Goal: Task Accomplishment & Management: Manage account settings

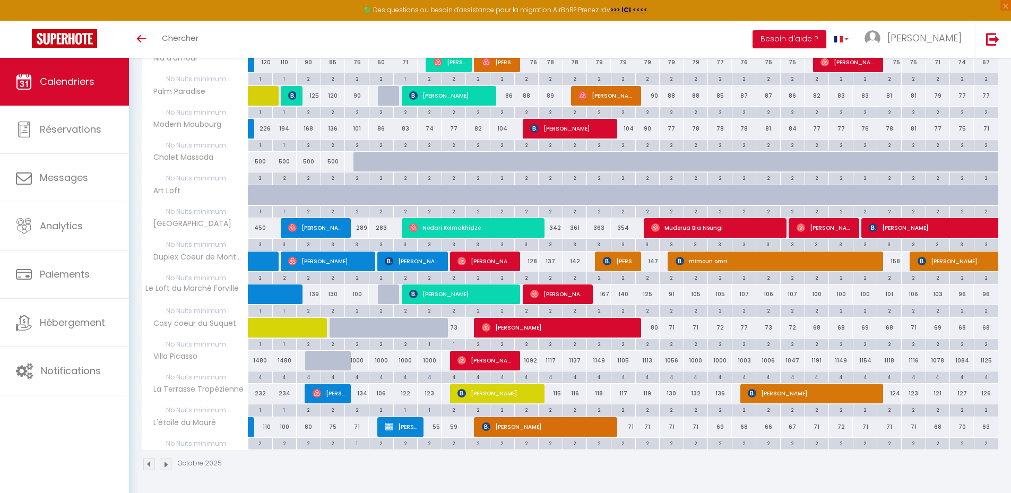
scroll to position [223, 0]
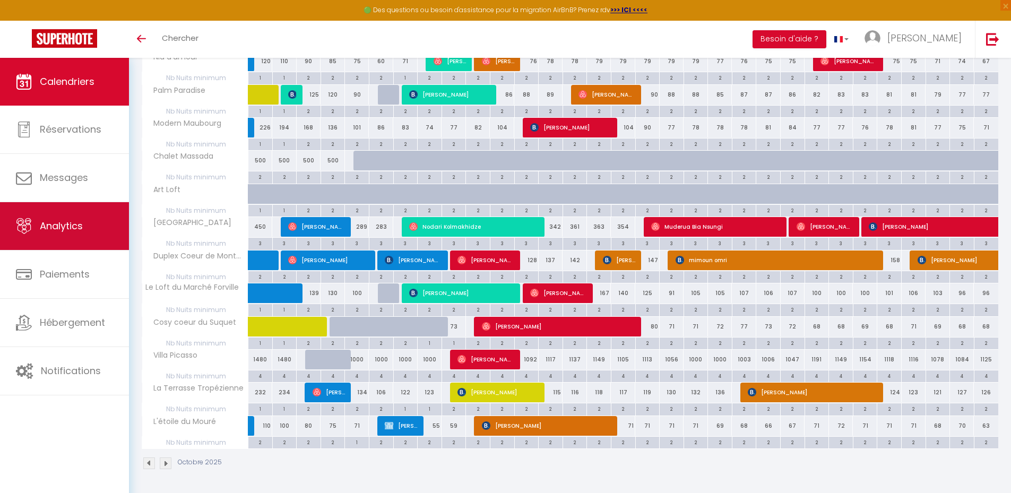
click at [60, 226] on span "Analytics" at bounding box center [61, 225] width 43 height 13
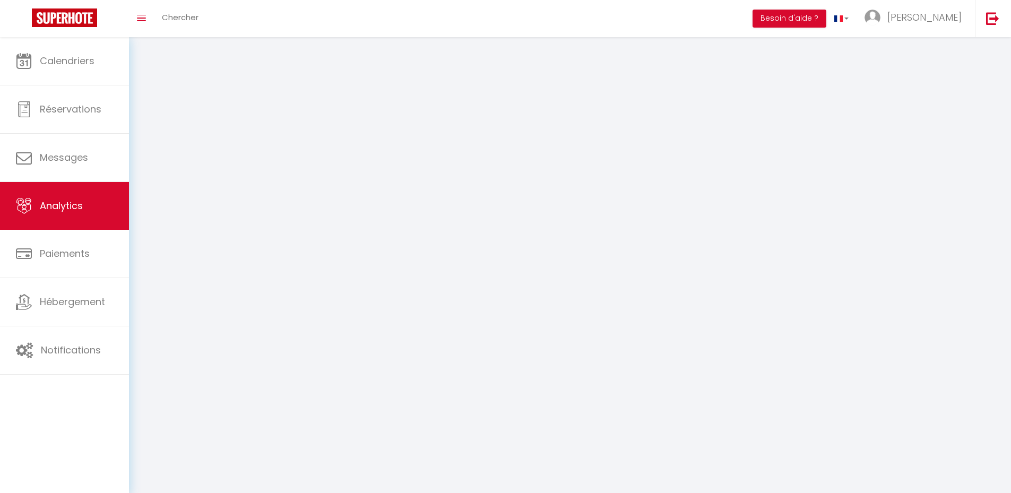
select select "2025"
select select "10"
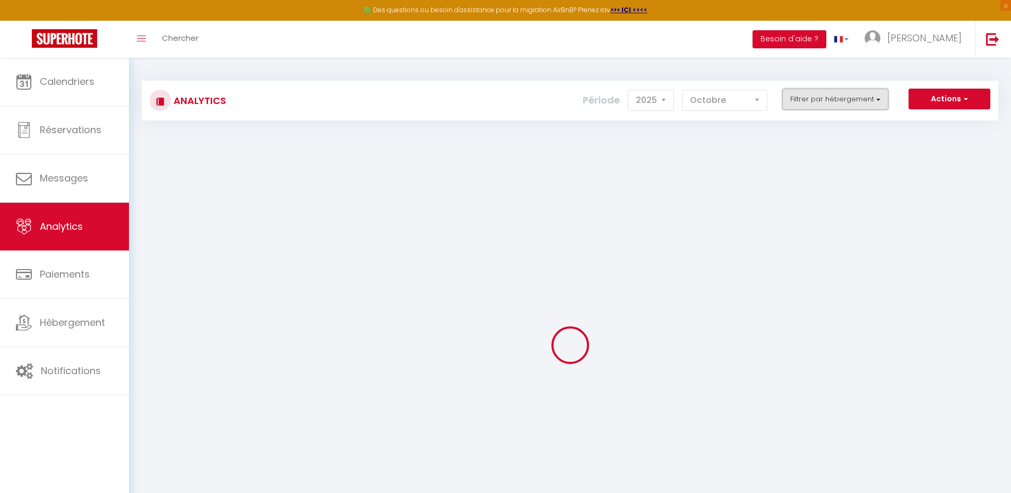
click at [856, 100] on button "Filtrer par hébergement" at bounding box center [835, 99] width 106 height 21
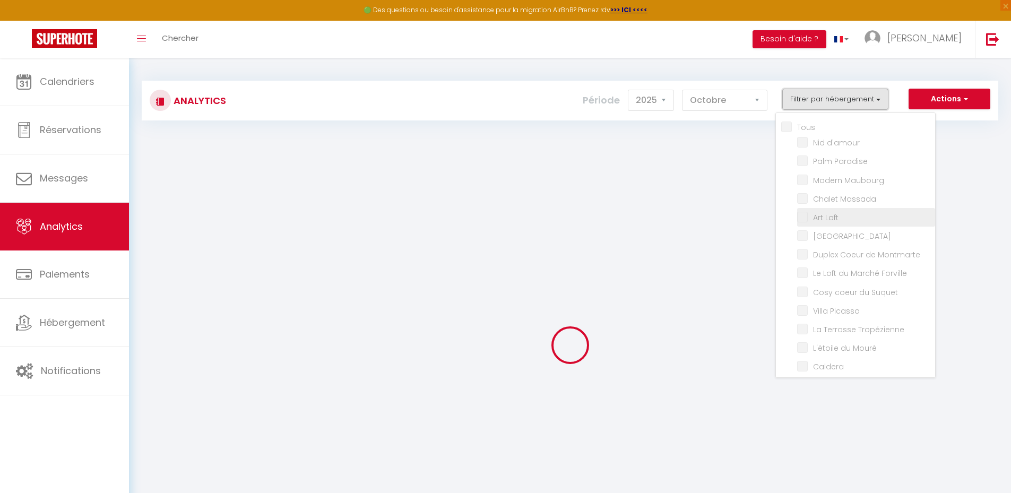
checkbox input "false"
checkbox d\'amour "false"
checkbox Paradise "false"
checkbox Maubourg "false"
checkbox Massada "false"
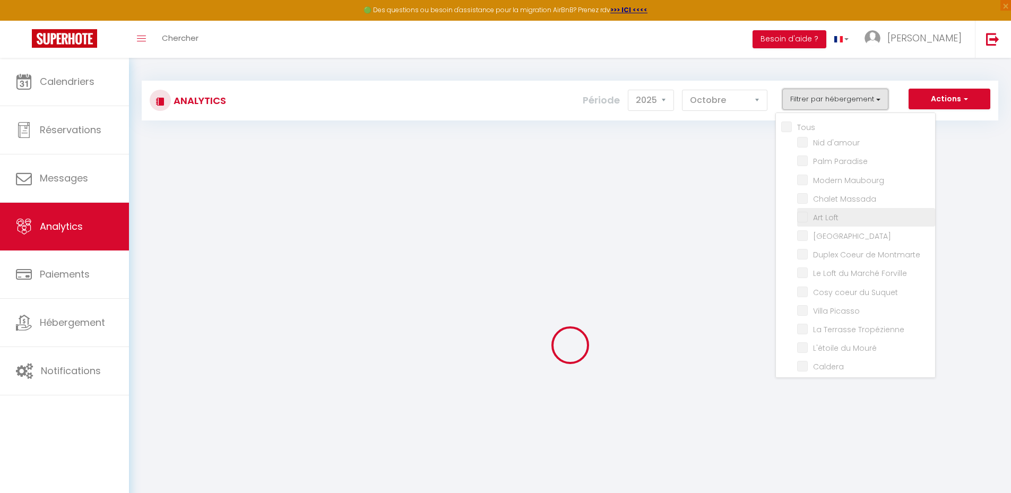
checkbox Loft "false"
checkbox Vista "false"
checkbox Montmarte "false"
checkbox Forville "false"
checkbox Suquet "false"
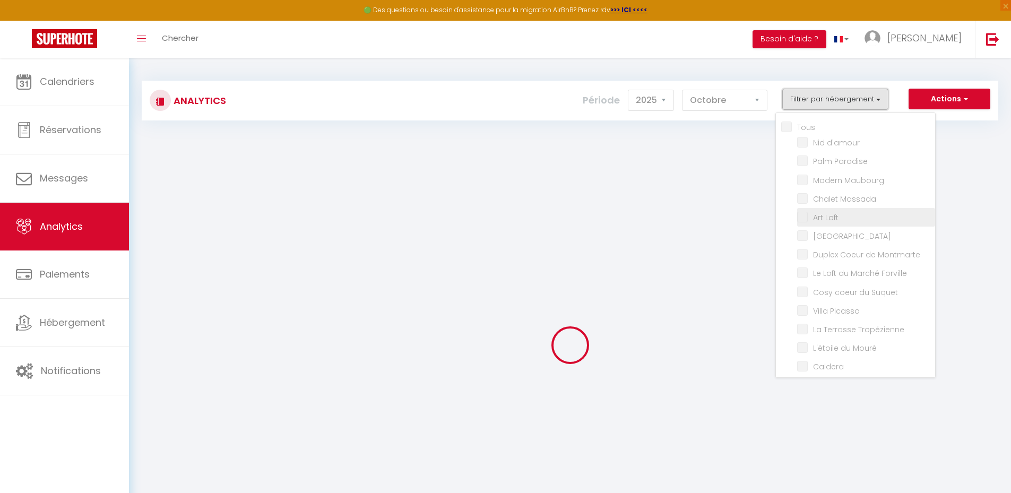
checkbox Picasso "false"
checkbox Tropézienne "false"
checkbox Mouré "false"
checkbox input "false"
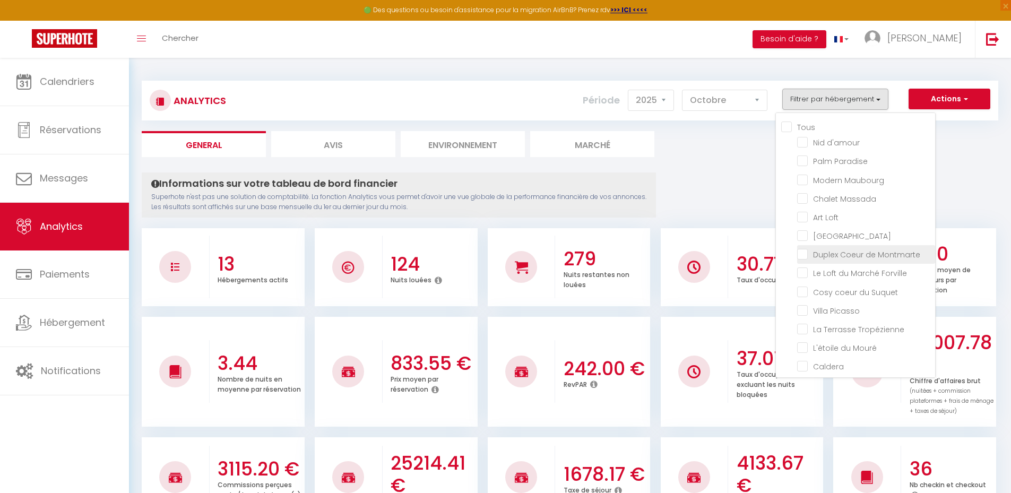
click at [808, 257] on Montmarte "checkbox" at bounding box center [866, 253] width 138 height 11
checkbox Montmarte "true"
checkbox d\'amour "false"
checkbox Paradise "false"
checkbox Maubourg "false"
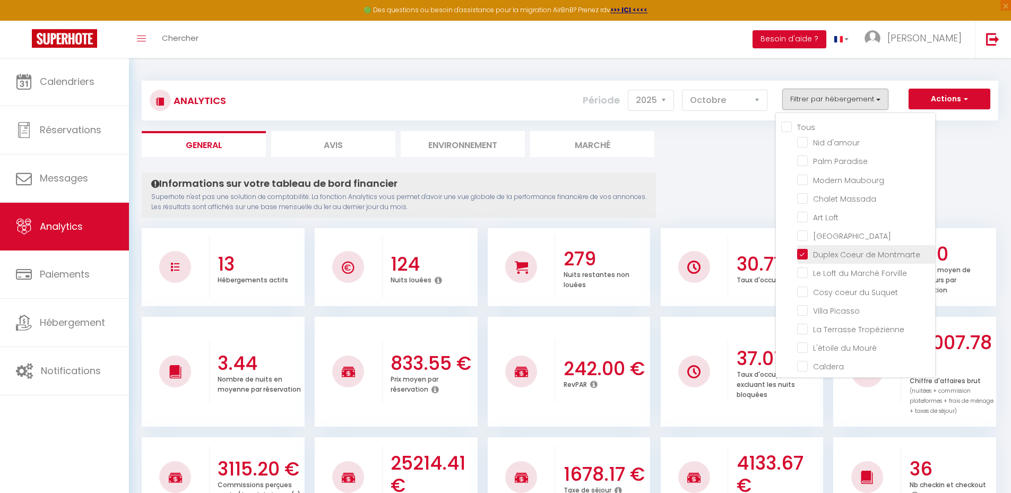
checkbox Massada "false"
checkbox Loft "false"
checkbox Vista "false"
checkbox Forville "false"
checkbox Suquet "false"
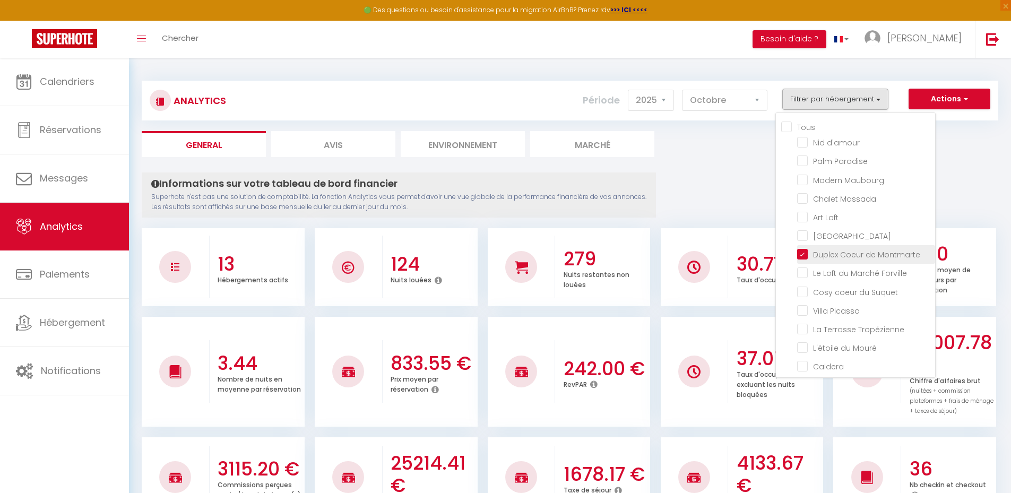
checkbox Picasso "false"
checkbox Tropézienne "false"
checkbox Mouré "false"
checkbox input "false"
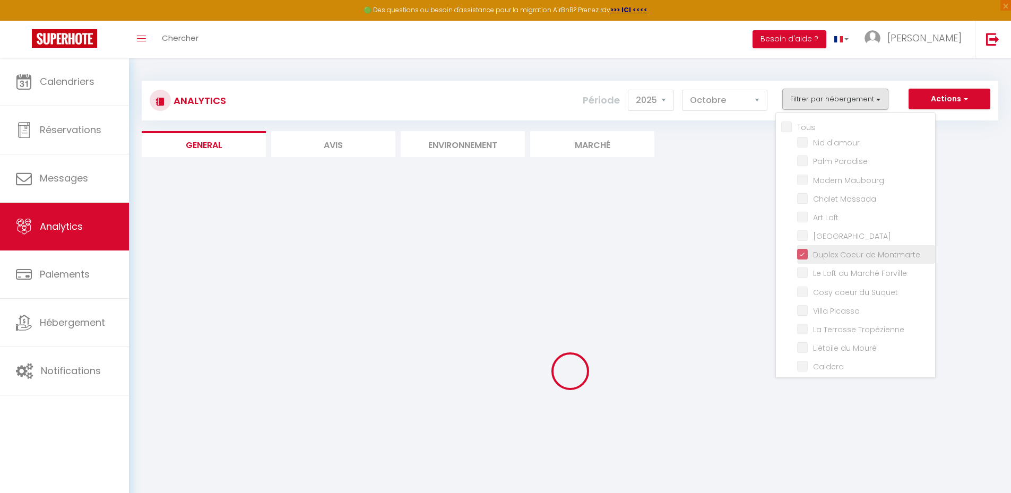
checkbox d\'amour "false"
checkbox Paradise "false"
checkbox Maubourg "false"
checkbox Massada "false"
checkbox Loft "false"
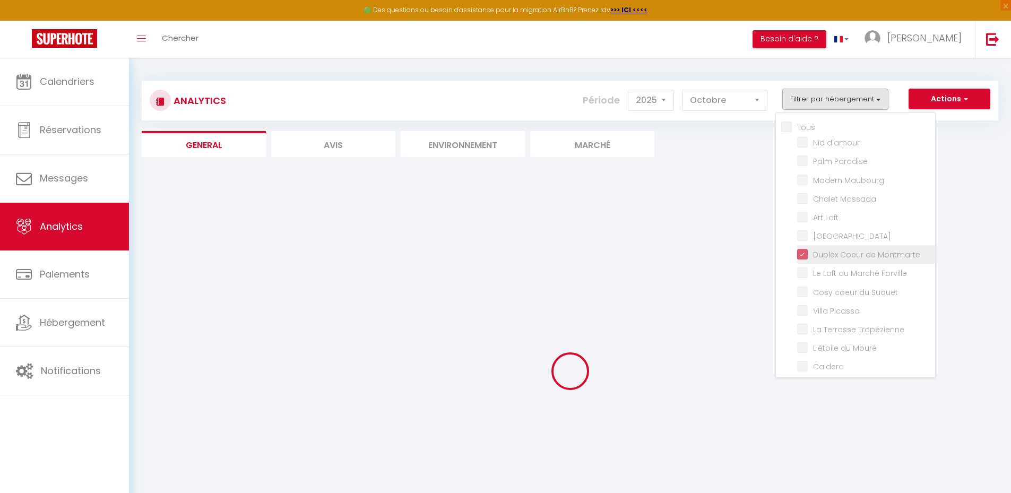
checkbox Vista "false"
checkbox Forville "false"
checkbox Suquet "false"
checkbox Picasso "false"
checkbox Tropézienne "false"
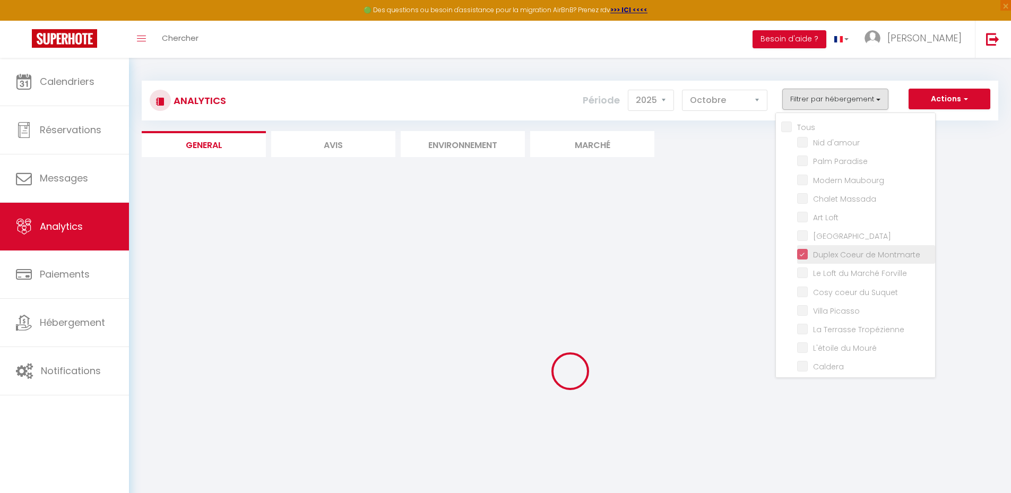
checkbox Mouré "false"
checkbox input "false"
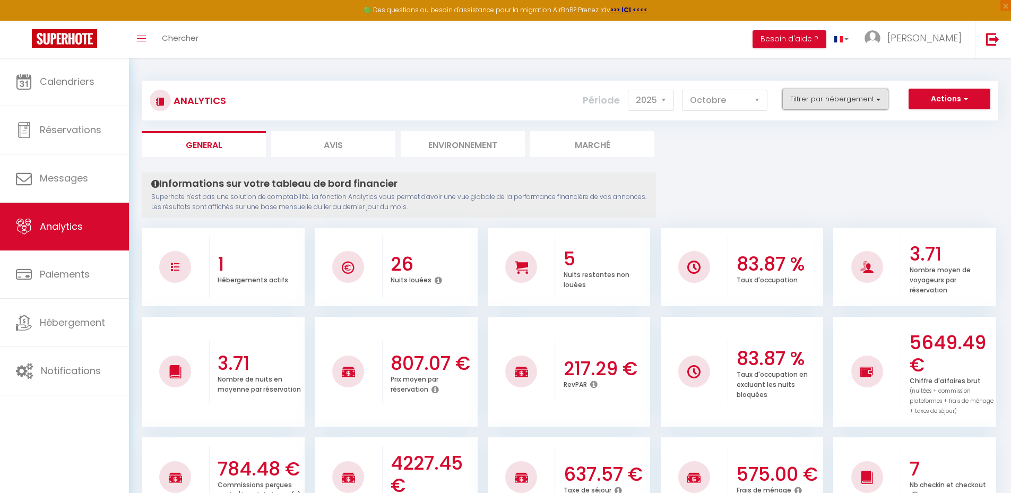
click at [836, 99] on button "Filtrer par hébergement" at bounding box center [835, 99] width 106 height 21
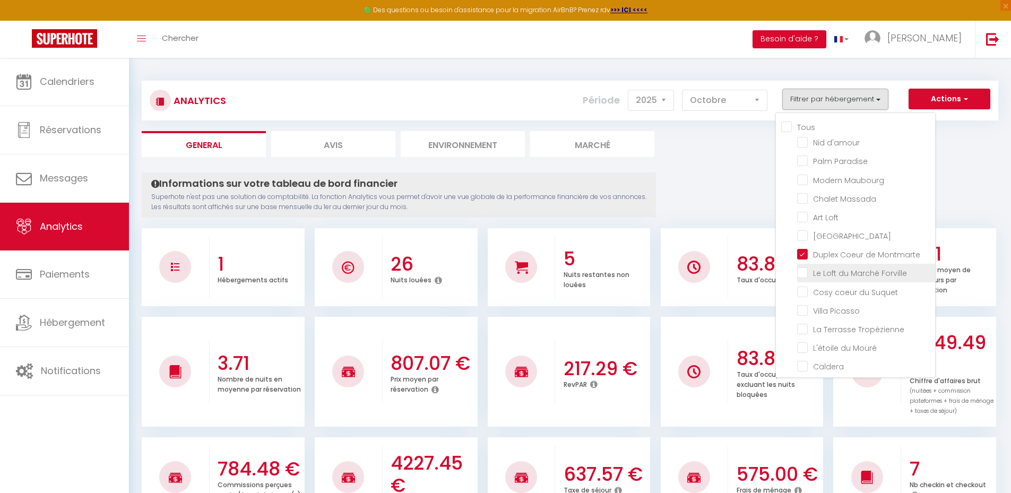
click at [815, 276] on Forville "checkbox" at bounding box center [866, 272] width 138 height 11
checkbox Forville "true"
checkbox d\'amour "false"
checkbox Paradise "false"
checkbox Maubourg "false"
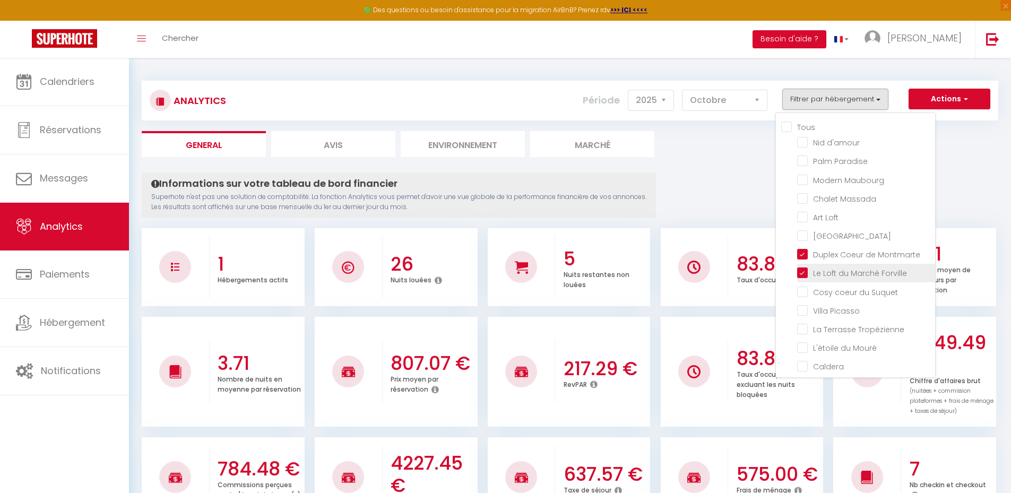
checkbox Massada "false"
checkbox Loft "false"
checkbox Vista "false"
checkbox Suquet "false"
checkbox Picasso "false"
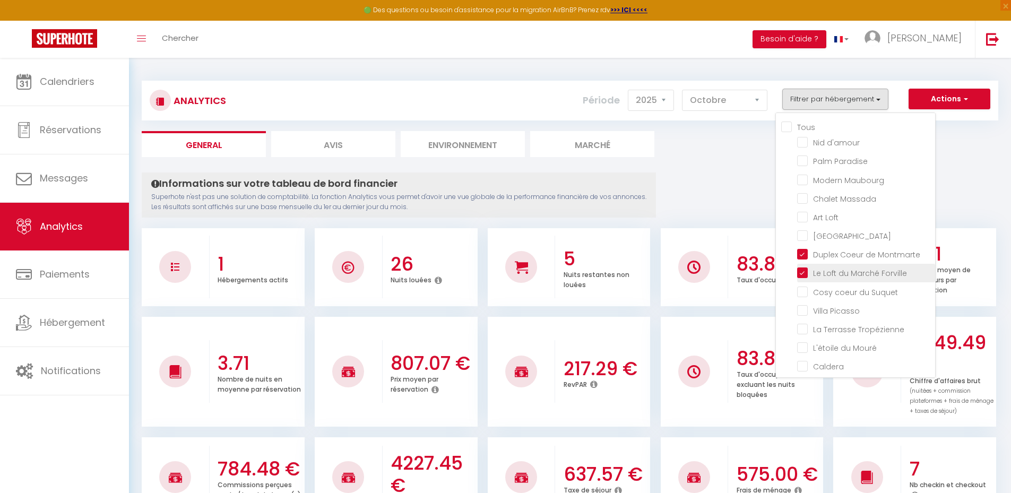
checkbox Tropézienne "false"
checkbox Mouré "false"
checkbox input "false"
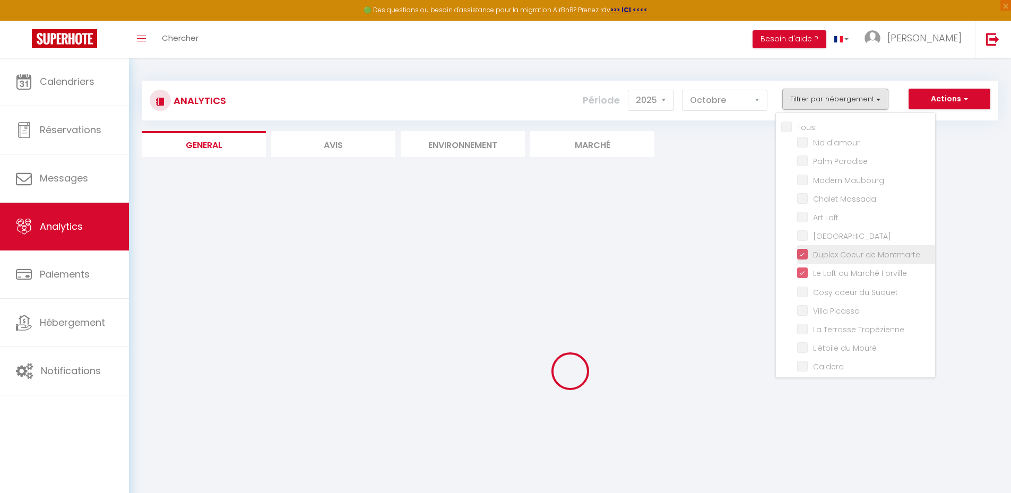
click at [807, 260] on li "Duplex Coeur de Montmarte" at bounding box center [866, 254] width 138 height 19
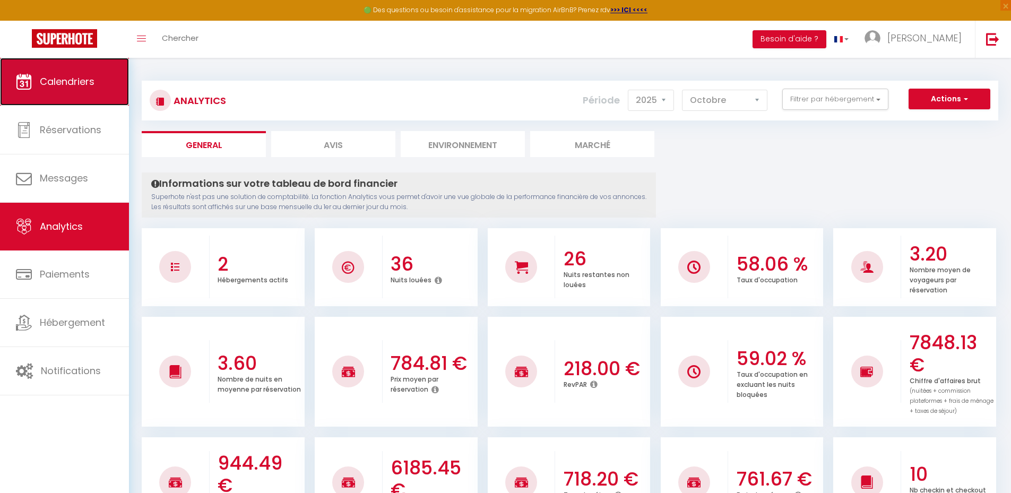
click at [73, 89] on link "Calendriers" at bounding box center [64, 82] width 129 height 48
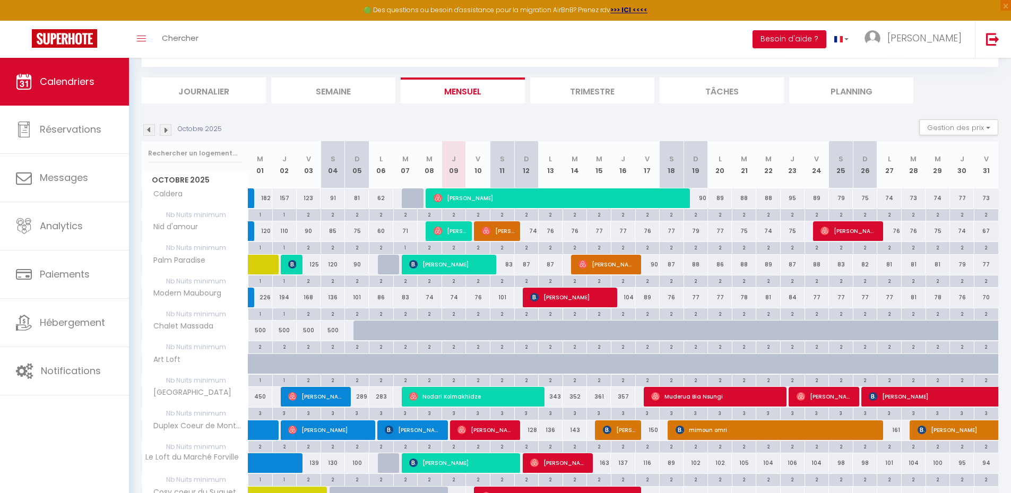
scroll to position [53, 0]
click at [170, 127] on img at bounding box center [166, 131] width 12 height 12
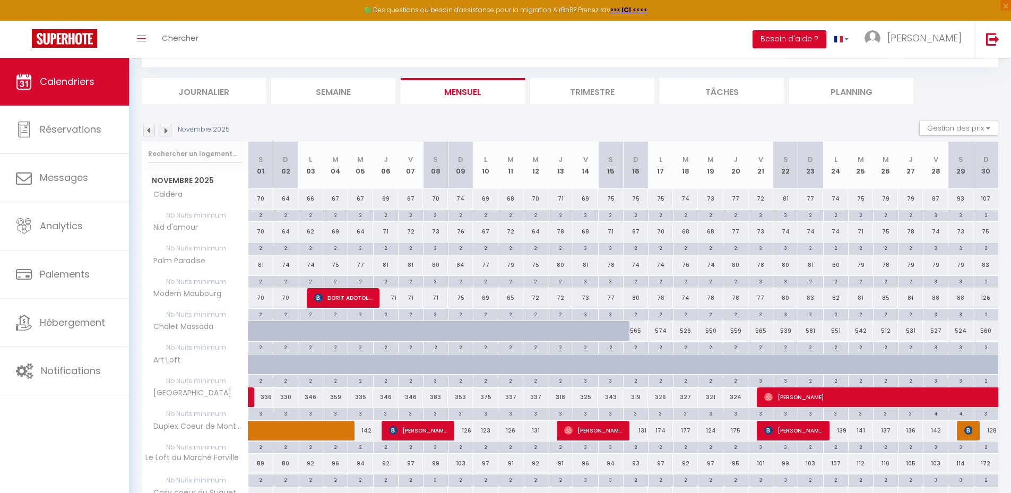
click at [168, 131] on img at bounding box center [166, 131] width 12 height 12
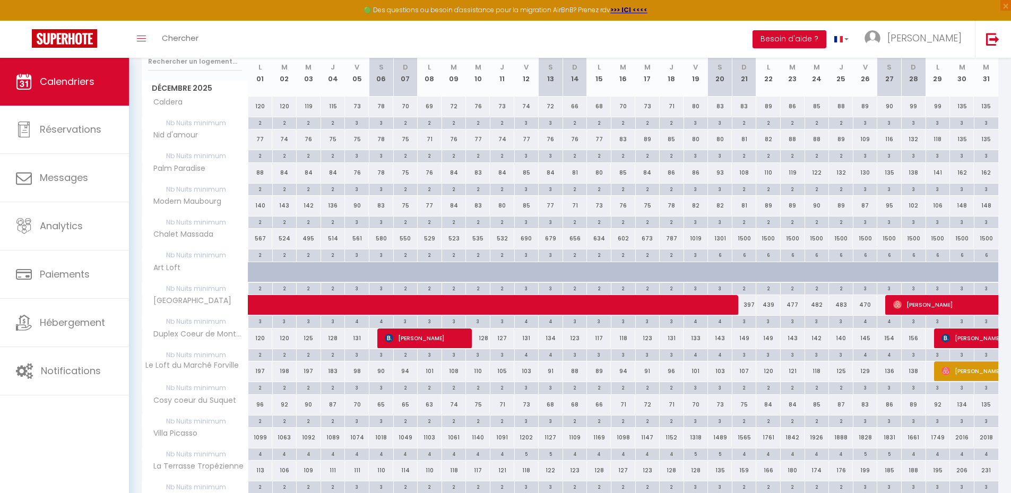
scroll to position [64, 0]
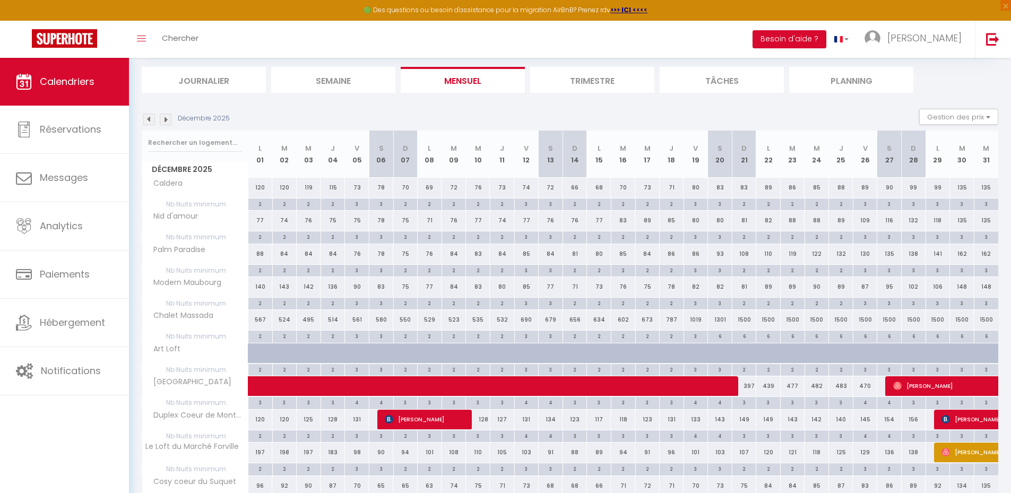
click at [169, 118] on img at bounding box center [166, 120] width 12 height 12
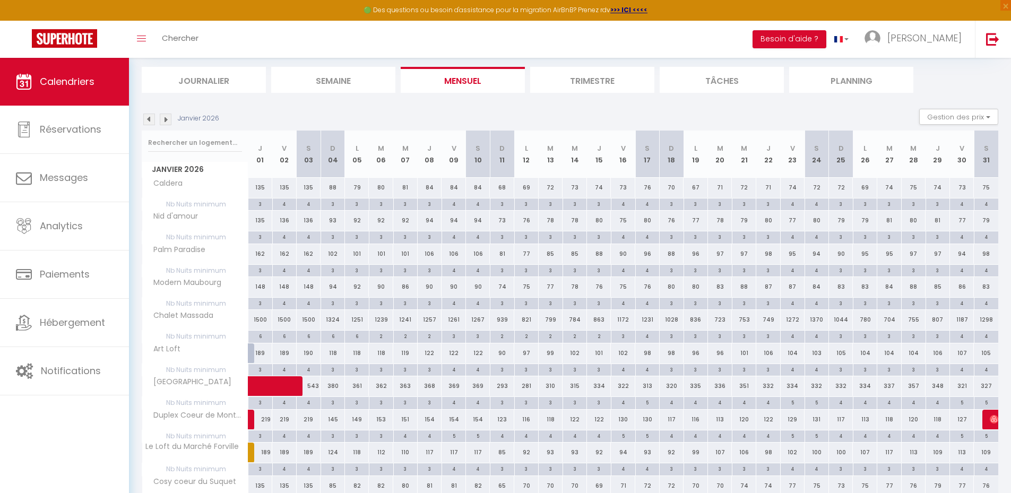
click at [147, 120] on img at bounding box center [149, 120] width 12 height 12
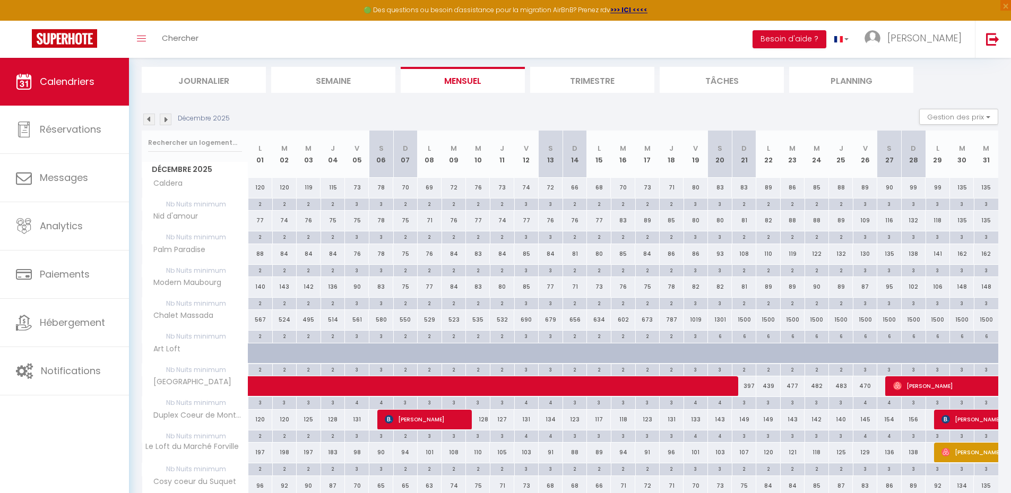
click at [147, 120] on img at bounding box center [149, 120] width 12 height 12
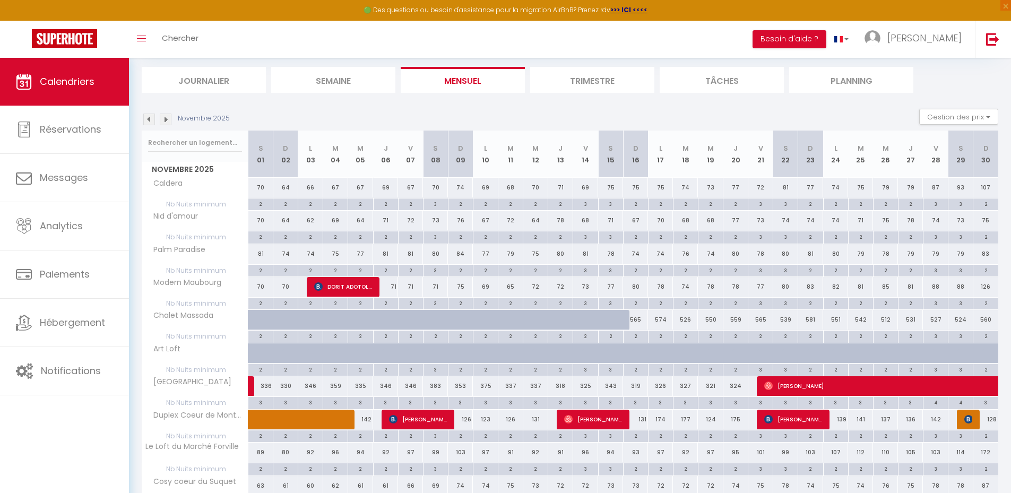
click at [150, 119] on img at bounding box center [149, 120] width 12 height 12
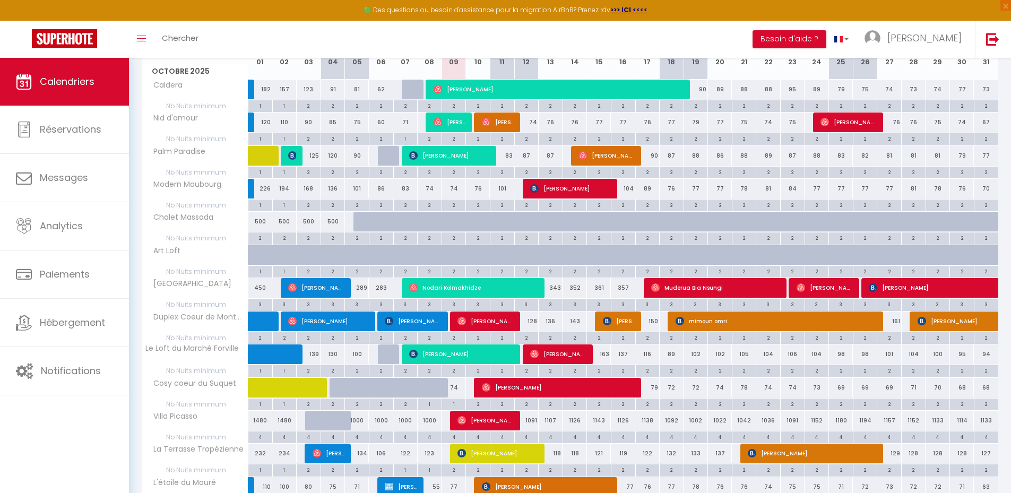
scroll to position [223, 0]
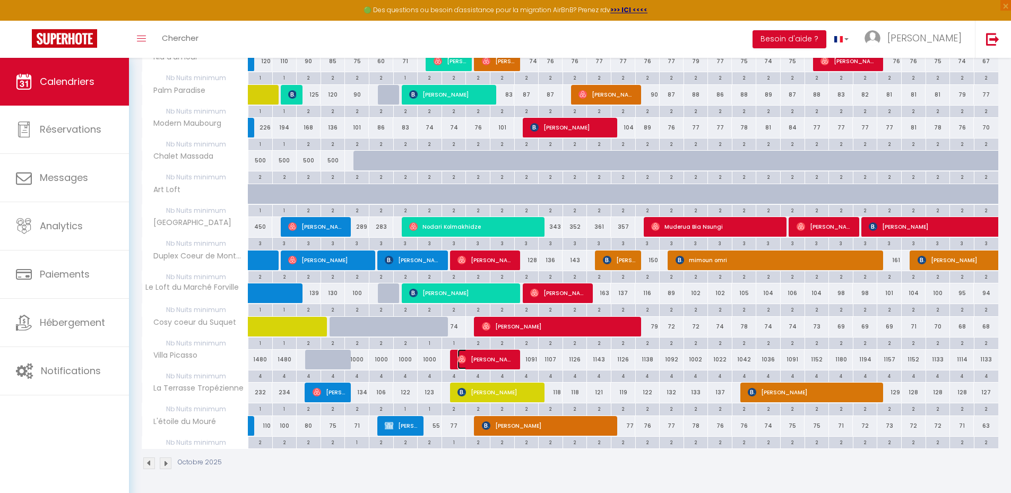
click at [468, 361] on span "[PERSON_NAME]" at bounding box center [485, 359] width 57 height 20
select select "OK"
select select "0"
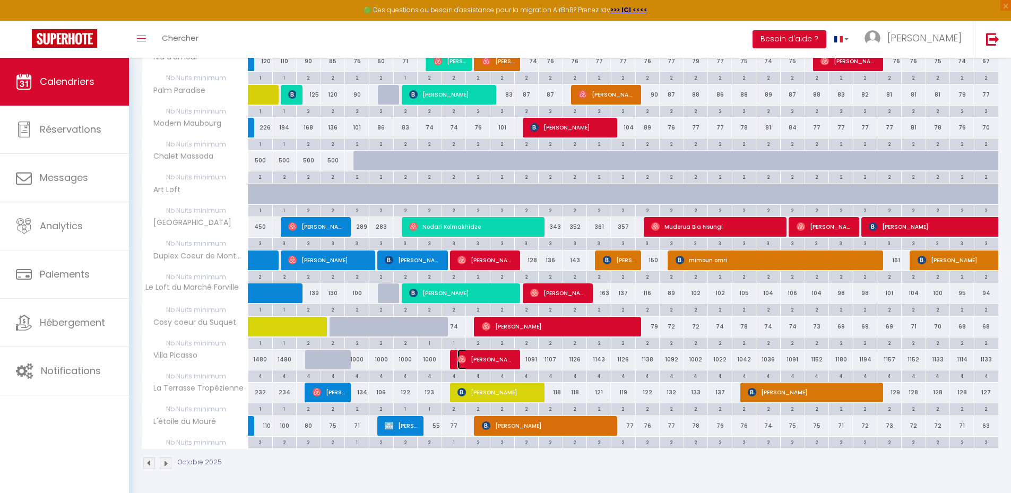
select select "1"
select select
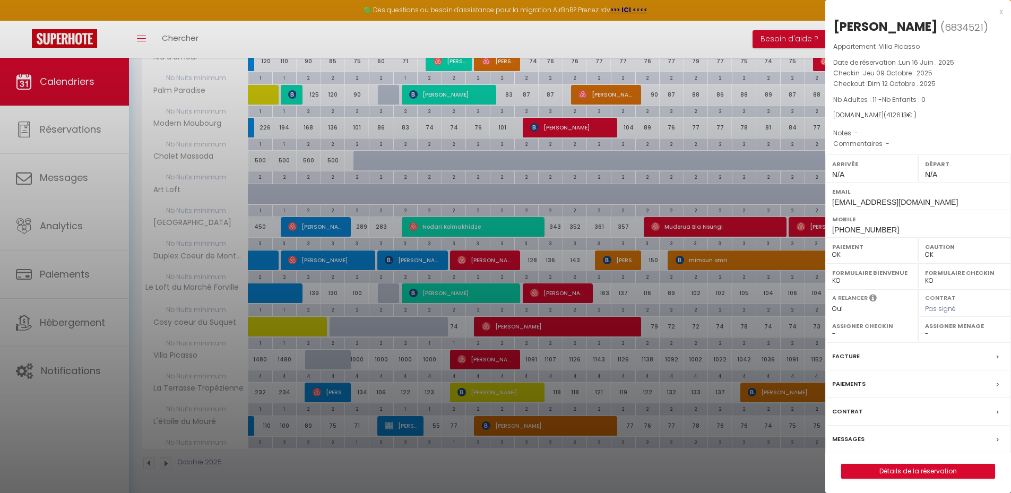
click at [1000, 12] on div "x" at bounding box center [914, 11] width 178 height 13
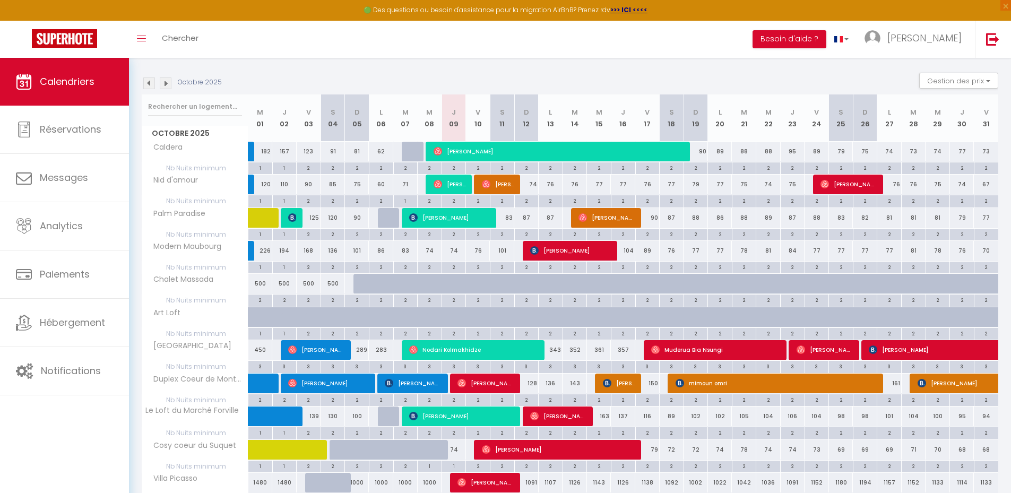
scroll to position [117, 0]
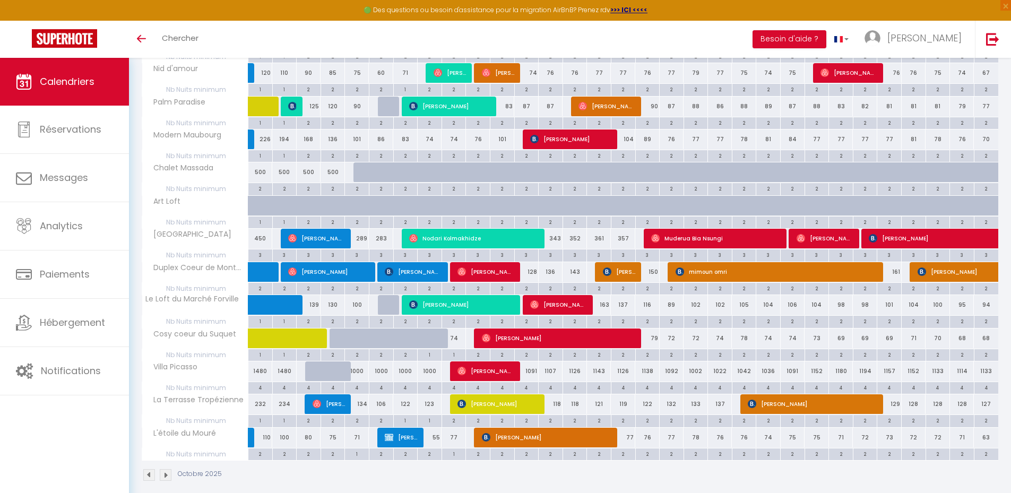
scroll to position [212, 0]
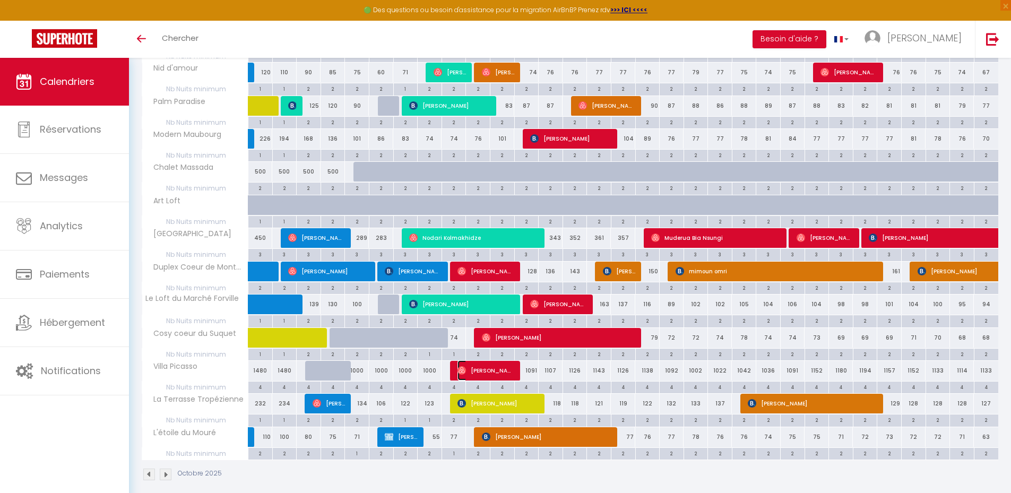
click at [480, 367] on span "[PERSON_NAME]" at bounding box center [485, 370] width 57 height 20
select select "OK"
select select "0"
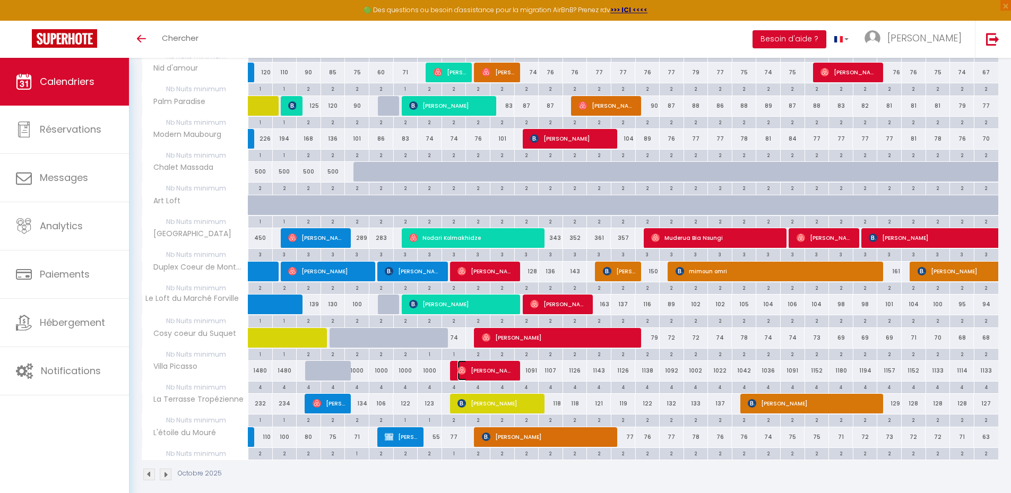
select select "1"
select select
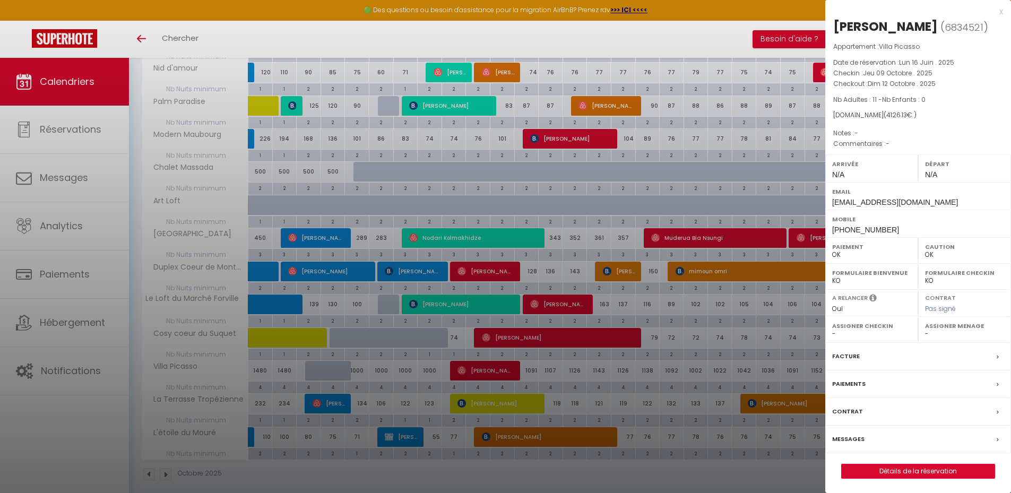
click at [864, 440] on div "Messages" at bounding box center [918, 440] width 186 height 28
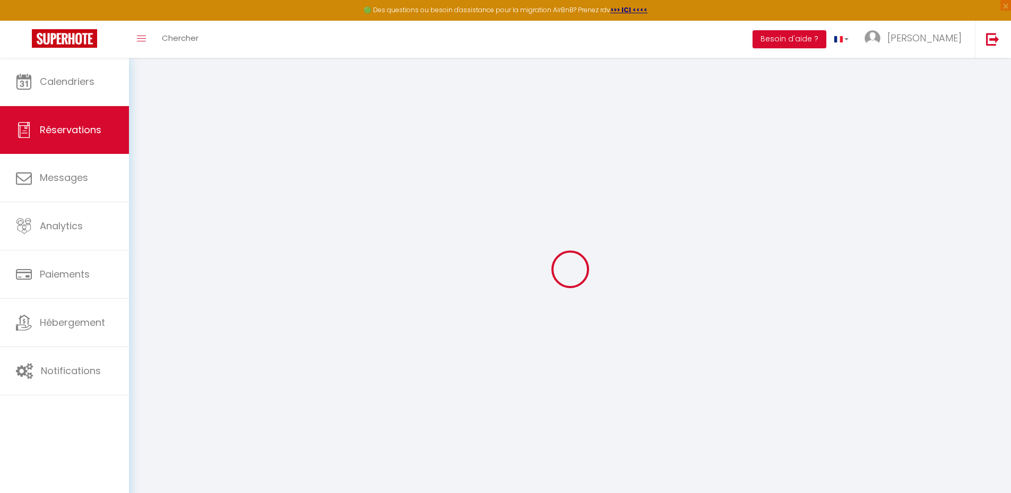
select select
checkbox input "false"
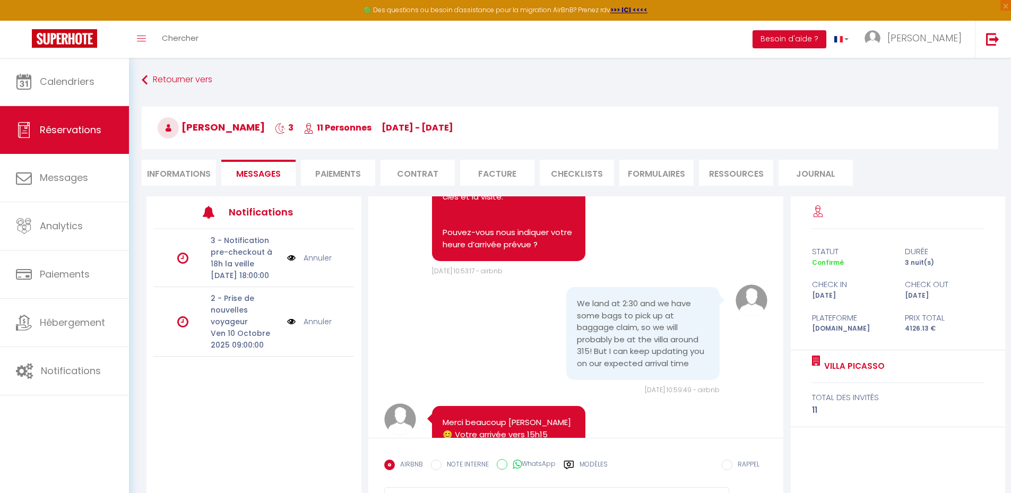
scroll to position [1985, 0]
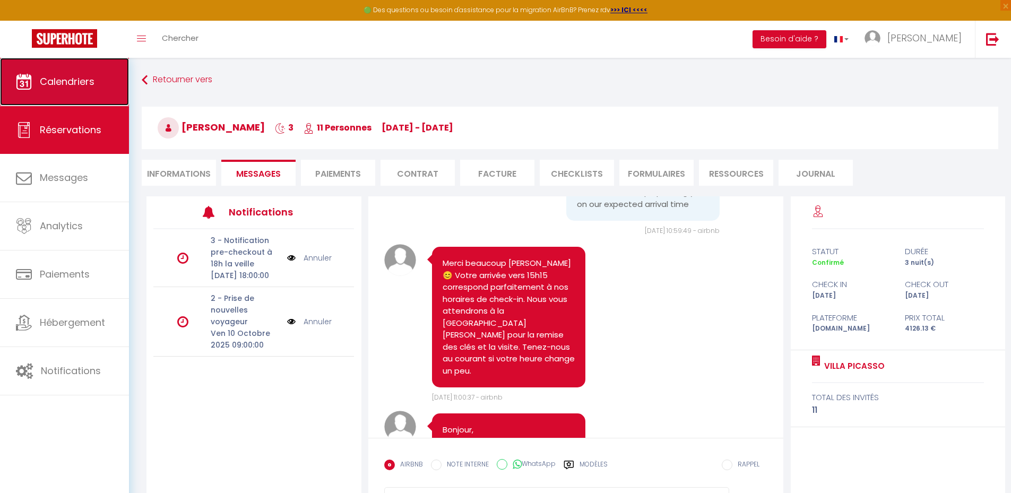
click at [77, 82] on span "Calendriers" at bounding box center [67, 81] width 55 height 13
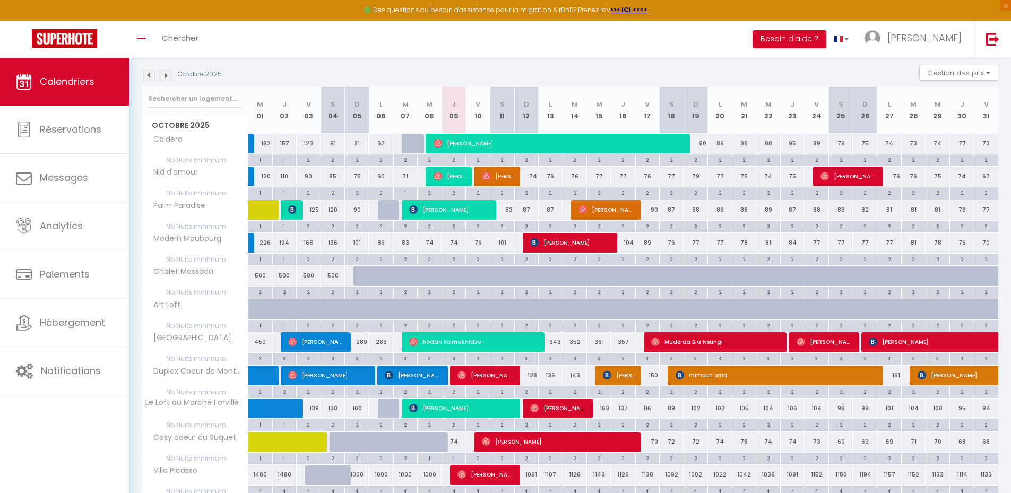
scroll to position [223, 0]
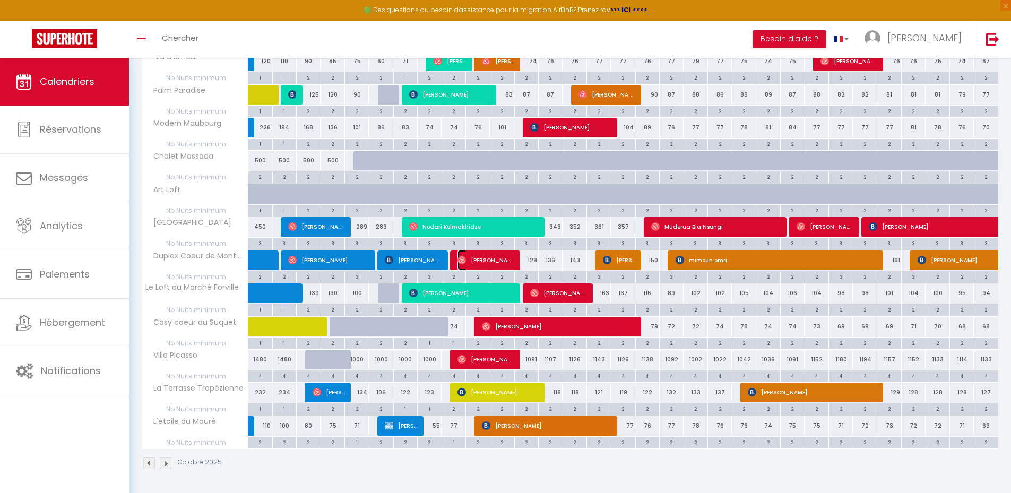
click at [489, 259] on span "[PERSON_NAME]" at bounding box center [485, 260] width 57 height 20
select select "OK"
select select "0"
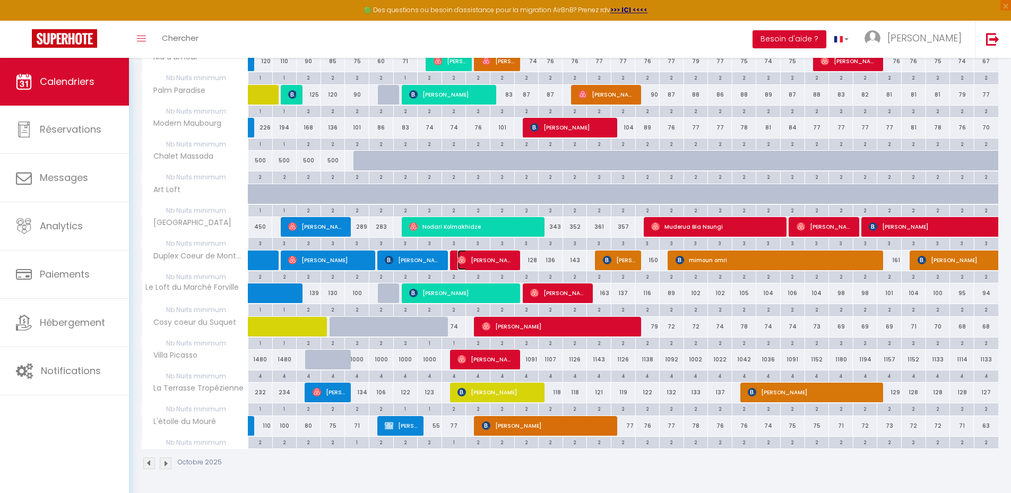
select select "1"
select select
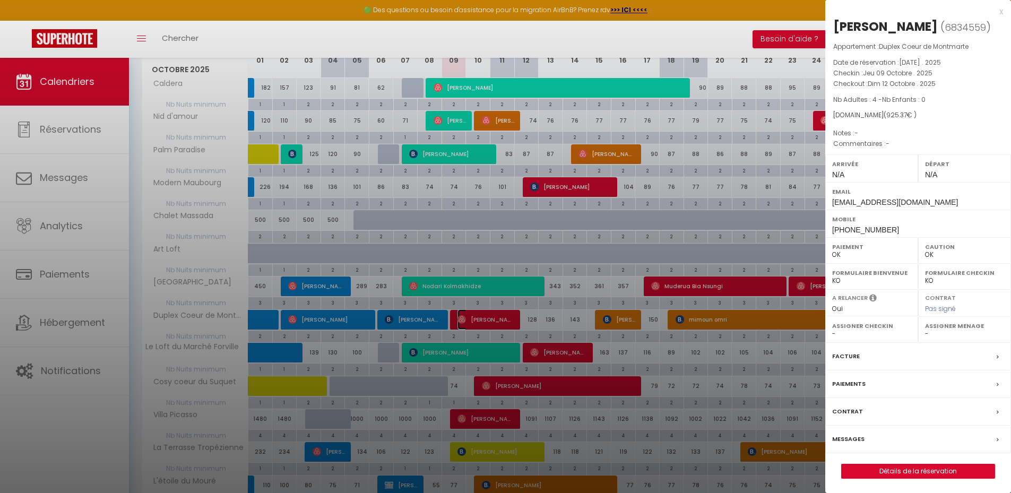
scroll to position [170, 0]
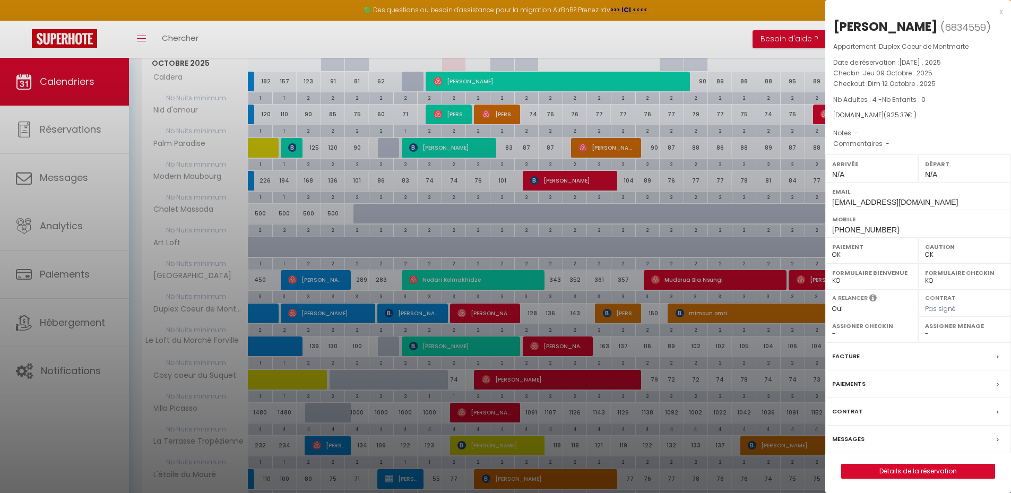
click at [853, 437] on label "Messages" at bounding box center [848, 439] width 32 height 11
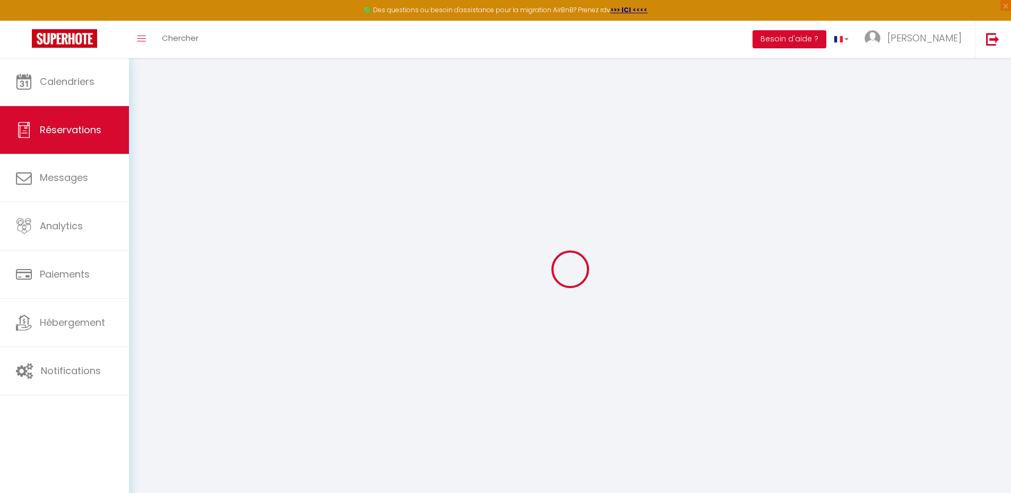
select select
checkbox input "false"
select select
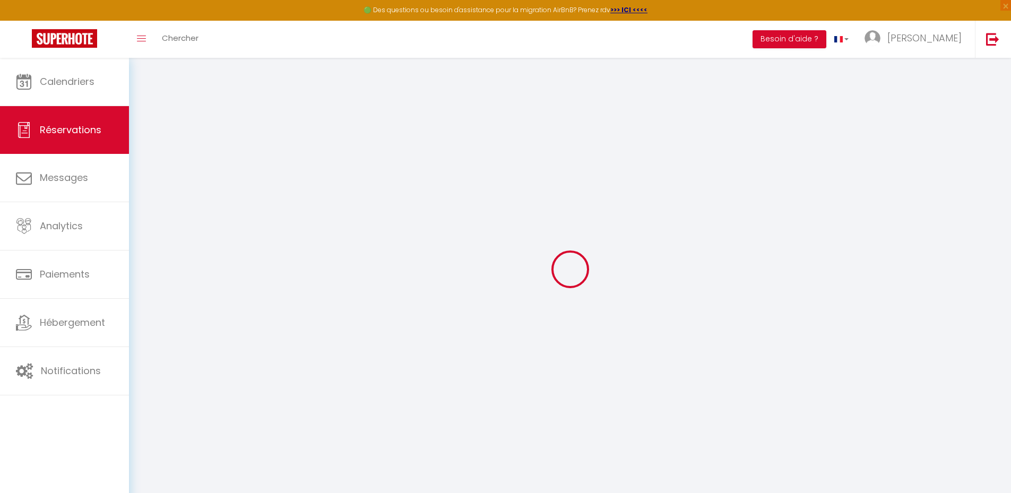
select select
checkbox input "false"
select select
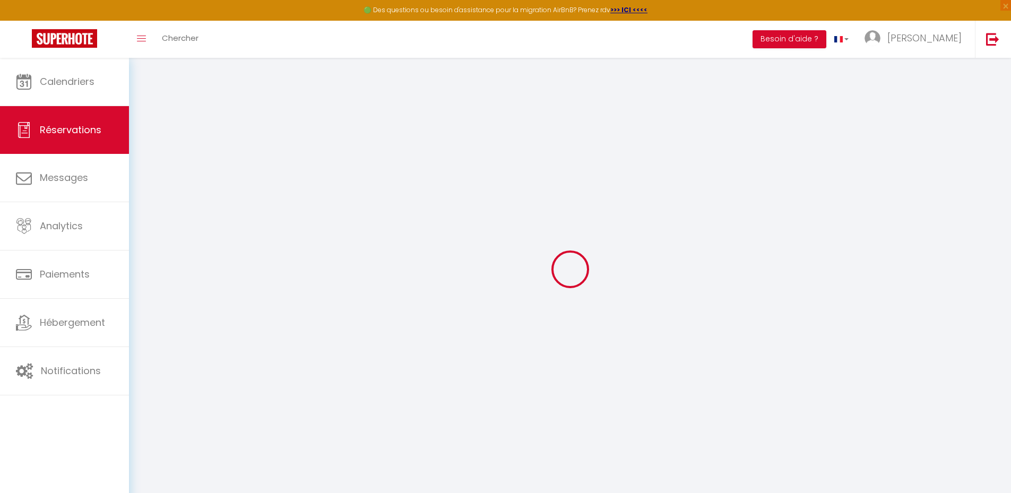
select select
checkbox input "false"
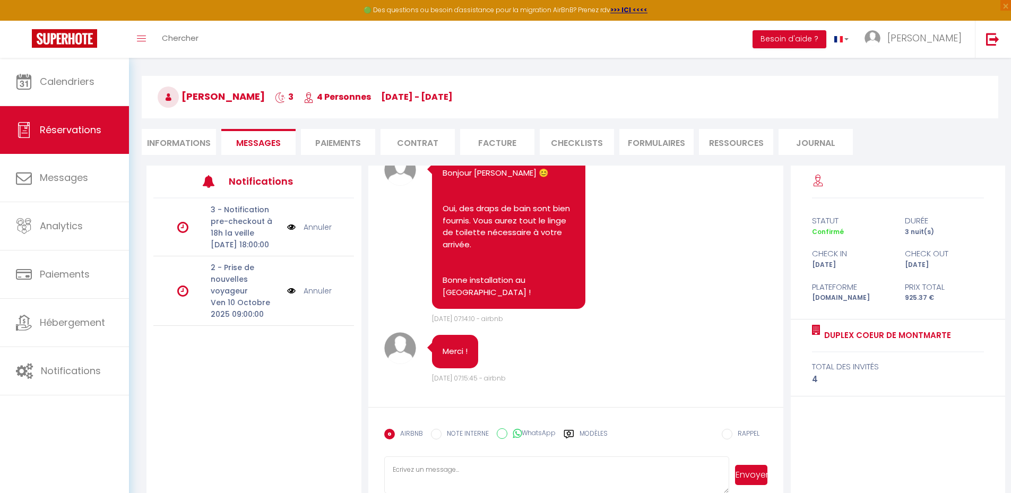
scroll to position [58, 0]
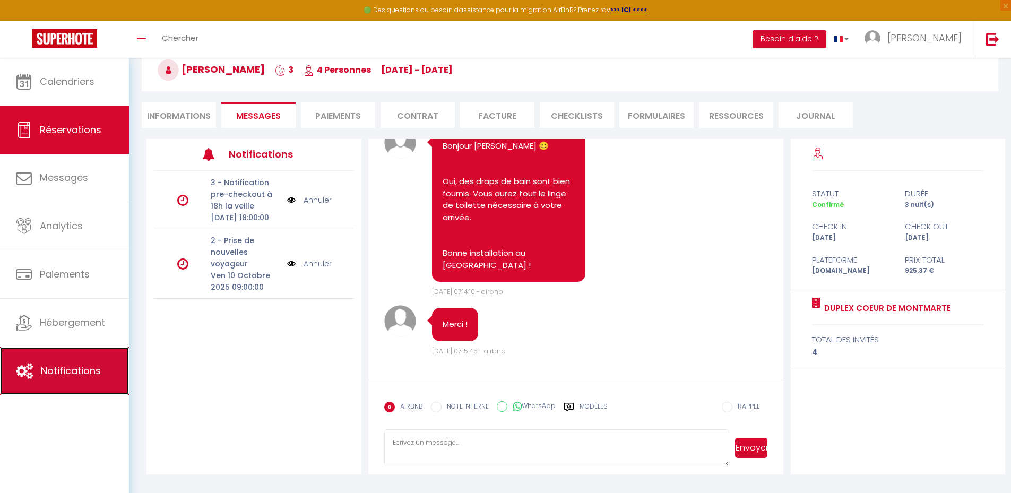
click at [67, 365] on span "Notifications" at bounding box center [71, 370] width 60 height 13
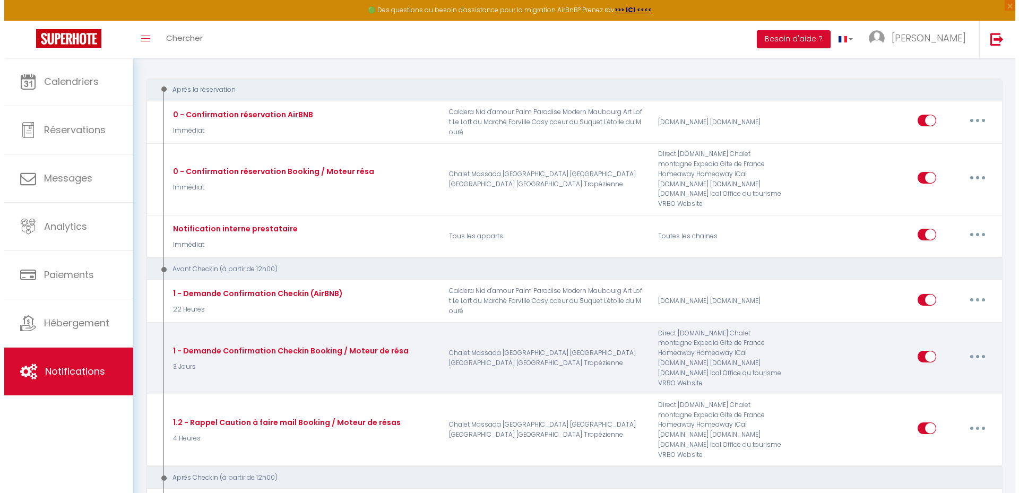
scroll to position [106, 0]
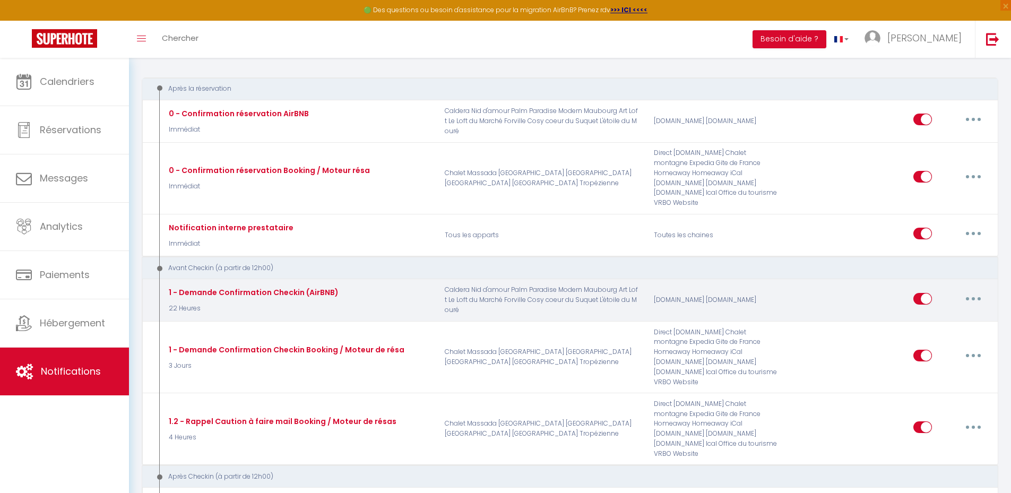
click at [968, 293] on button "button" at bounding box center [973, 298] width 30 height 17
click at [951, 314] on link "Editer" at bounding box center [945, 323] width 79 height 18
type input "1 - Demande Confirmation Checkin (AirBNB)"
select select "22 Heures"
select select "if_booking_is_paid"
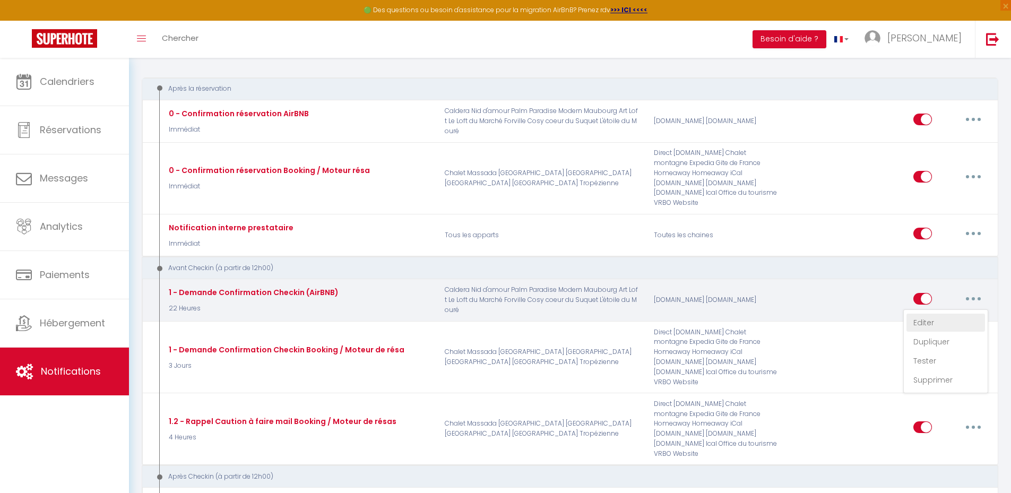
checkbox input "true"
checkbox input "false"
checkbox input "true"
radio input "true"
type input "[RENTAL:NAME] - Instructions d'accès - [BOOKING:ID] - [GUEST:FIRST_NAME] [GUEST…"
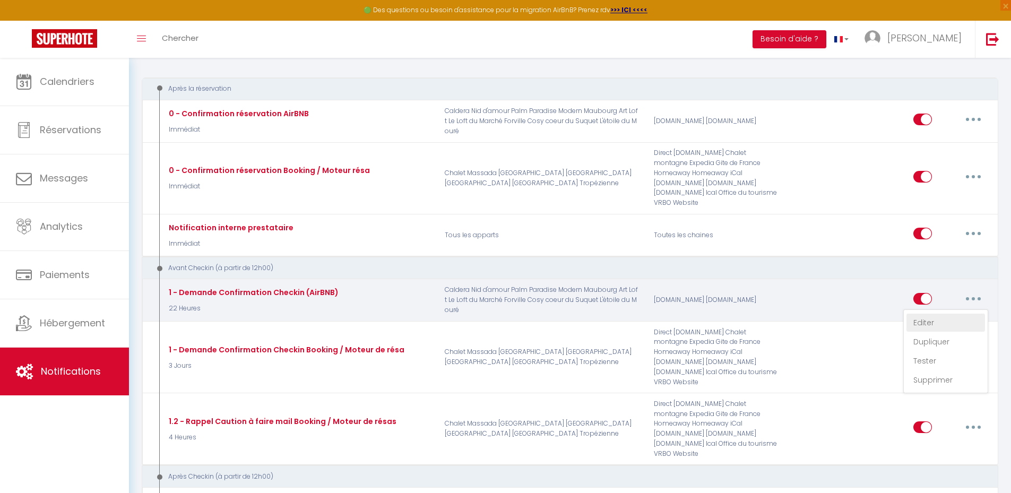
checkbox input "true"
checkbox input "false"
checkbox input "true"
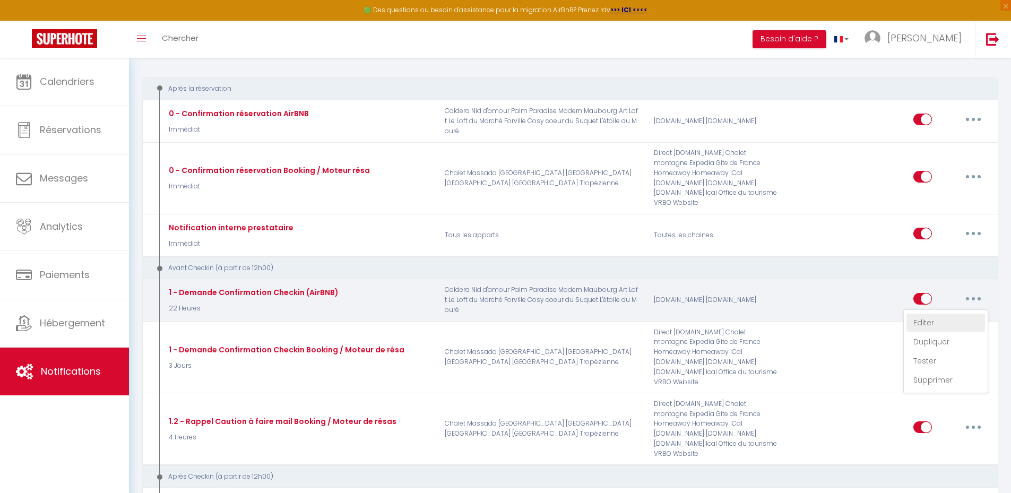
checkbox input "false"
checkbox input "true"
checkbox input "false"
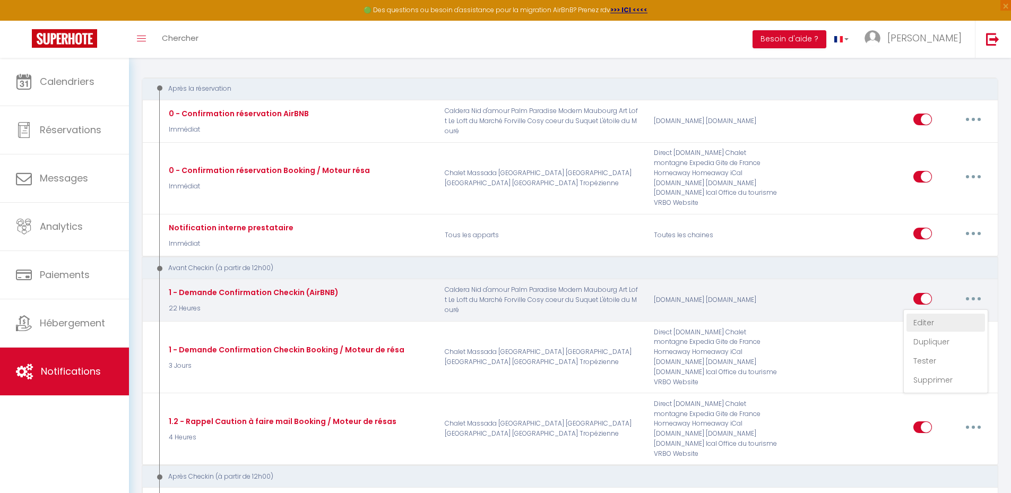
checkbox input "false"
checkbox input "true"
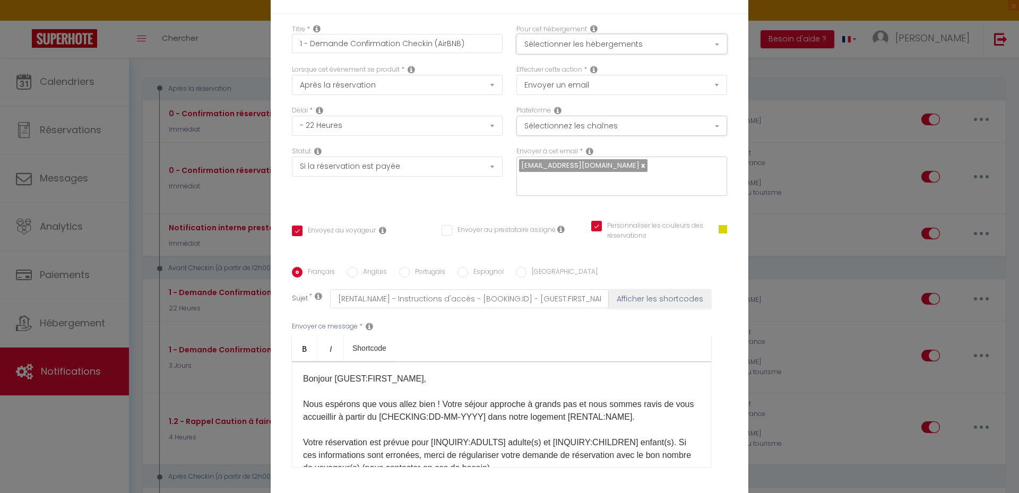
click at [680, 43] on button "Sélectionner les hébergements" at bounding box center [621, 44] width 211 height 20
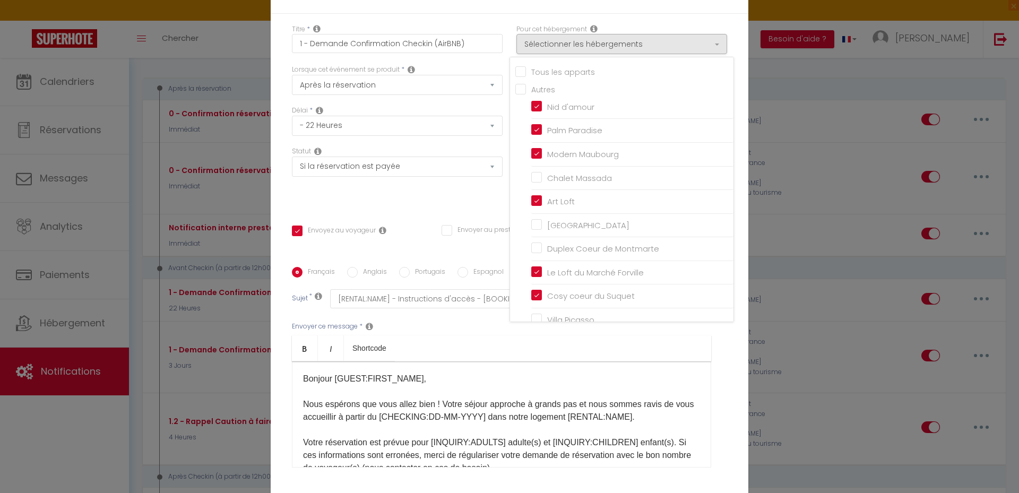
click at [462, 198] on div "Statut Aucun Si la réservation est payée Si réservation non payée Si la caution…" at bounding box center [397, 176] width 224 height 60
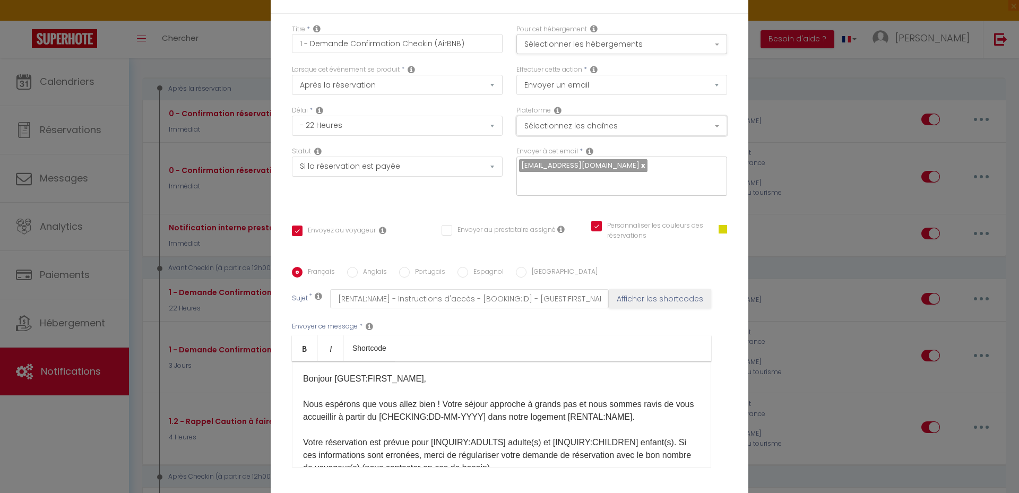
click at [615, 127] on button "Sélectionnez les chaînes" at bounding box center [621, 126] width 211 height 20
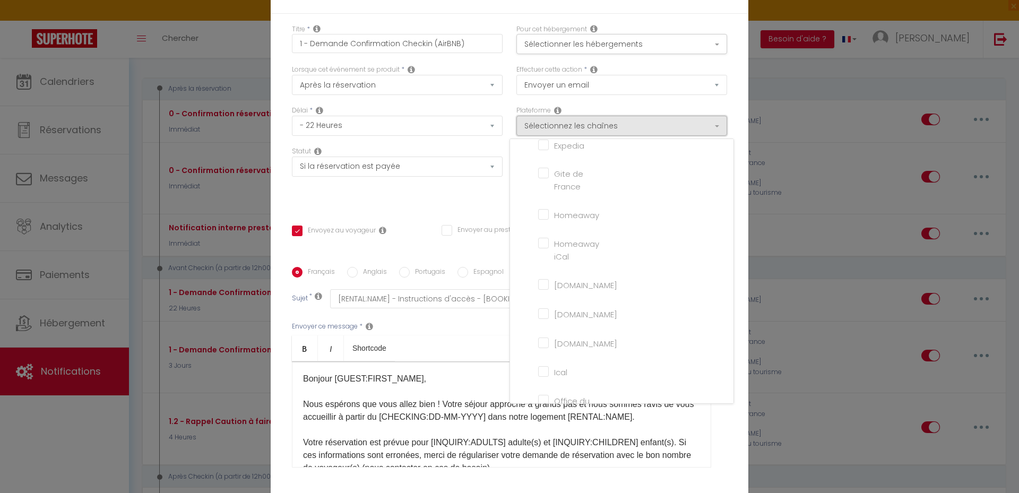
scroll to position [0, 0]
click at [459, 200] on div "Statut Aucun Si la réservation est payée Si réservation non payée Si la caution…" at bounding box center [397, 176] width 224 height 60
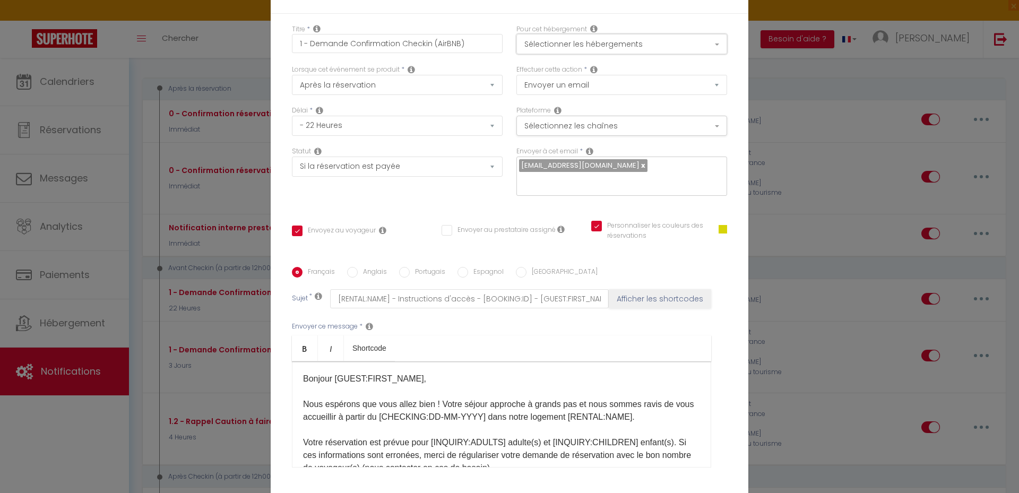
click at [655, 41] on button "Sélectionner les hébergements" at bounding box center [621, 44] width 211 height 20
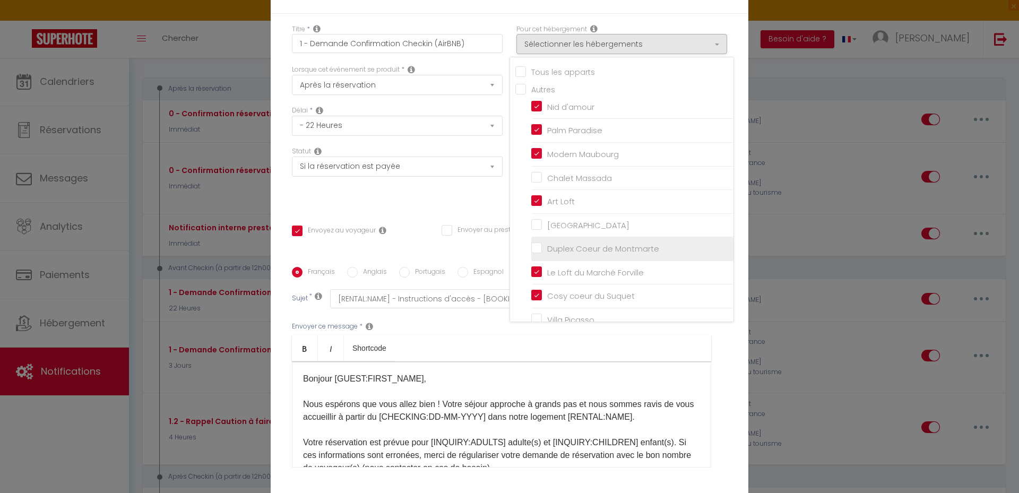
click at [537, 250] on input "Duplex Coeur de Montmarte" at bounding box center [632, 249] width 202 height 11
checkbox input "true"
checkbox input "false"
checkbox input "true"
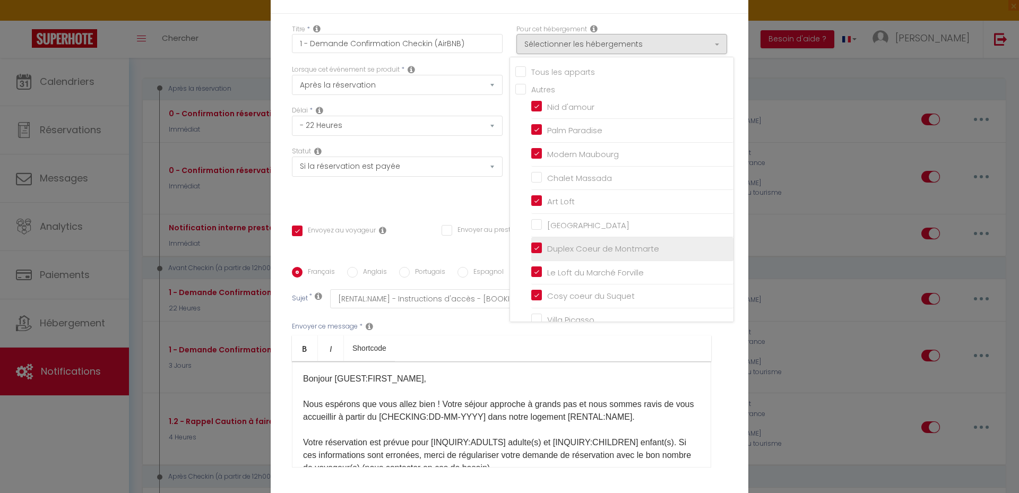
checkbox input "false"
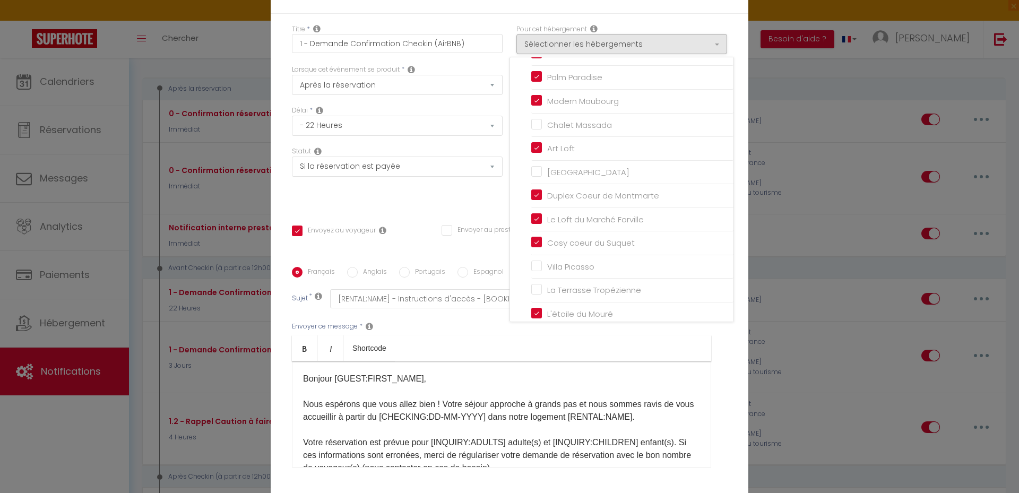
click at [445, 202] on div "Statut Aucun Si la réservation est payée Si réservation non payée Si la caution…" at bounding box center [397, 176] width 224 height 60
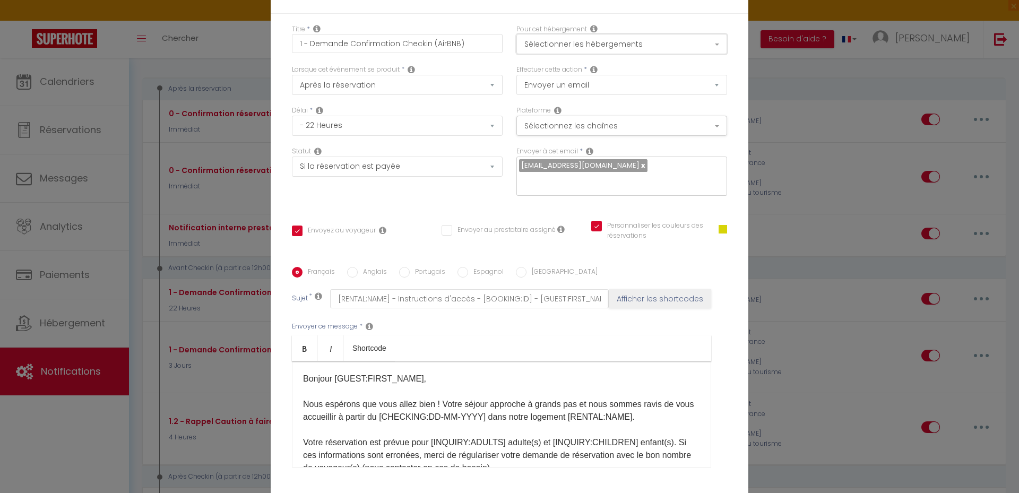
click at [687, 43] on button "Sélectionner les hébergements" at bounding box center [621, 44] width 211 height 20
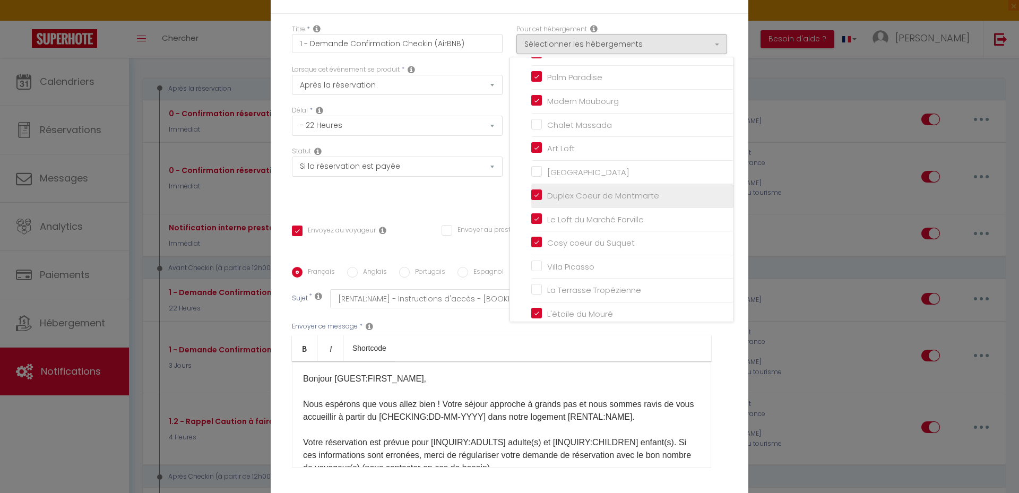
click at [537, 191] on input "Duplex Coeur de Montmarte" at bounding box center [632, 196] width 202 height 11
checkbox input "false"
checkbox input "true"
checkbox input "false"
checkbox input "true"
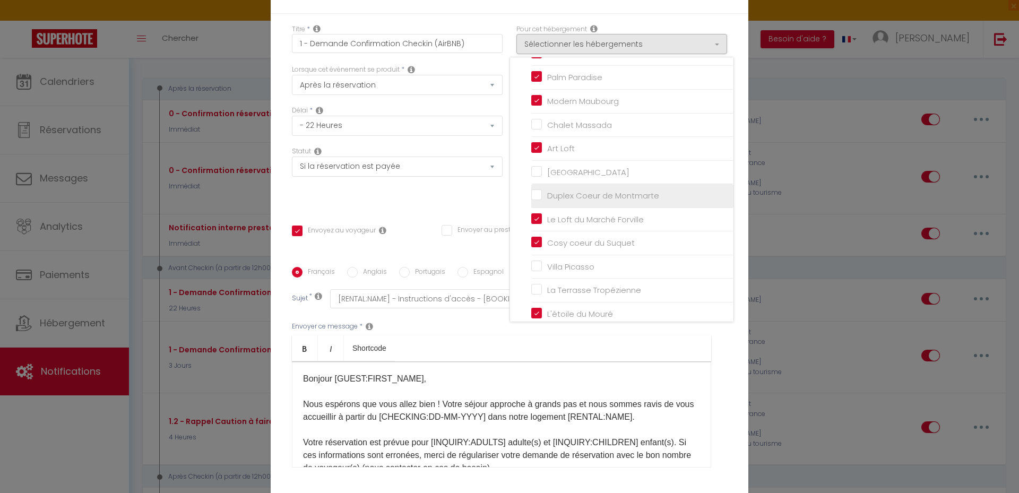
checkbox input "false"
click at [443, 197] on div "Statut Aucun Si la réservation est payée Si réservation non payée Si la caution…" at bounding box center [397, 176] width 224 height 60
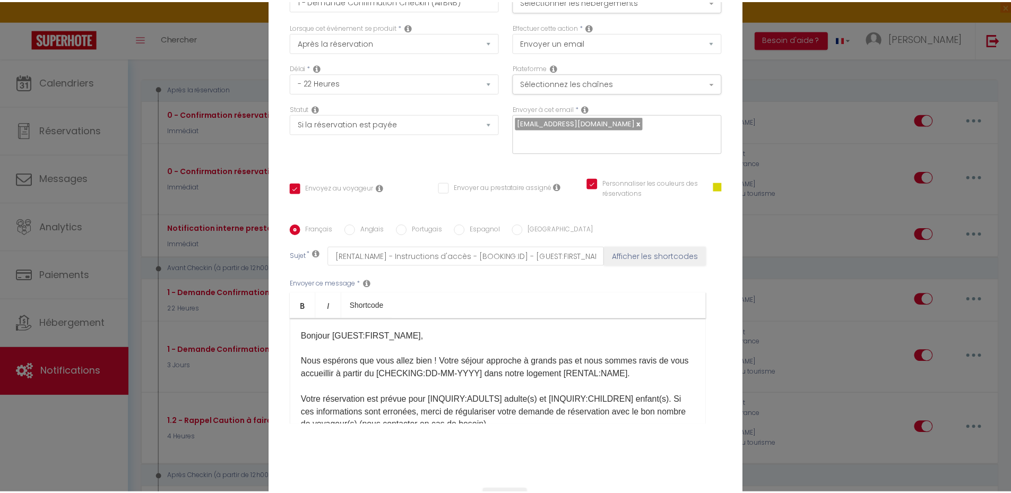
scroll to position [87, 0]
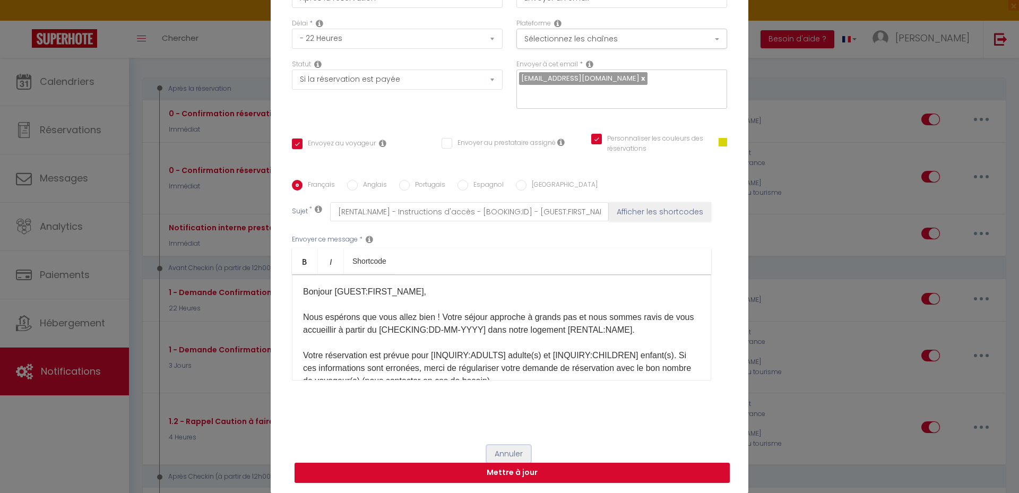
click at [504, 453] on button "Annuler" at bounding box center [509, 454] width 44 height 18
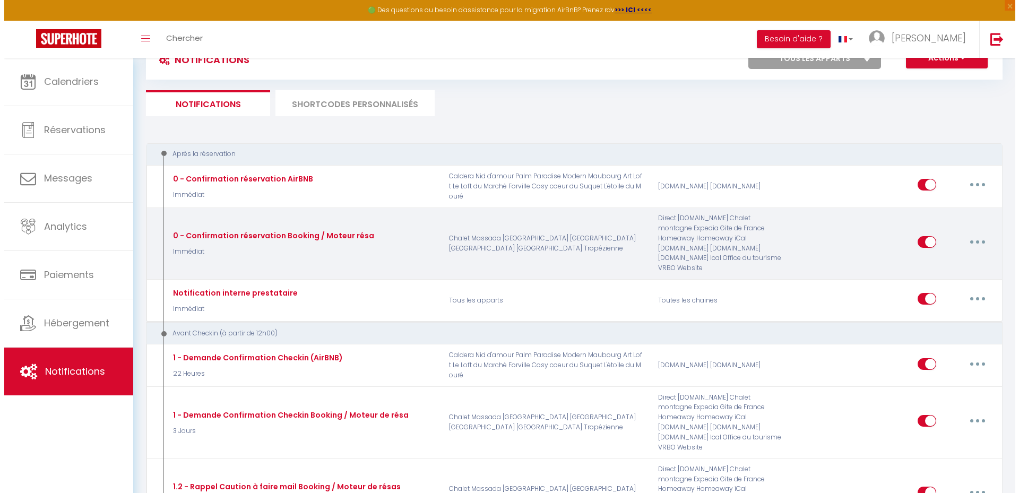
scroll to position [106, 0]
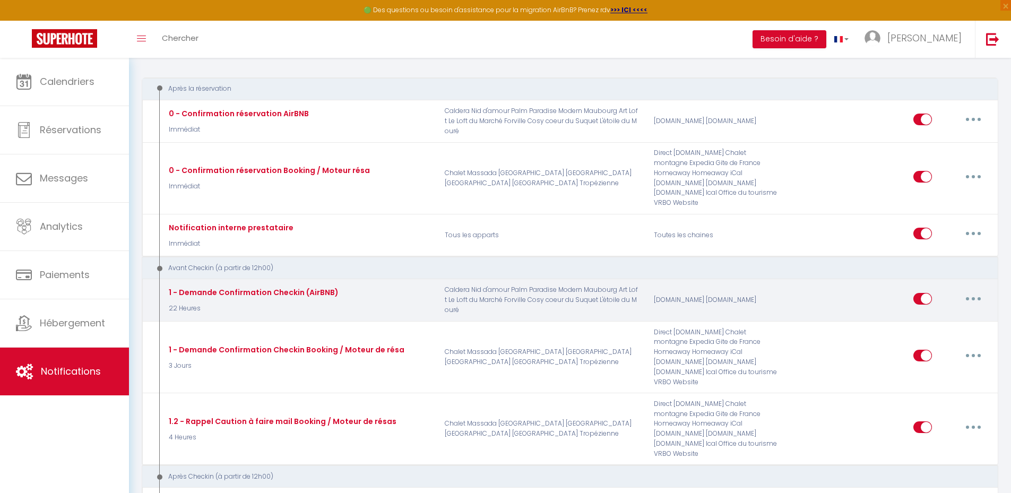
click at [976, 290] on button "button" at bounding box center [973, 298] width 30 height 17
click at [937, 314] on link "Editer" at bounding box center [945, 323] width 79 height 18
checkbox input "true"
checkbox input "false"
checkbox input "true"
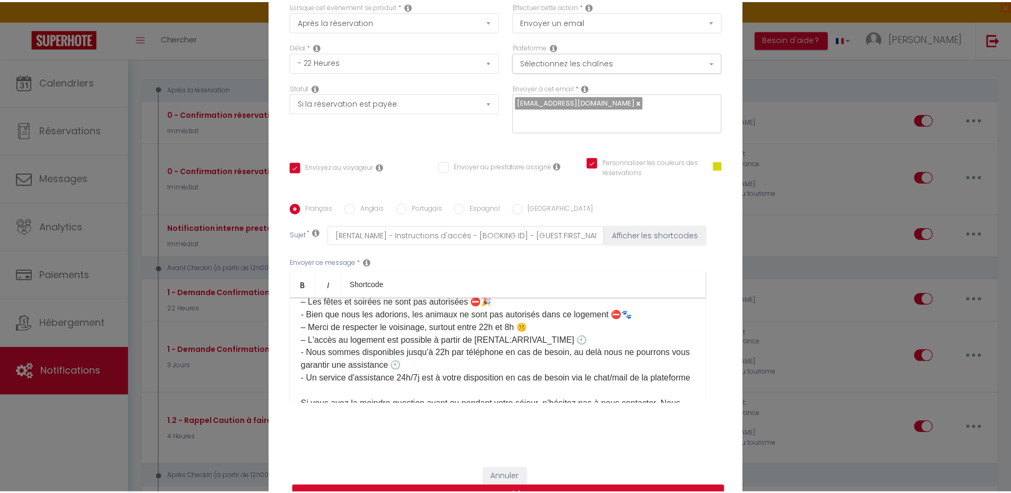
scroll to position [87, 0]
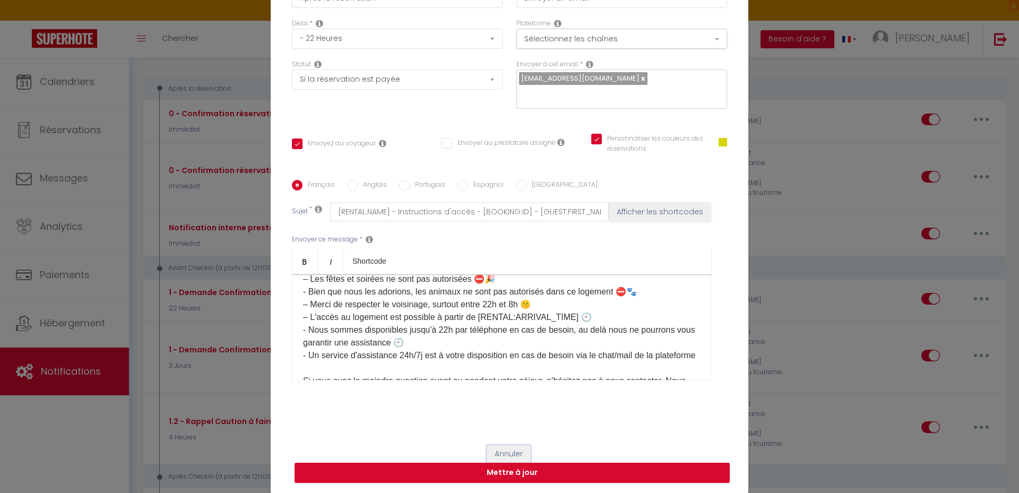
click at [510, 449] on button "Annuler" at bounding box center [509, 454] width 44 height 18
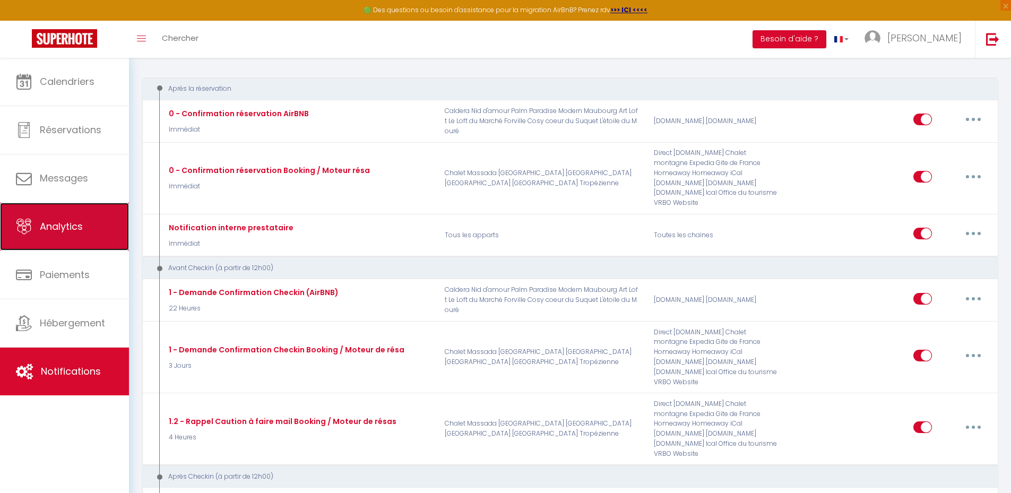
click at [66, 215] on link "Analytics" at bounding box center [64, 227] width 129 height 48
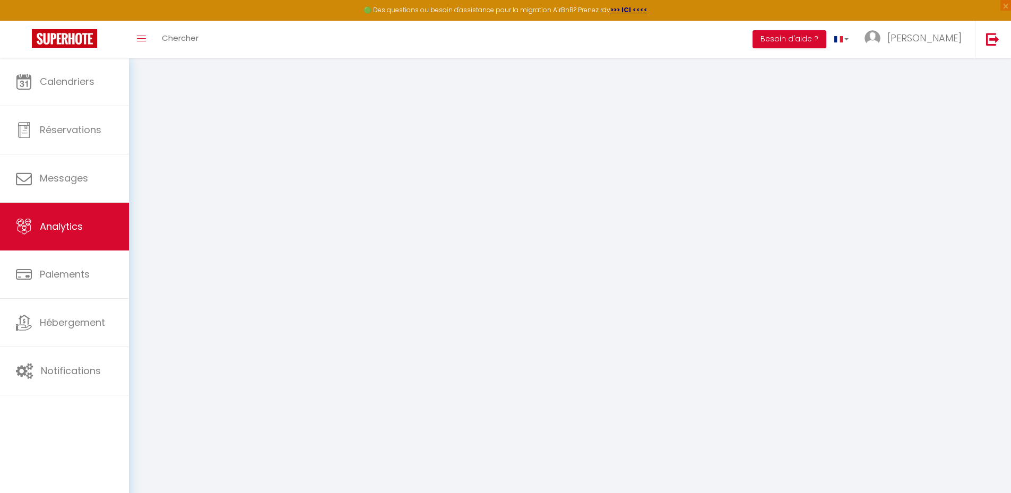
select select "2025"
select select "10"
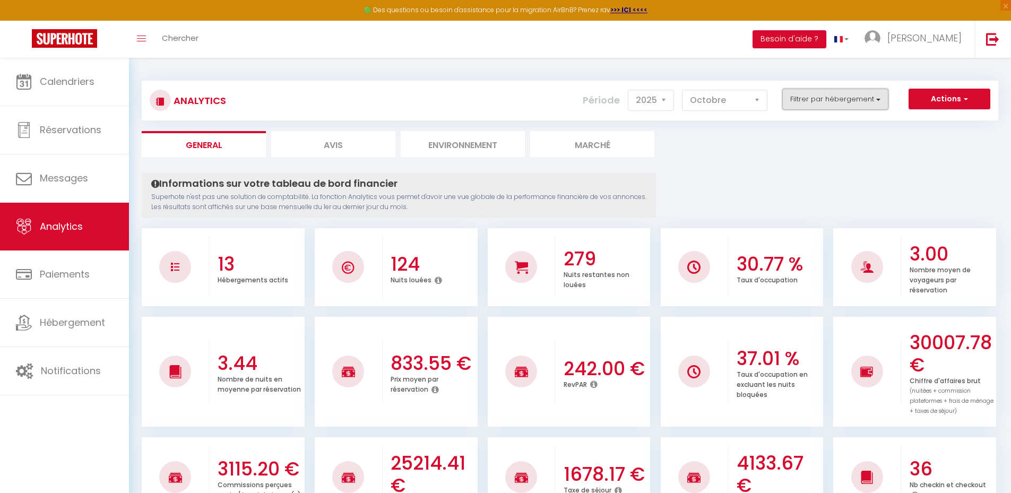
click at [828, 93] on button "Filtrer par hébergement" at bounding box center [835, 99] width 106 height 21
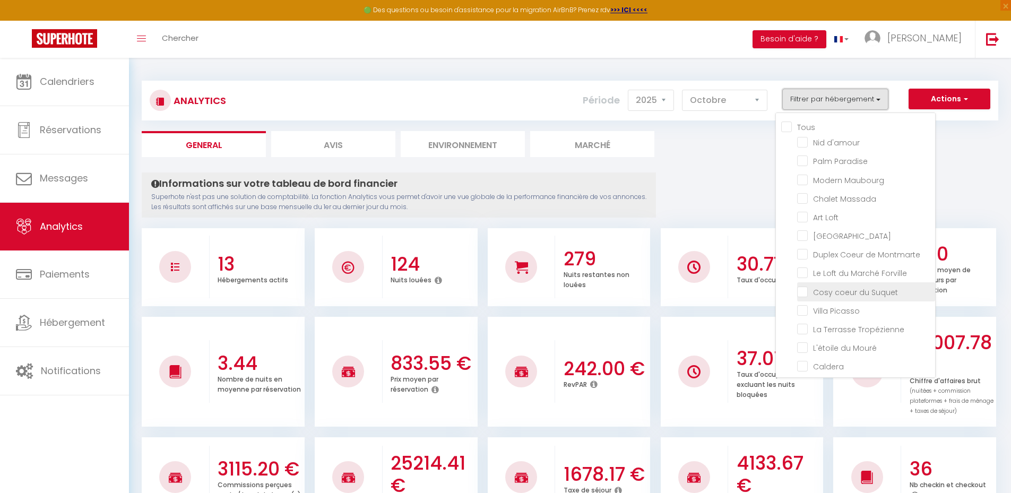
scroll to position [6, 0]
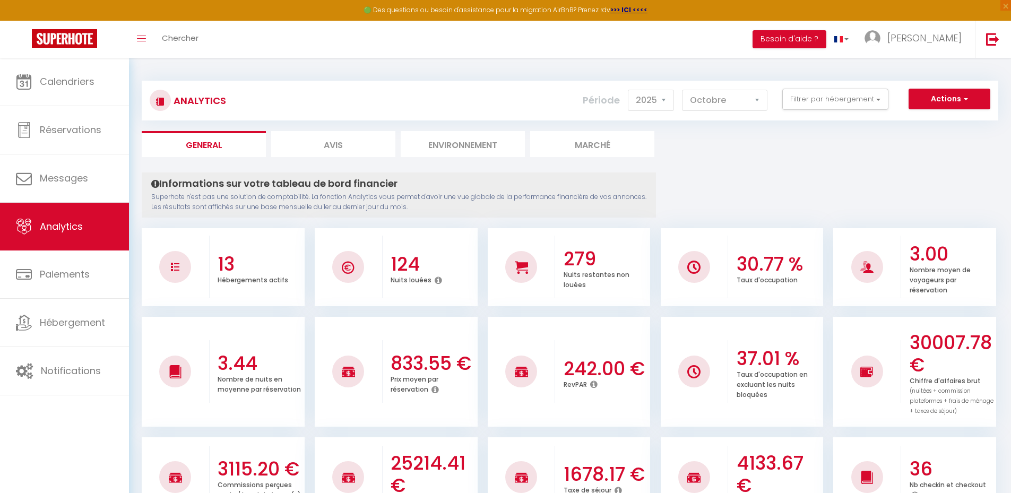
click at [603, 190] on div "Informations sur votre tableau de bord financier Superhote n'est pas une soluti…" at bounding box center [399, 194] width 514 height 45
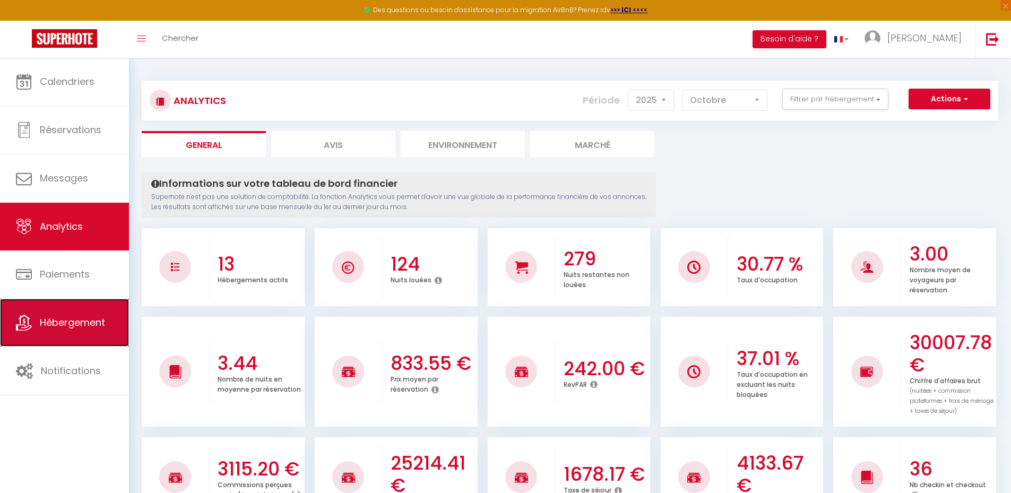
click at [65, 325] on span "Hébergement" at bounding box center [72, 322] width 65 height 13
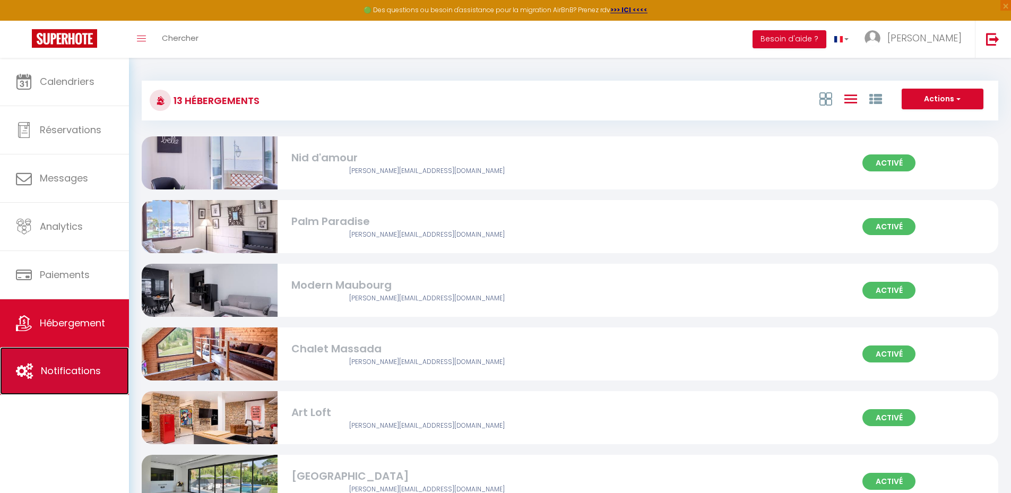
click at [85, 365] on span "Notifications" at bounding box center [71, 370] width 60 height 13
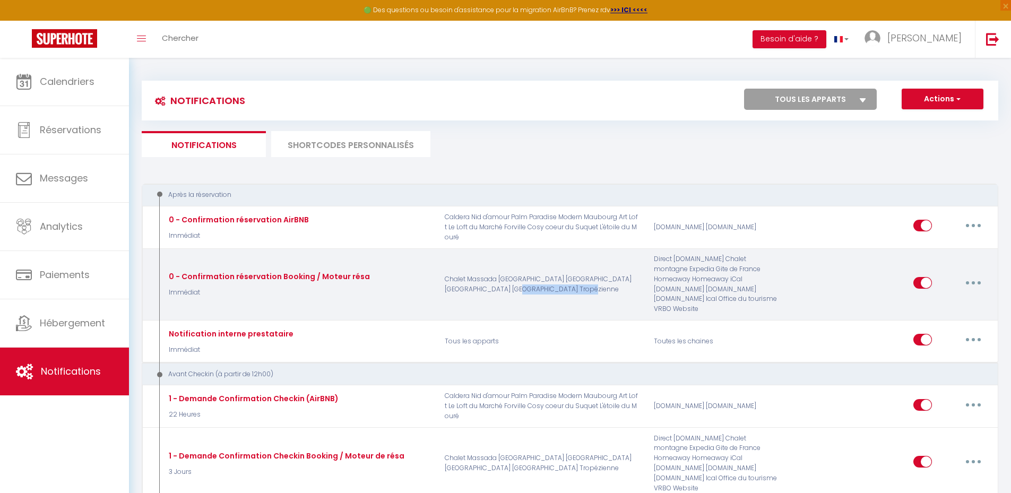
drag, startPoint x: 484, startPoint y: 284, endPoint x: 555, endPoint y: 287, distance: 70.6
click at [550, 287] on p "Chalet Massada Villa Bella Vista Duplex Coeur de Montmarte Villa Picasso La Ter…" at bounding box center [542, 284] width 209 height 60
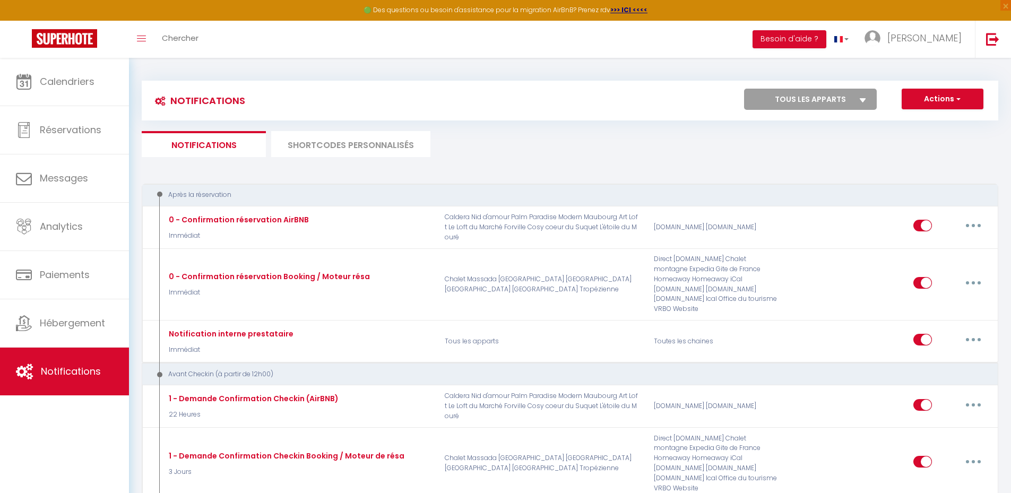
click at [500, 153] on ul "Notifications SHORTCODES PERSONNALISÉS" at bounding box center [570, 144] width 856 height 26
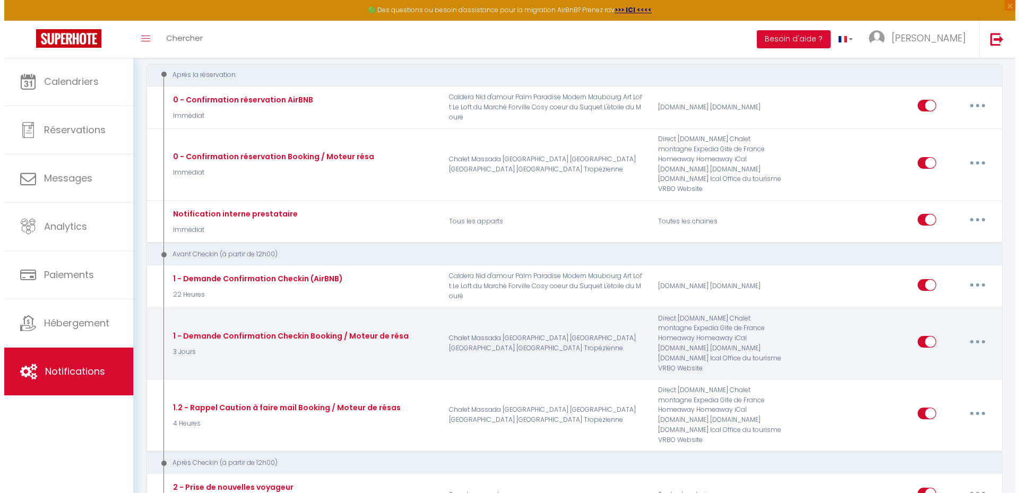
scroll to position [53, 0]
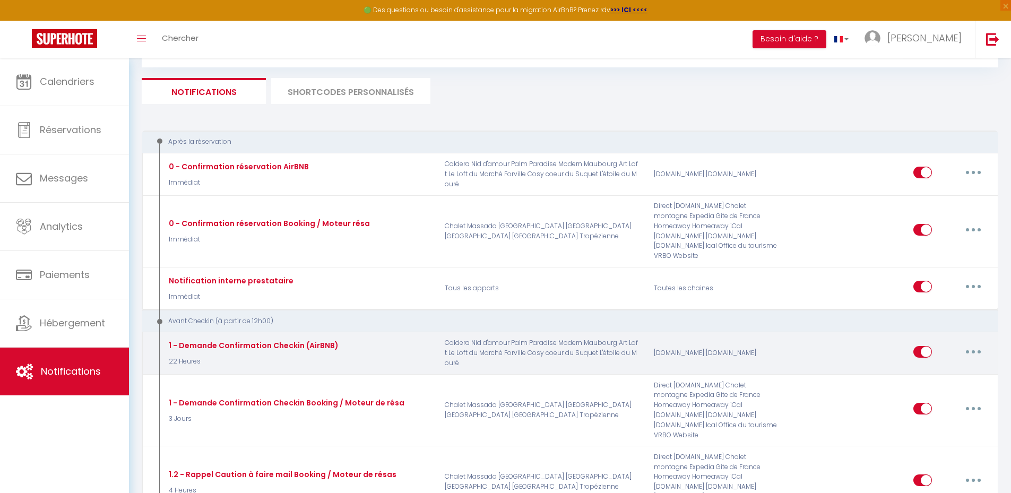
click at [968, 343] on button "button" at bounding box center [973, 351] width 30 height 17
click at [933, 367] on link "Editer" at bounding box center [945, 376] width 79 height 18
type input "1 - Demande Confirmation Checkin (AirBNB)"
select select "22 Heures"
select select "if_booking_is_paid"
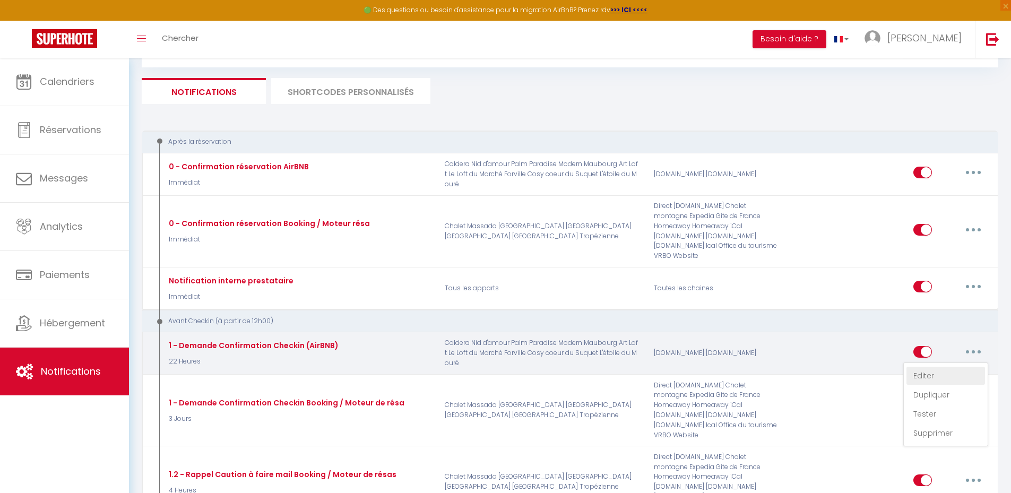
checkbox input "true"
checkbox input "false"
checkbox input "true"
radio input "true"
type input "[RENTAL:NAME] - Instructions d'accès - [BOOKING:ID] - [GUEST:FIRST_NAME] [GUEST…"
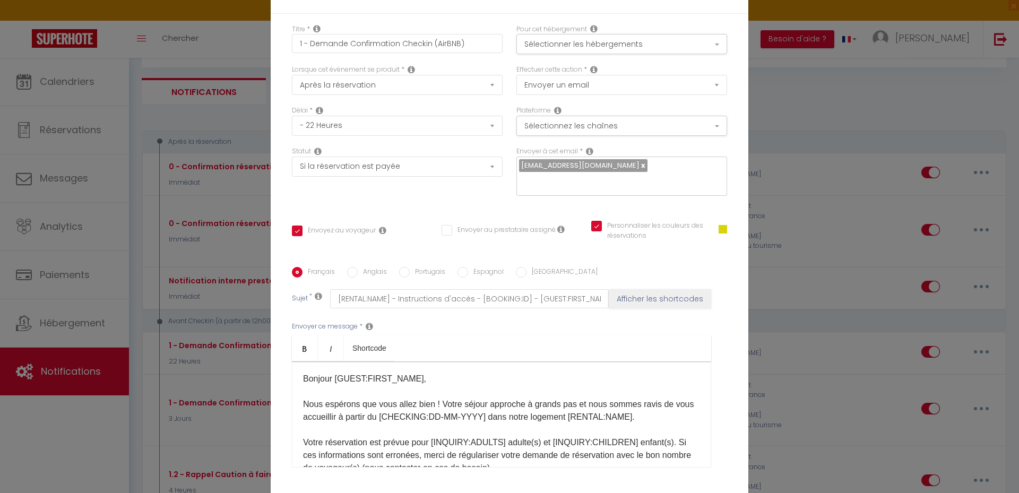
copy p "Bonjour [GUEST:FIRST_NAME], Nous espérons que vous allez bien ! Votre séjour ap…"
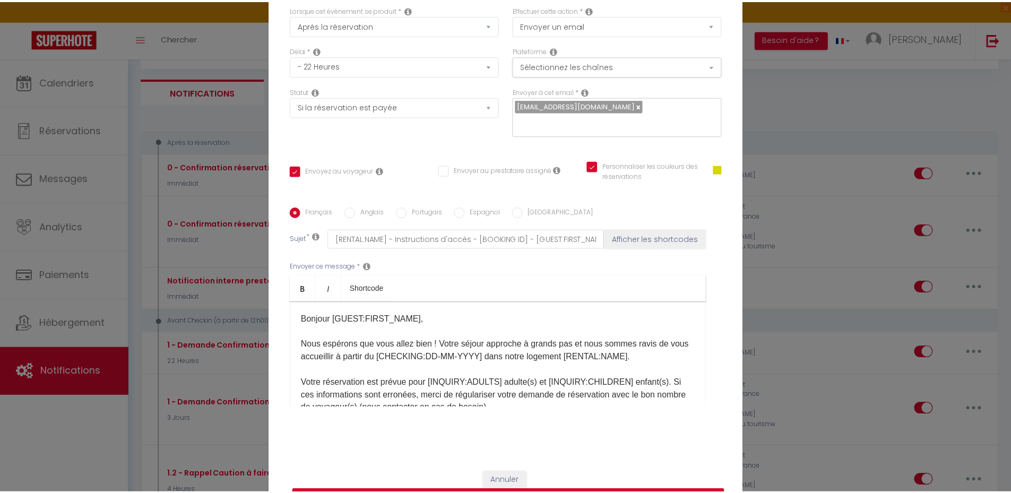
scroll to position [87, 0]
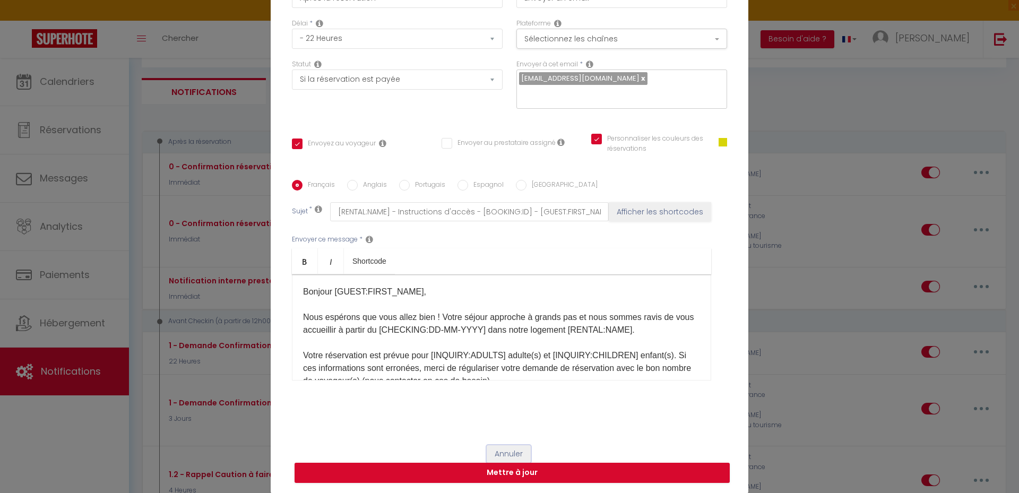
click at [497, 447] on button "Annuler" at bounding box center [509, 454] width 44 height 18
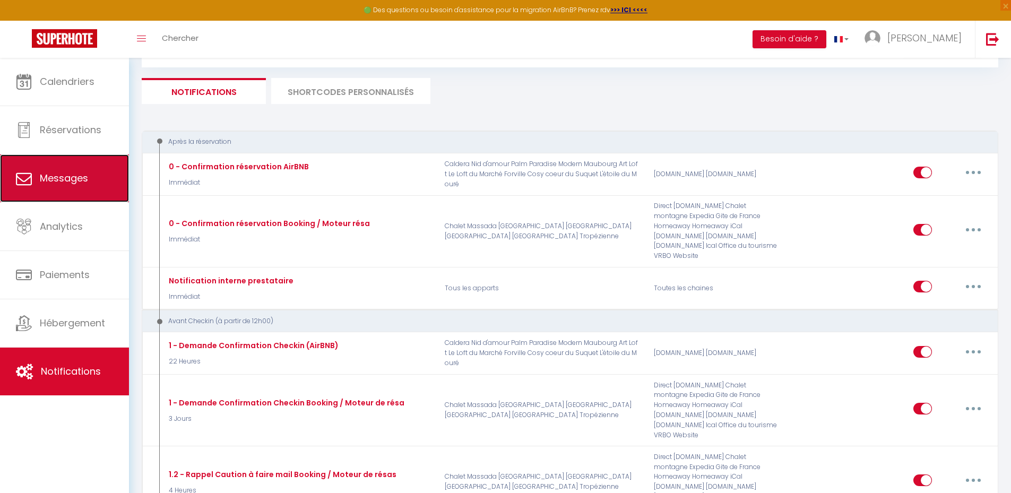
click at [64, 185] on link "Messages" at bounding box center [64, 178] width 129 height 48
select select "message"
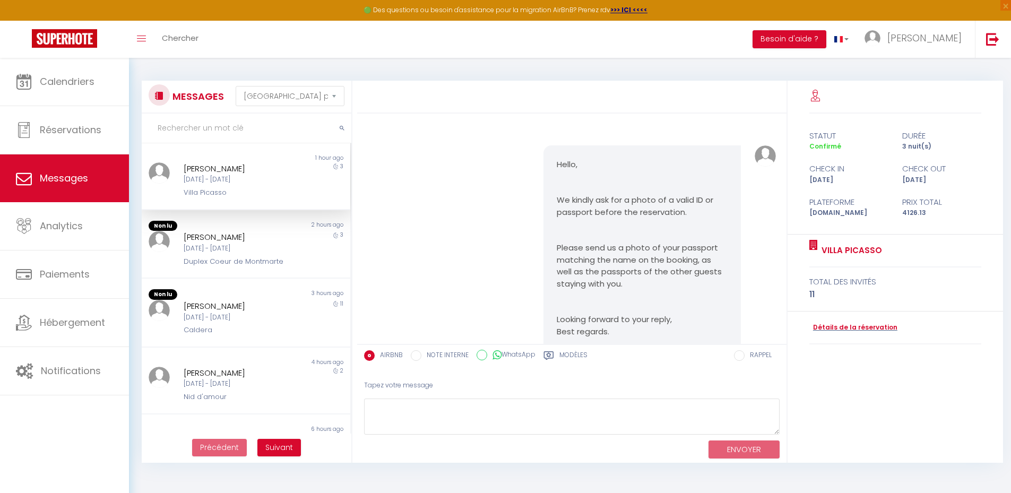
scroll to position [2347, 0]
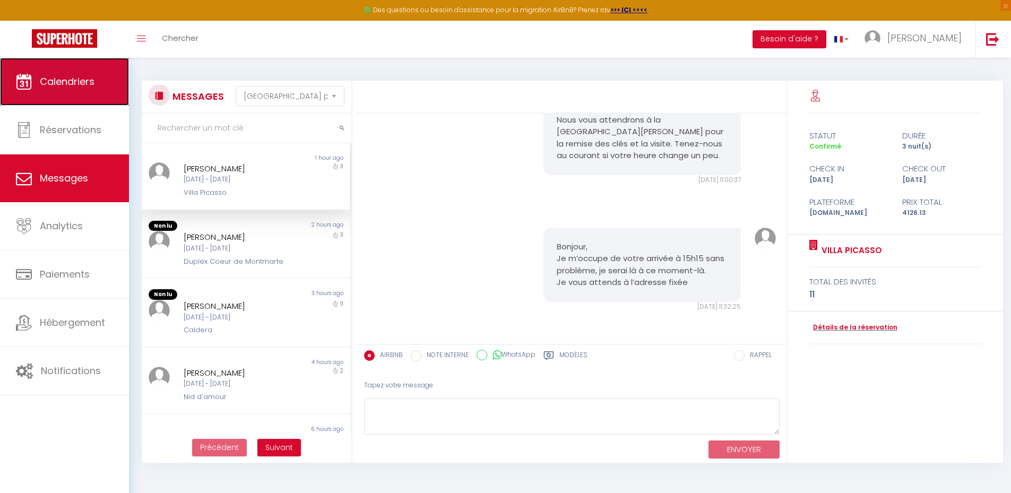
click at [86, 82] on span "Calendriers" at bounding box center [67, 81] width 55 height 13
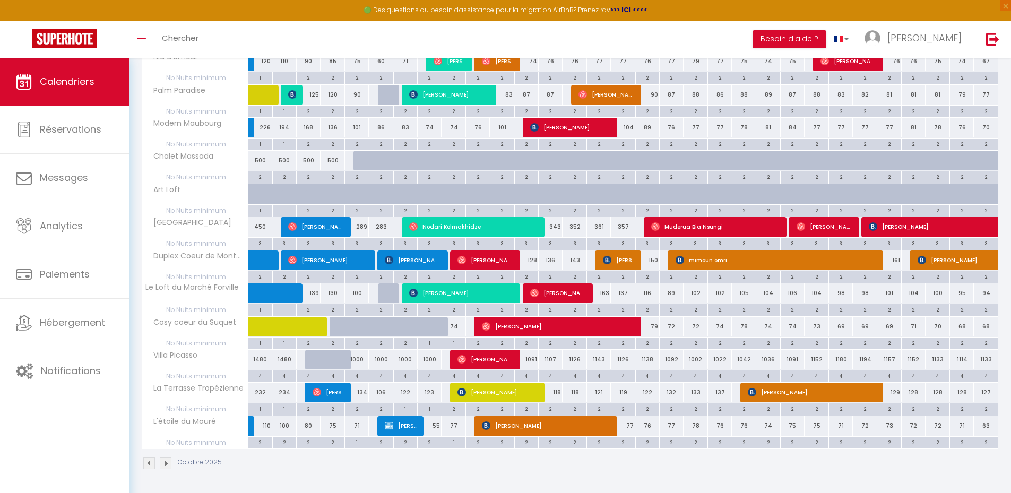
scroll to position [170, 0]
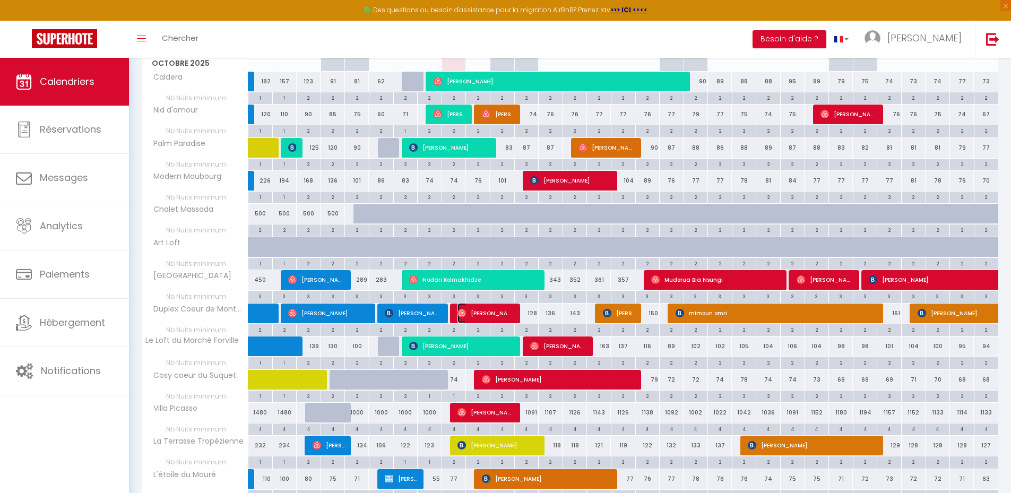
click at [473, 307] on span "[PERSON_NAME]" at bounding box center [485, 313] width 57 height 20
select select "OK"
select select "0"
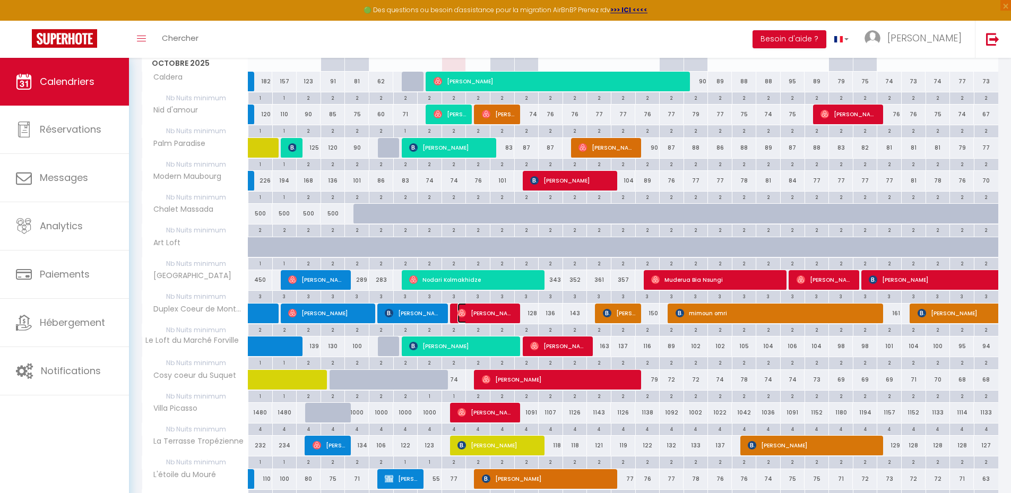
select select "1"
select select
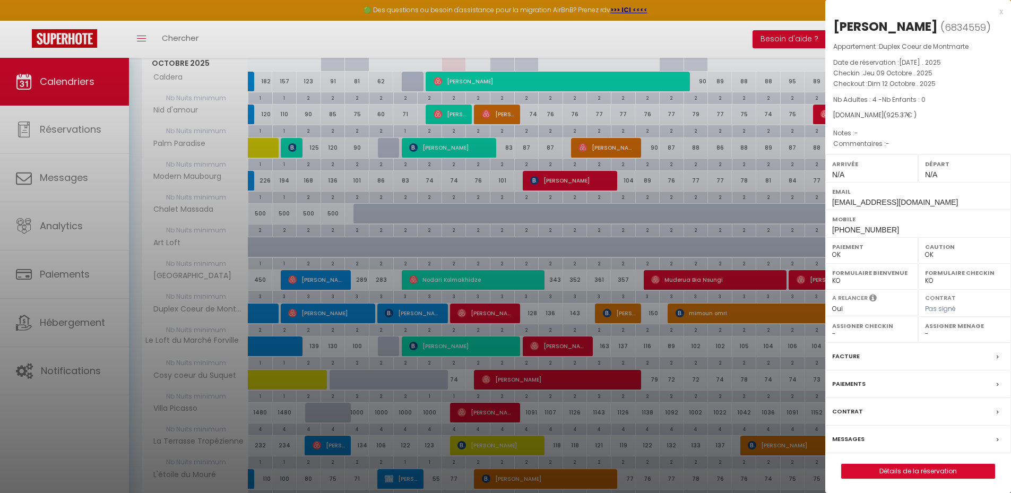
click at [859, 438] on label "Messages" at bounding box center [848, 439] width 32 height 11
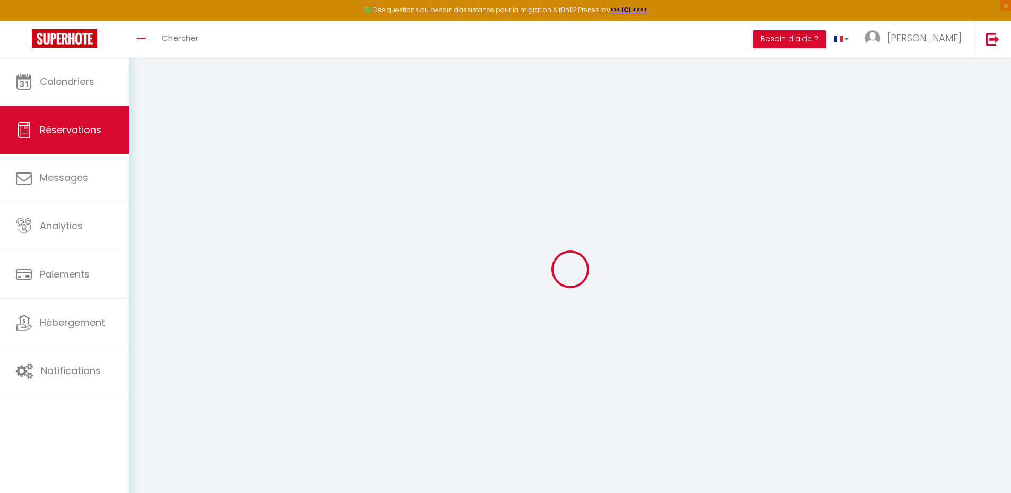
select select
checkbox input "false"
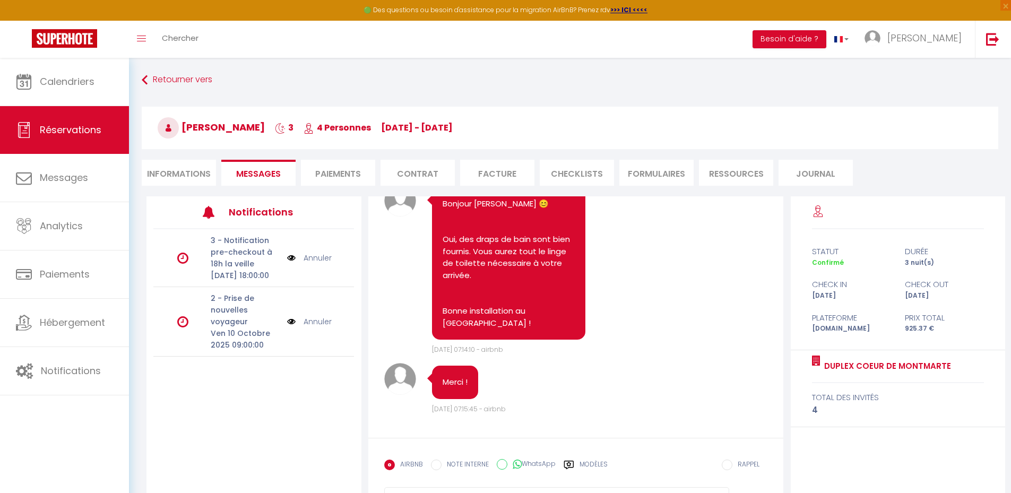
scroll to position [58, 0]
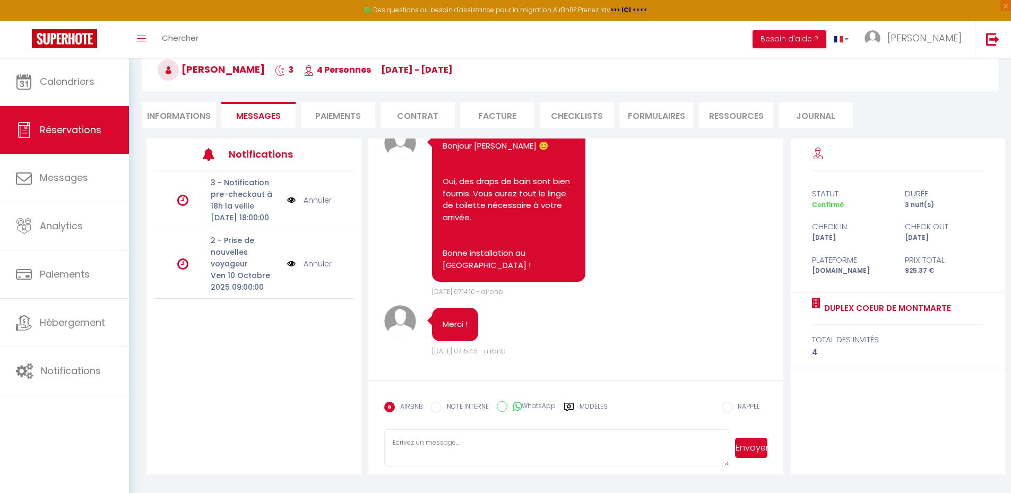
click at [445, 438] on textarea at bounding box center [556, 447] width 345 height 37
paste textarea "Bonjour [GUEST:FIRST_NAME], Nous espérons que vous allez bien ! Votre séjour ap…"
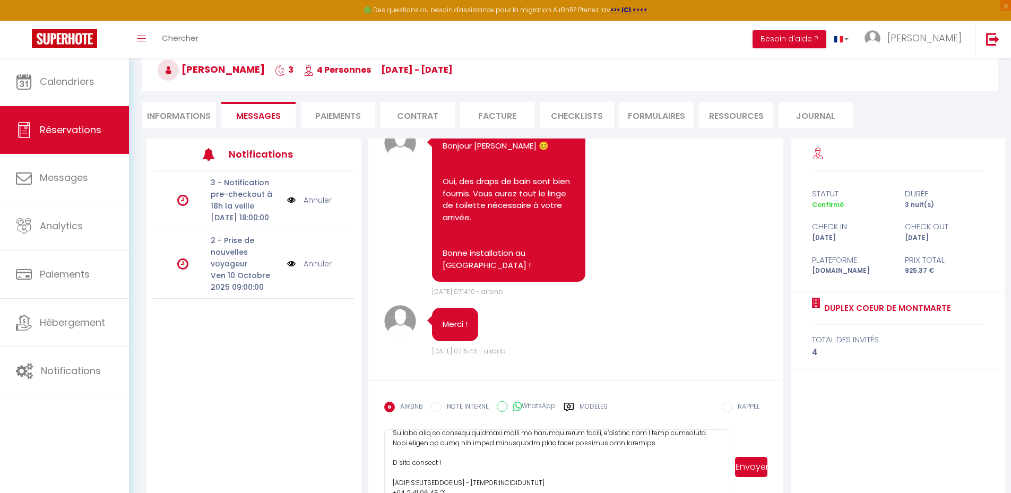
scroll to position [335, 0]
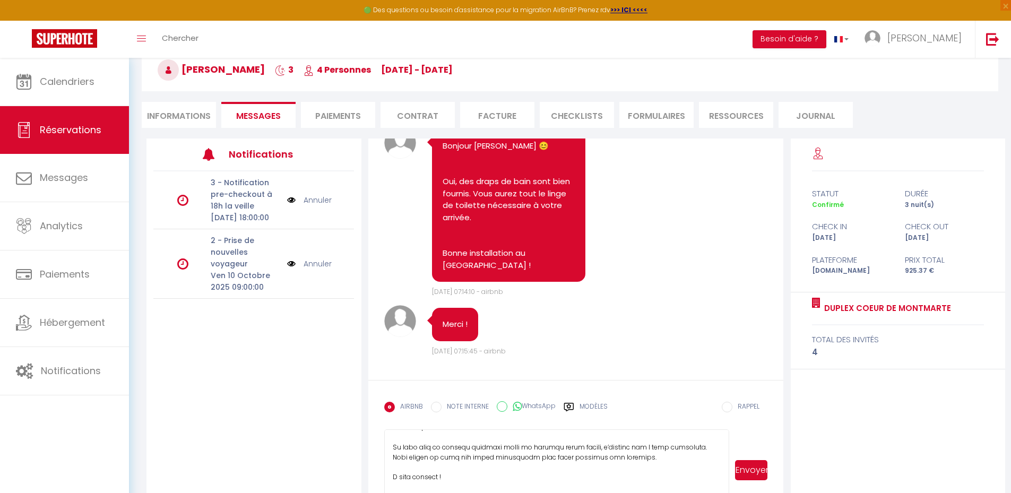
drag, startPoint x: 723, startPoint y: 463, endPoint x: 724, endPoint y: 508, distance: 45.1
click at [724, 435] on html "🟢 Des questions ou besoin d'assistance pour la migration AirBnB? Prenez rdv >>>…" at bounding box center [505, 188] width 1011 height 493
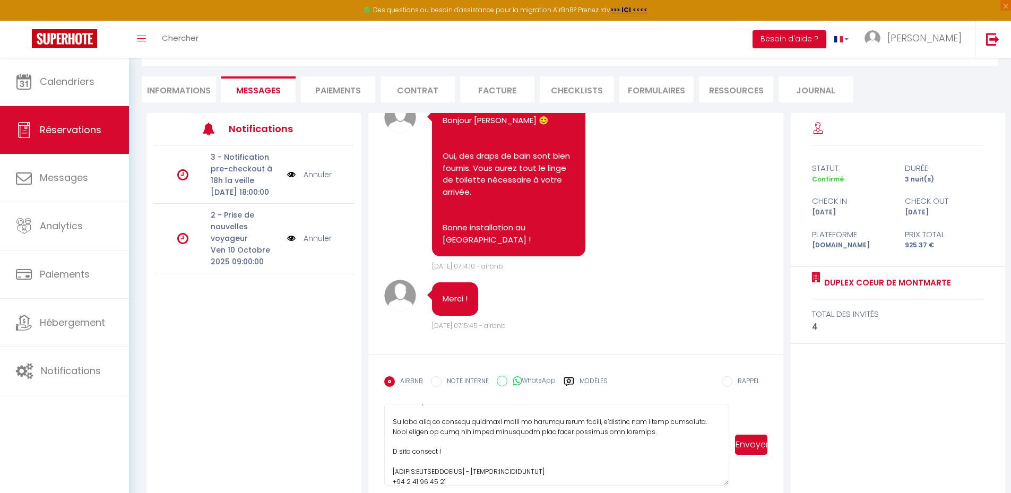
scroll to position [97, 0]
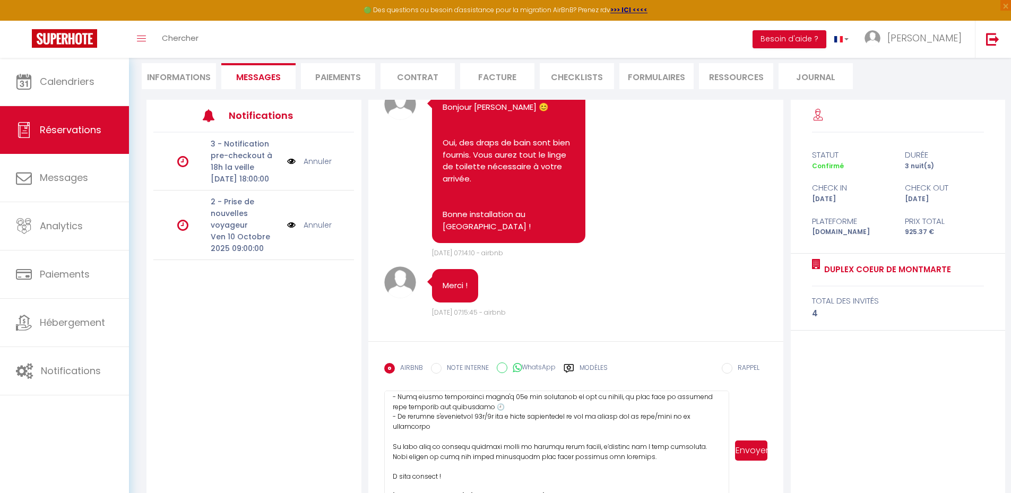
drag, startPoint x: 726, startPoint y: 470, endPoint x: 722, endPoint y: 508, distance: 38.4
click at [722, 396] on html "🟢 Des questions ou besoin d'assistance pour la migration AirBnB? Prenez rdv >>>…" at bounding box center [505, 149] width 1011 height 493
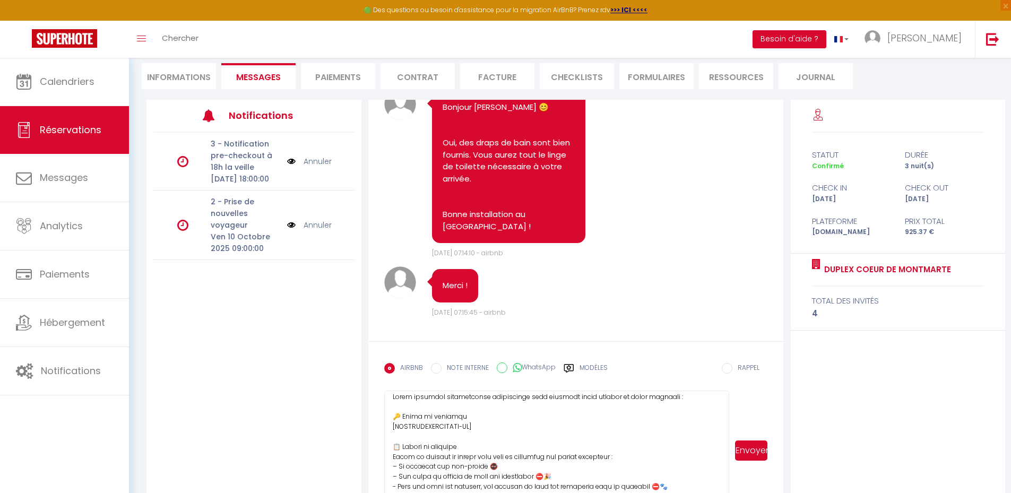
scroll to position [212, 0]
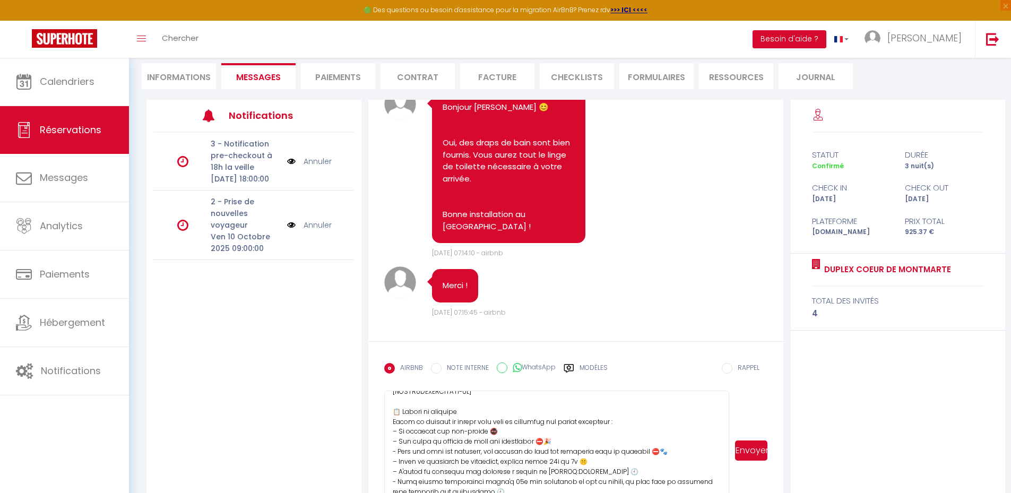
type textarea "Bonjour [GUEST:FIRST_NAME], Nous espérons que vous allez bien ! Votre séjour ap…"
click at [759, 453] on button "Envoyer" at bounding box center [751, 450] width 32 height 20
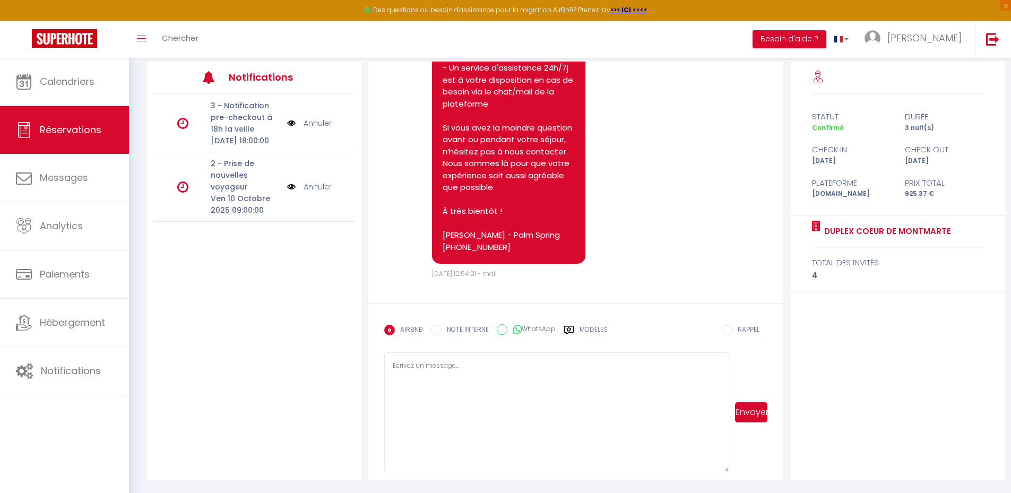
scroll to position [2075, 0]
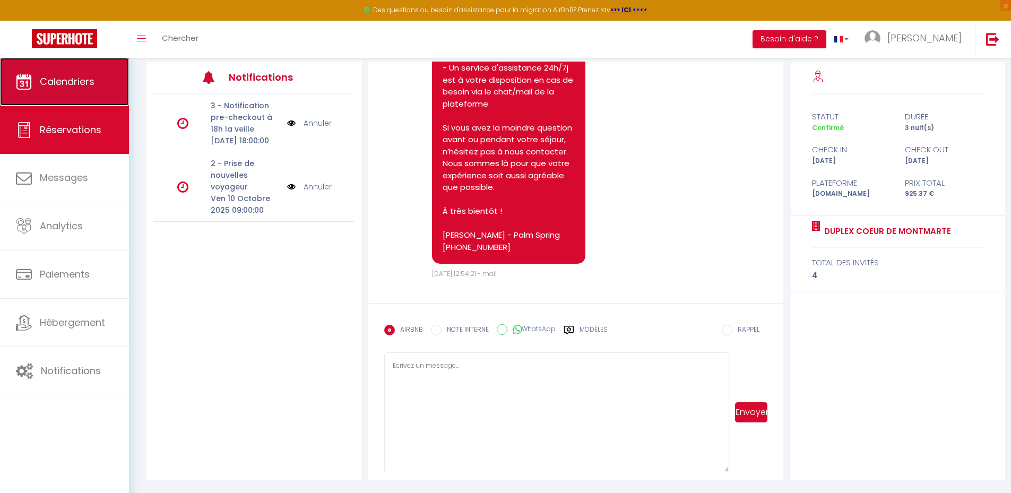
click at [78, 84] on span "Calendriers" at bounding box center [67, 81] width 55 height 13
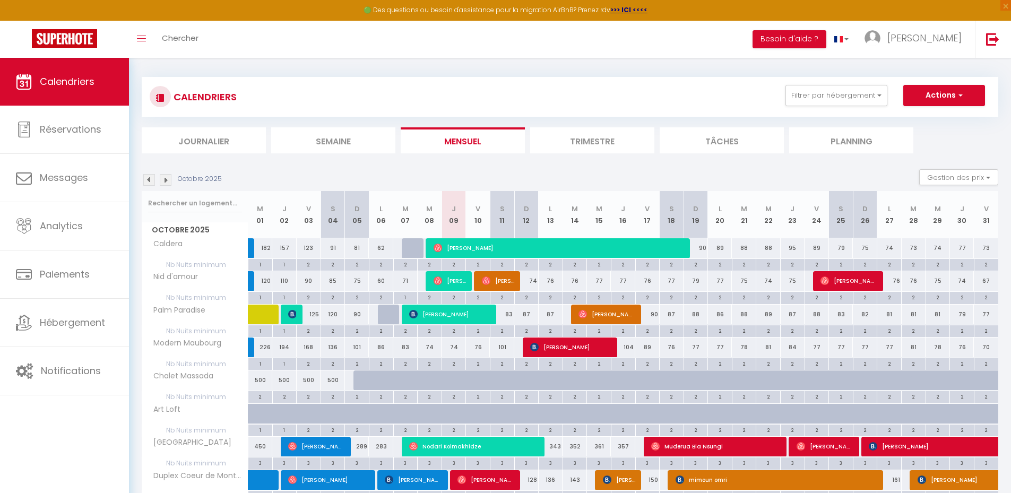
scroll to position [212, 0]
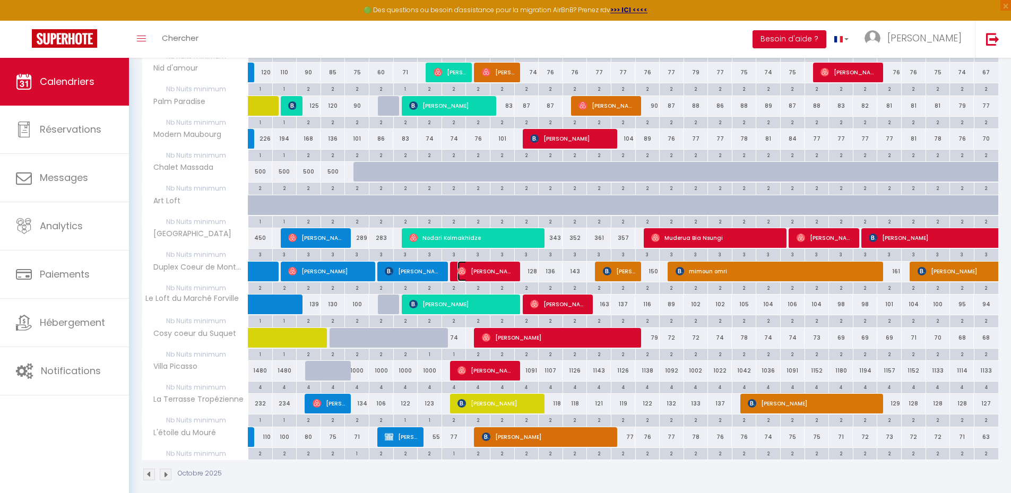
click at [486, 269] on span "[PERSON_NAME]" at bounding box center [485, 271] width 57 height 20
select select "OK"
select select "0"
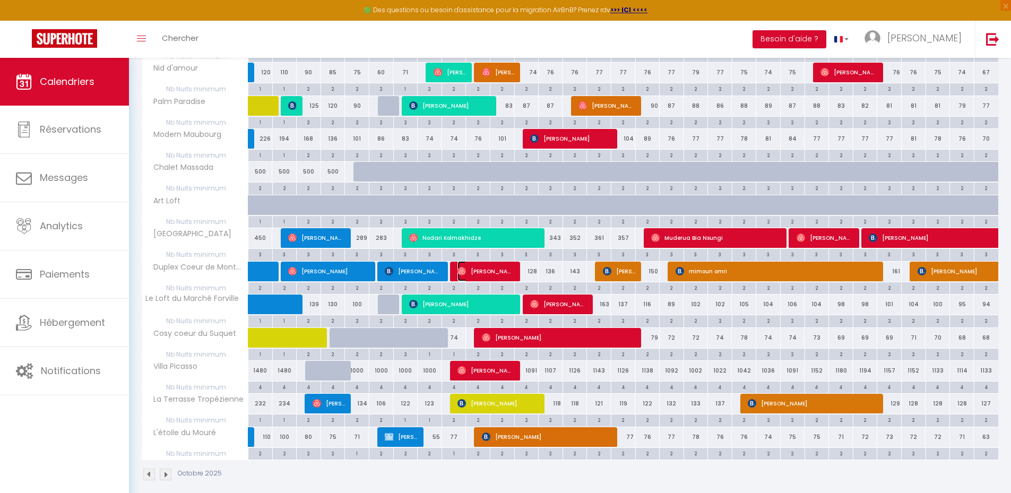
select select "1"
select select
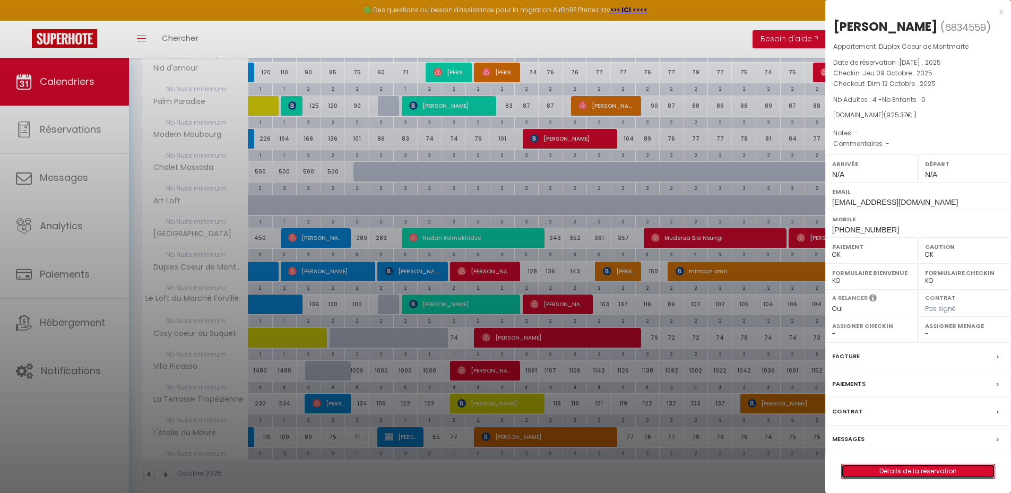
click at [940, 466] on link "Détails de la réservation" at bounding box center [918, 471] width 153 height 14
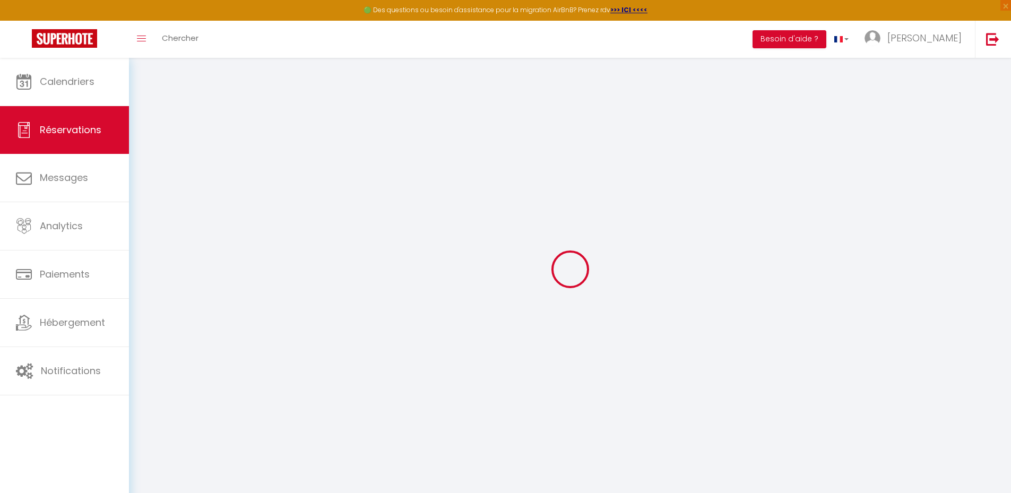
type input "Vincent"
type input "Bon"
type input "kkift6vygliohopfmiupzotklg9i@reply.superhote.com"
type input "+33625594085"
select select
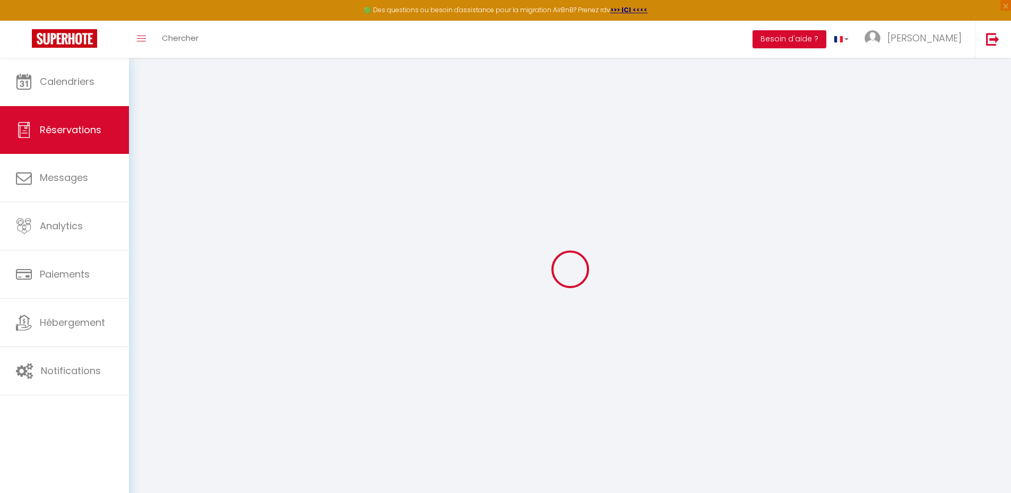
type input "29.16"
select select "77887"
select select "1"
select select
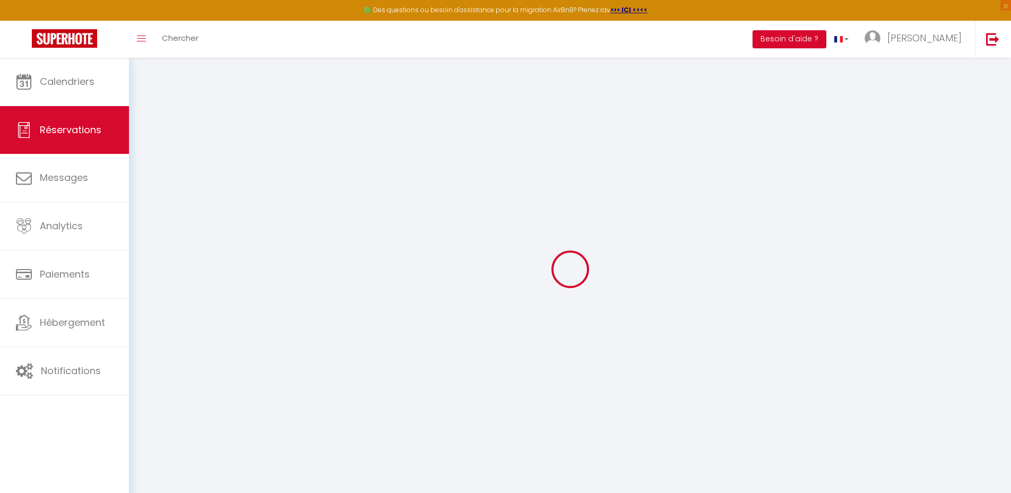
type input "4"
select select "12"
select select
type input "710"
checkbox input "false"
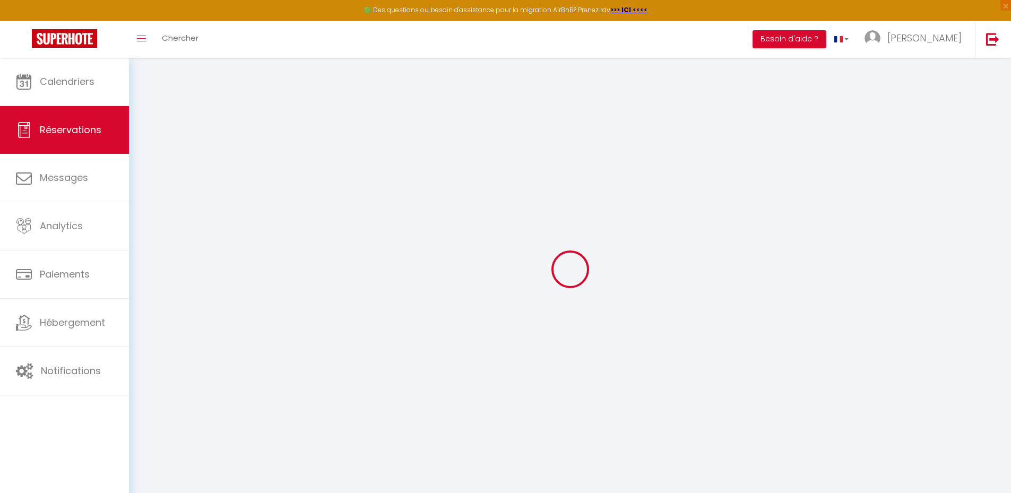
type input "0"
select select "1"
type input "0"
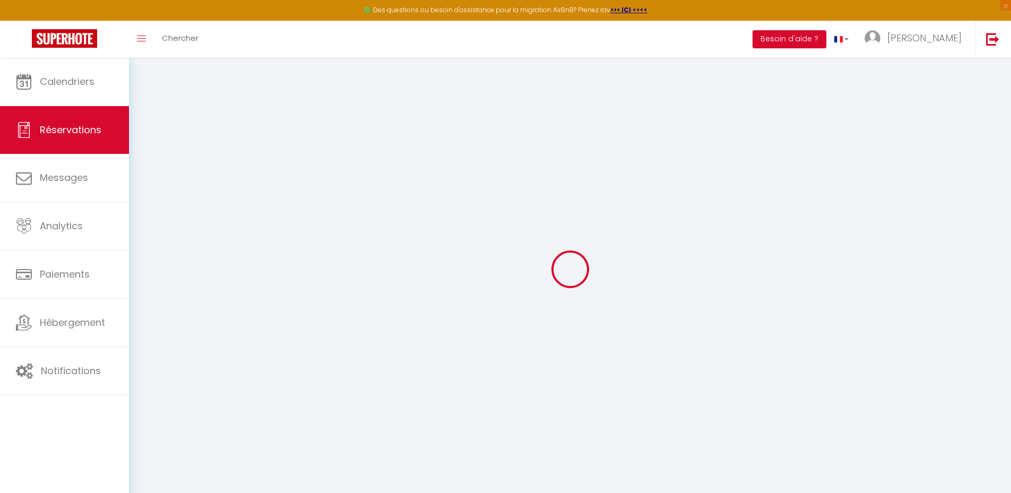
select select
select select "15"
checkbox input "false"
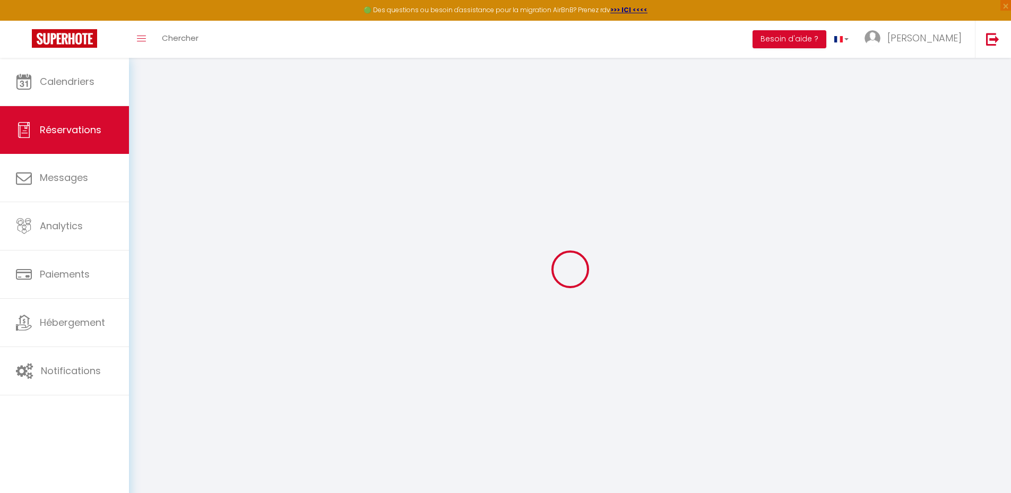
select select
checkbox input "false"
select select
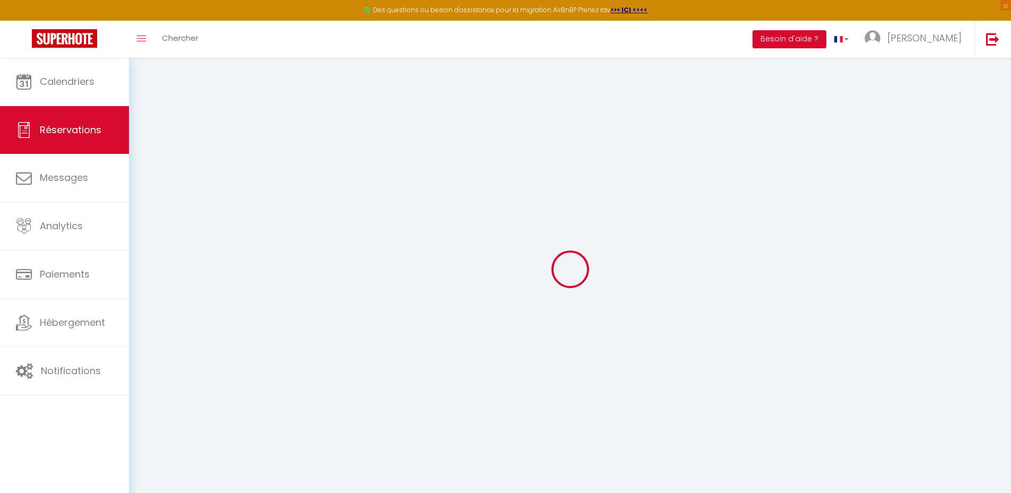
select select
checkbox input "false"
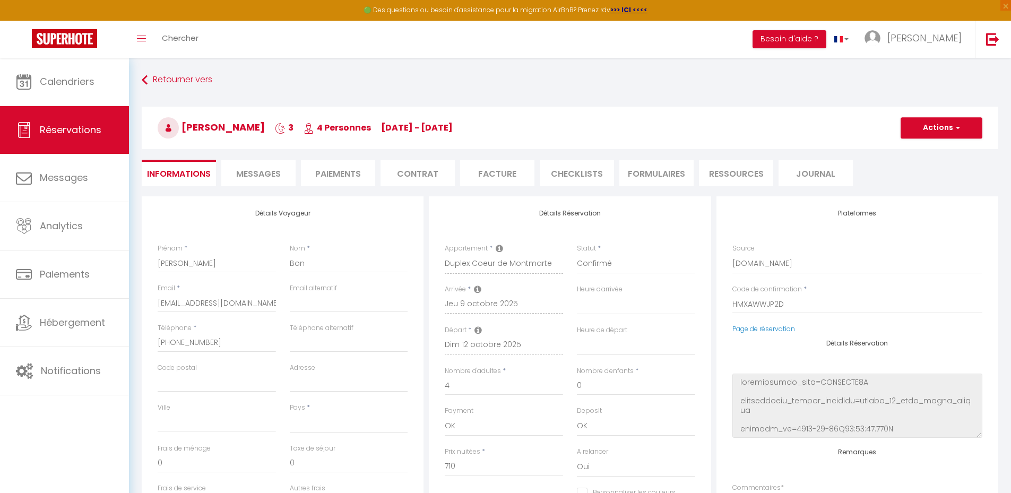
select select
type input "100"
type input "115.37"
select select
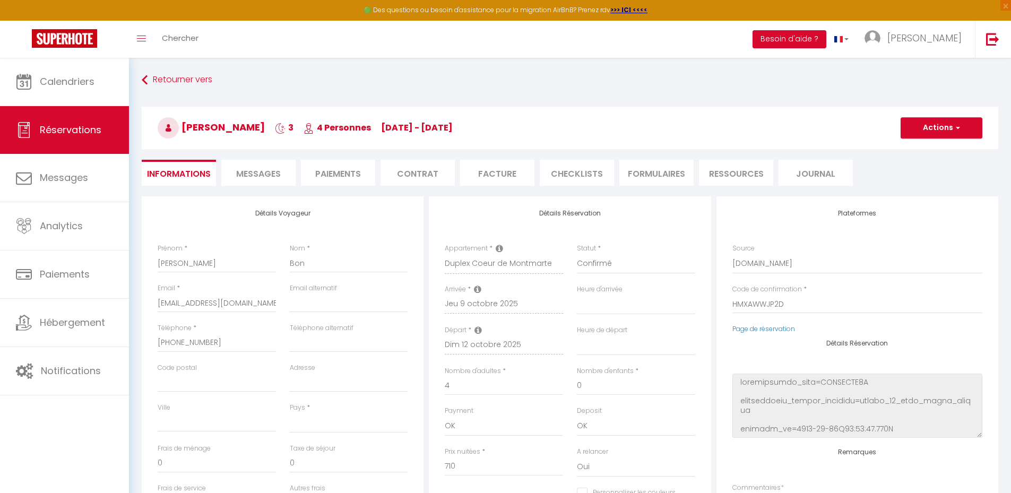
checkbox input "false"
select select
checkbox input "false"
select select
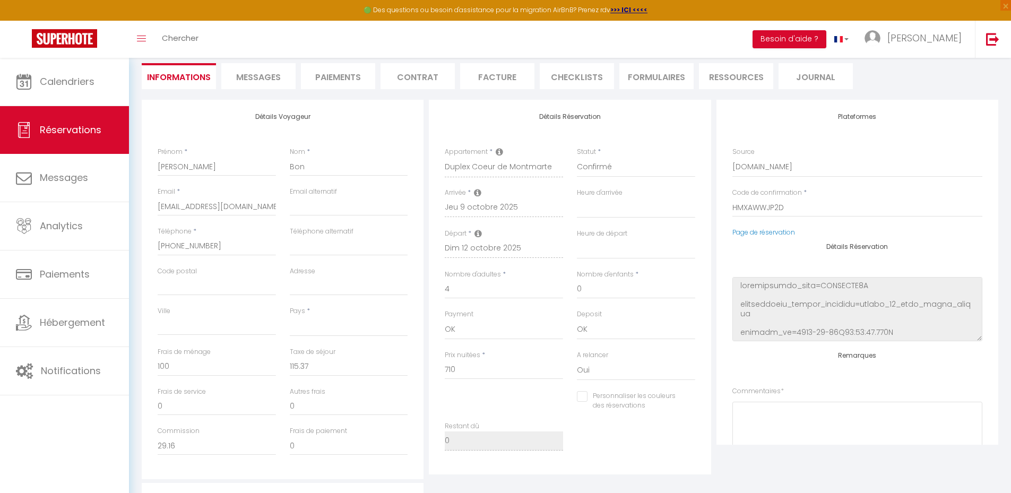
scroll to position [301, 0]
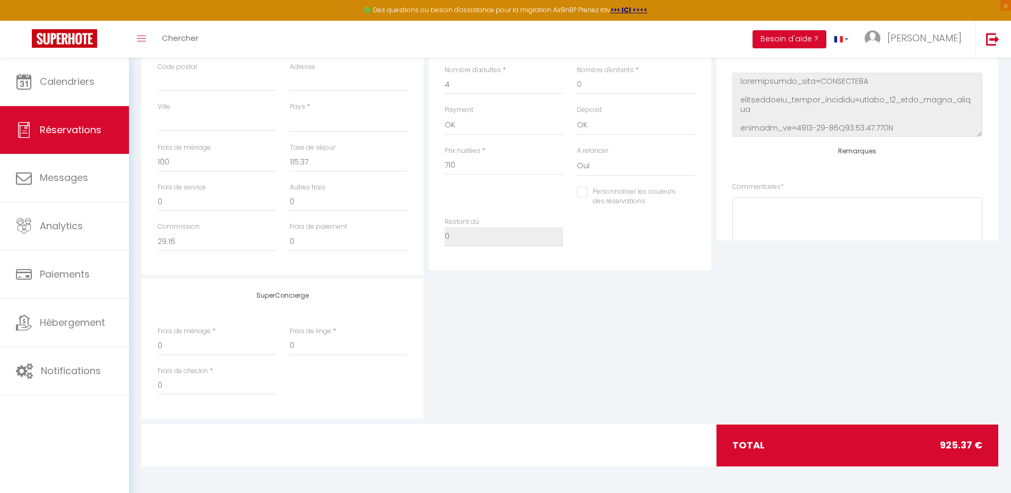
click at [582, 193] on input "Personnaliser les couleurs des réservations" at bounding box center [629, 192] width 105 height 11
checkbox input "true"
select select
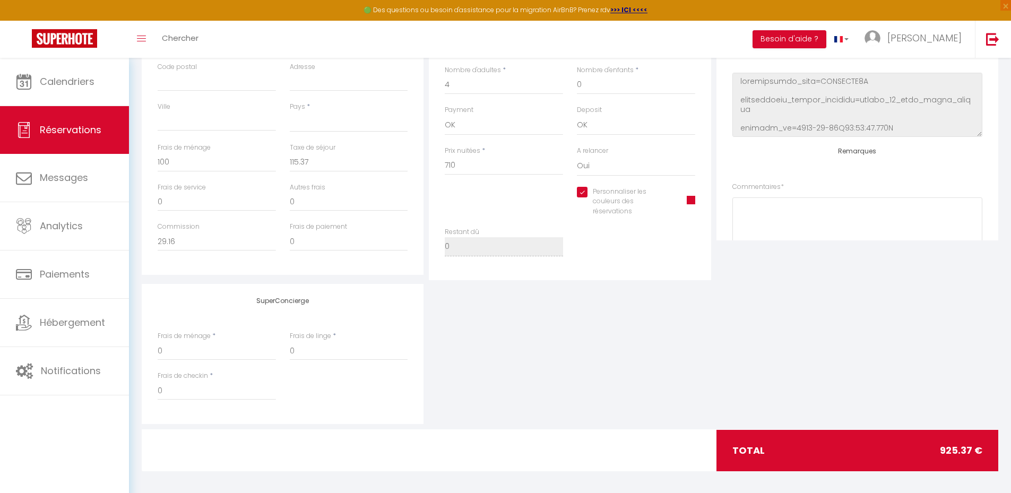
click at [688, 200] on span at bounding box center [691, 200] width 8 height 8
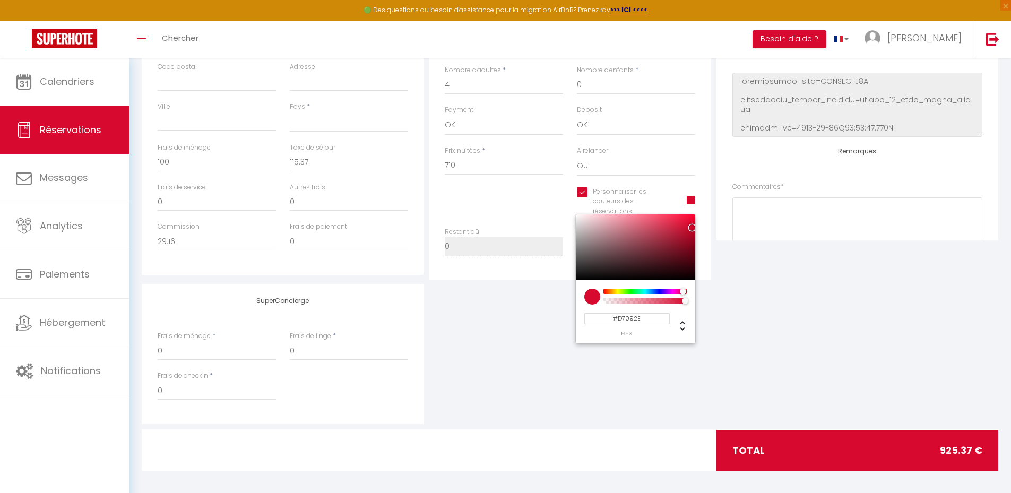
select select
type input "#D76D09"
click at [611, 291] on div at bounding box center [644, 291] width 81 height 5
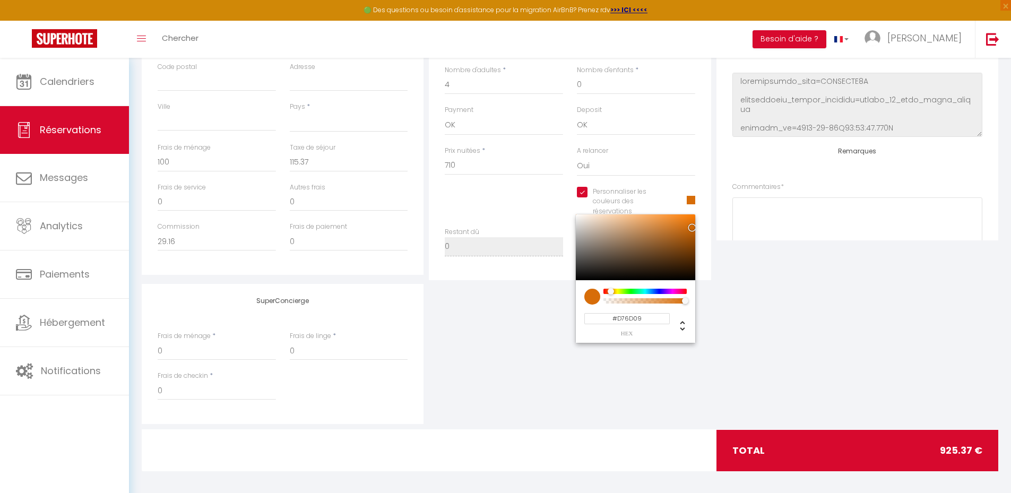
select select
type input "#D78D09"
click at [613, 290] on div at bounding box center [611, 291] width 6 height 6
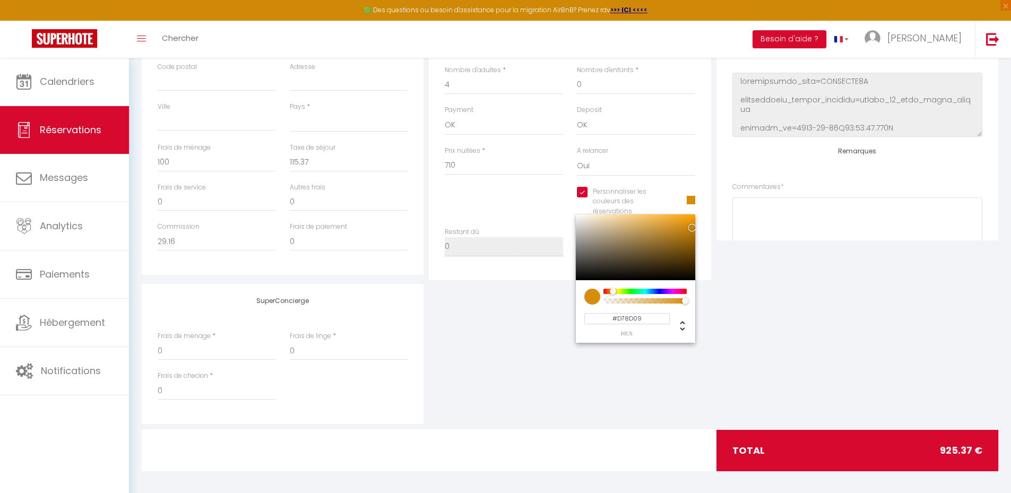
click at [752, 325] on div "SuperConcierge Frais de ménage * 0 Frais de linge * 0 Frais de checkin * 0" at bounding box center [570, 354] width 862 height 140
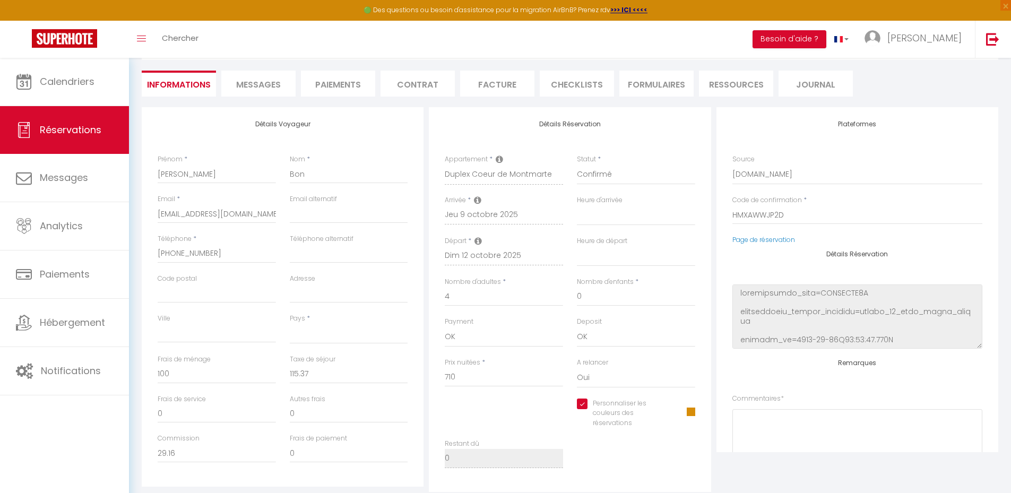
scroll to position [0, 0]
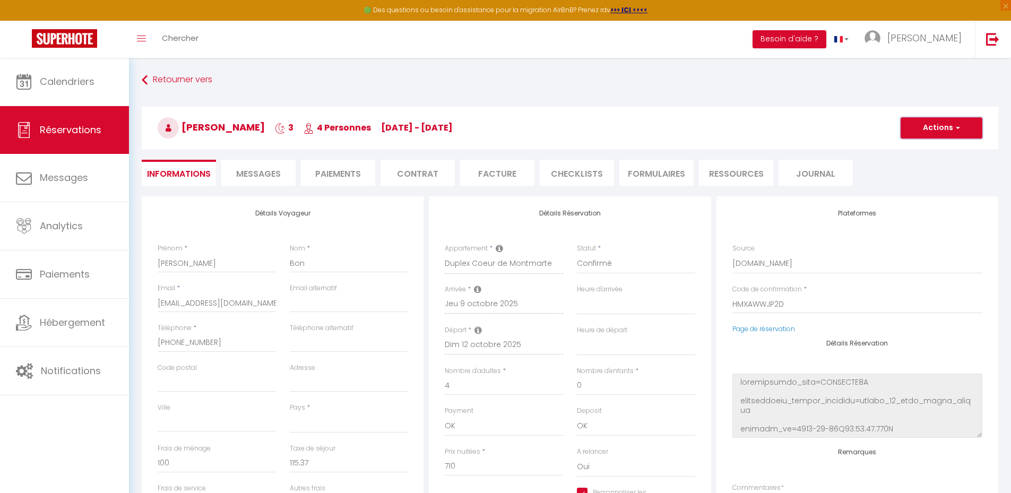
click at [951, 128] on button "Actions" at bounding box center [942, 127] width 82 height 21
click at [919, 147] on link "Enregistrer" at bounding box center [931, 151] width 84 height 14
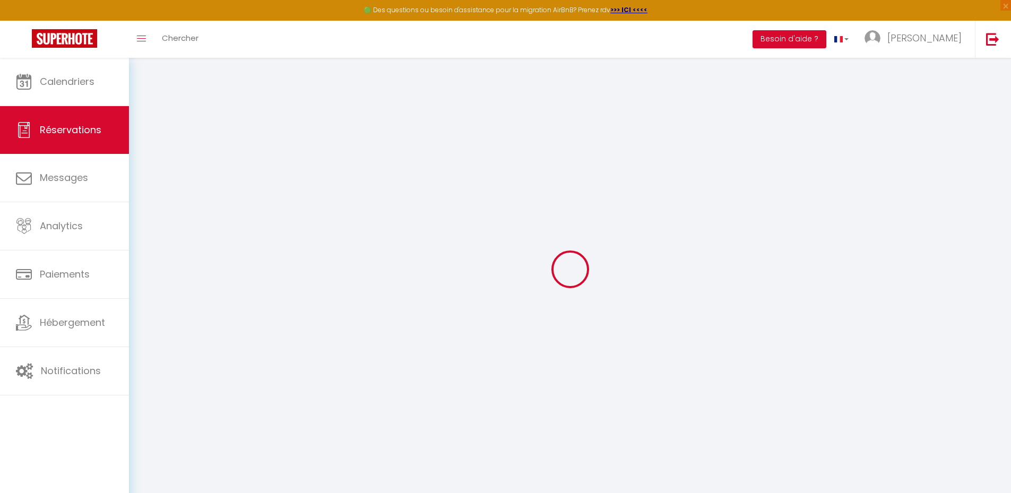
select select "not_cancelled"
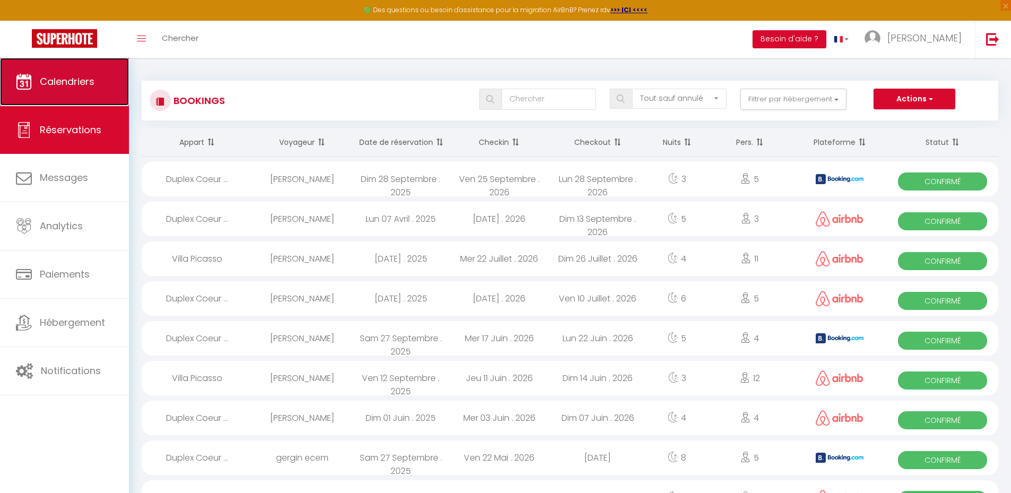
click at [34, 82] on link "Calendriers" at bounding box center [64, 82] width 129 height 48
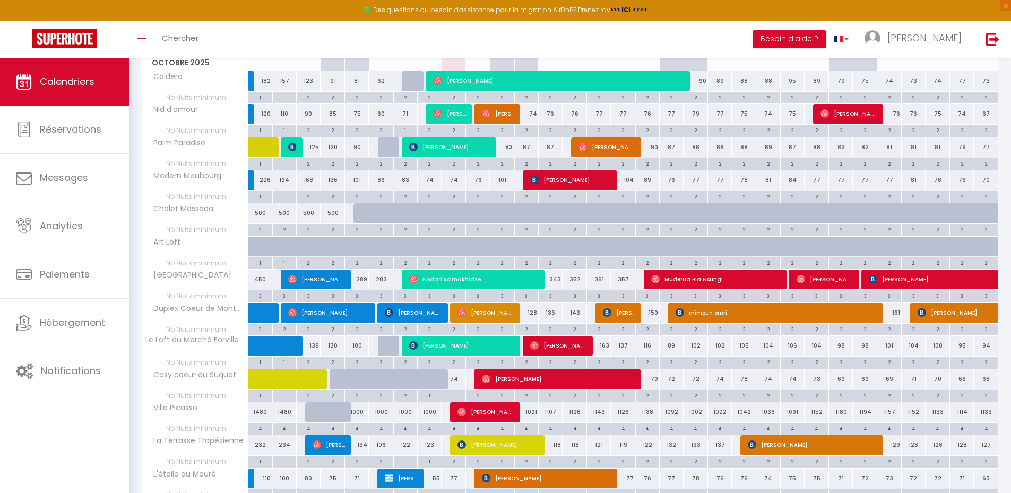
scroll to position [159, 0]
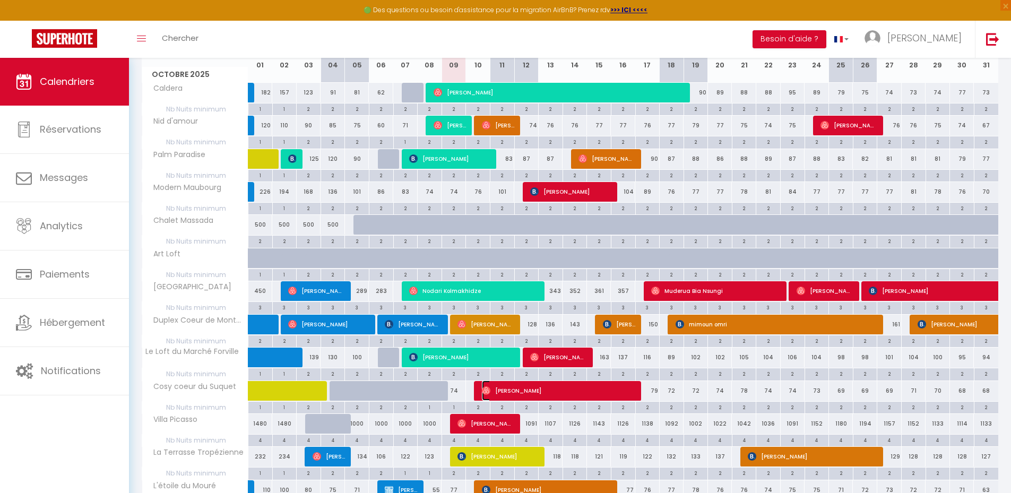
click at [513, 386] on span "[PERSON_NAME]" at bounding box center [559, 390] width 154 height 20
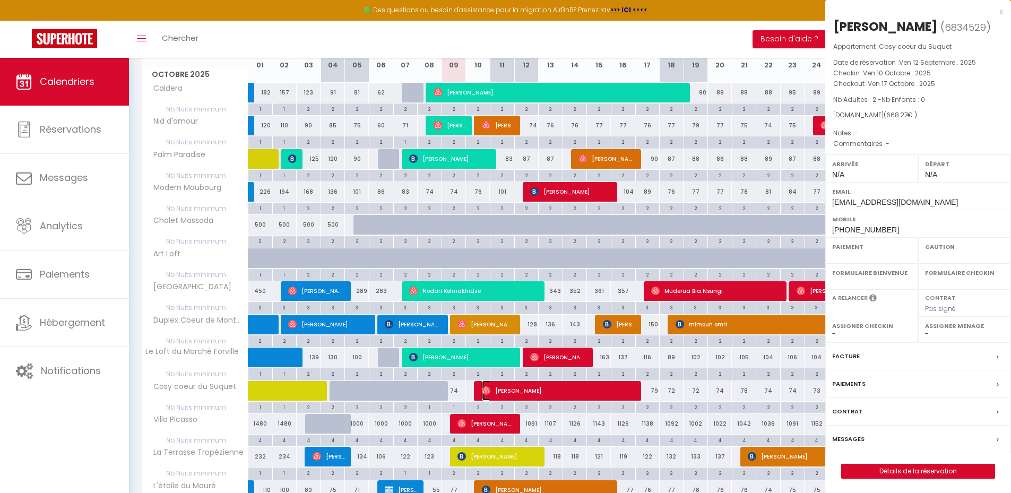
select select "OK"
select select "0"
select select "1"
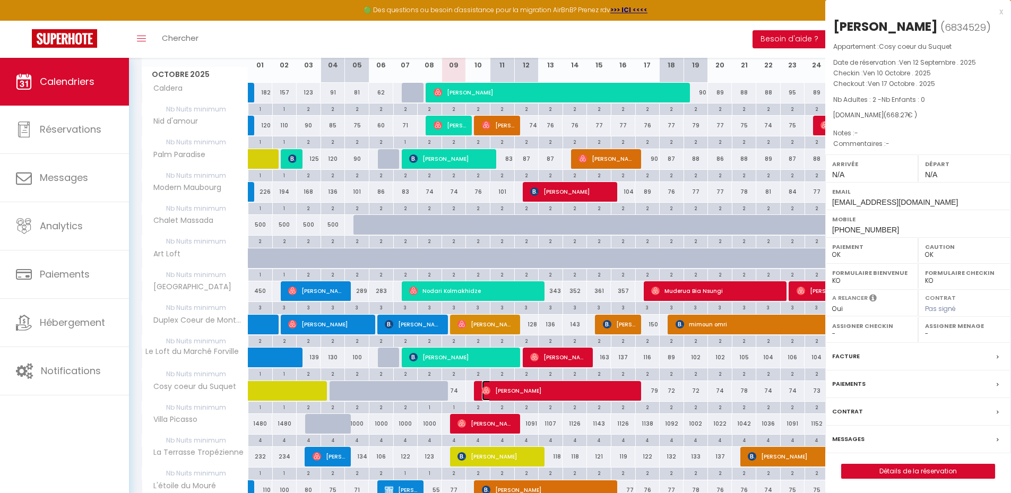
select select
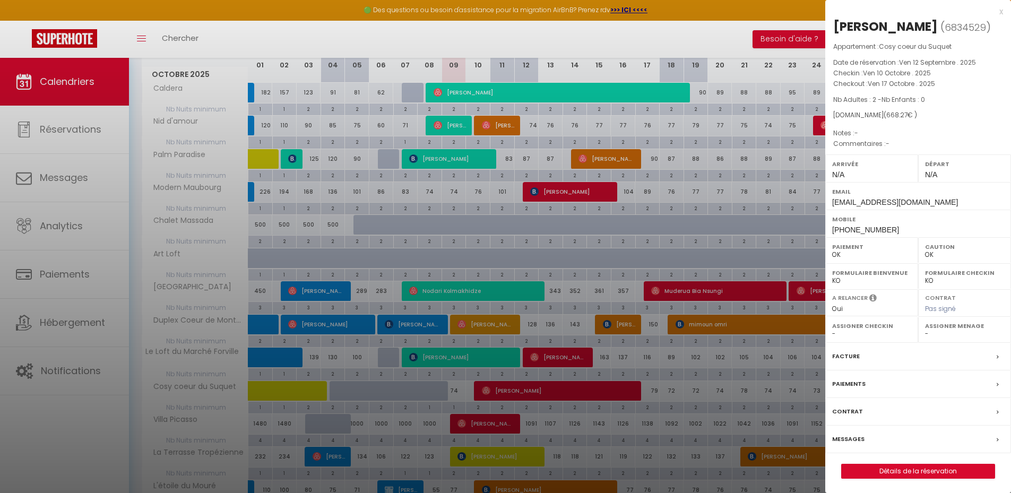
click at [852, 435] on label "Messages" at bounding box center [848, 439] width 32 height 11
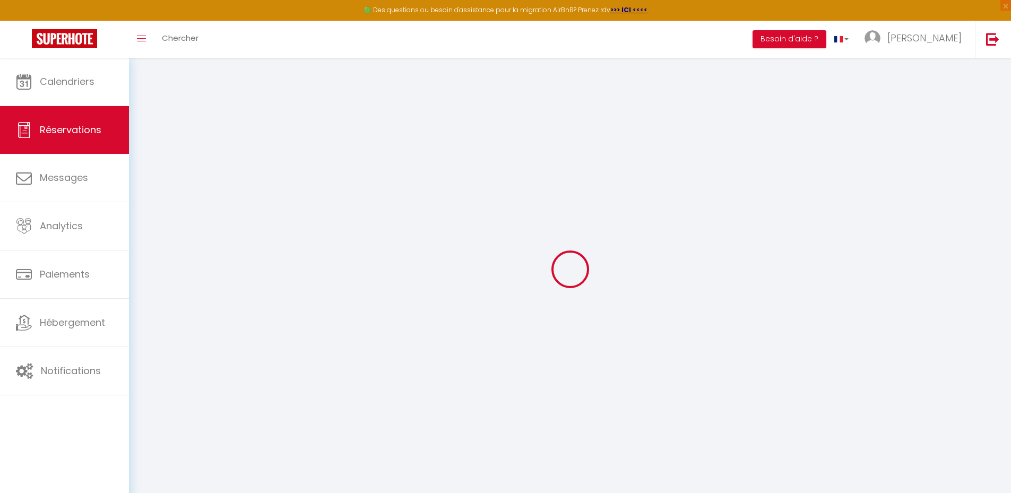
select select
checkbox input "false"
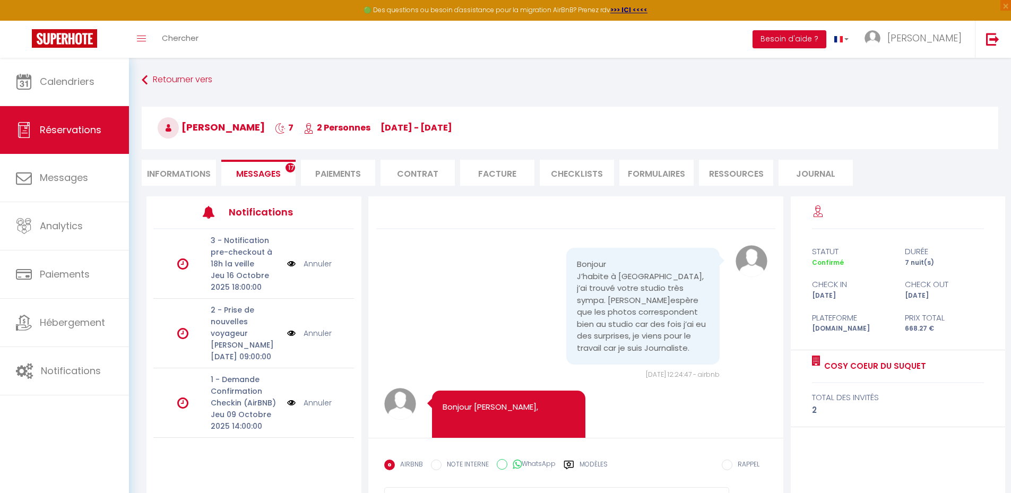
scroll to position [2858, 0]
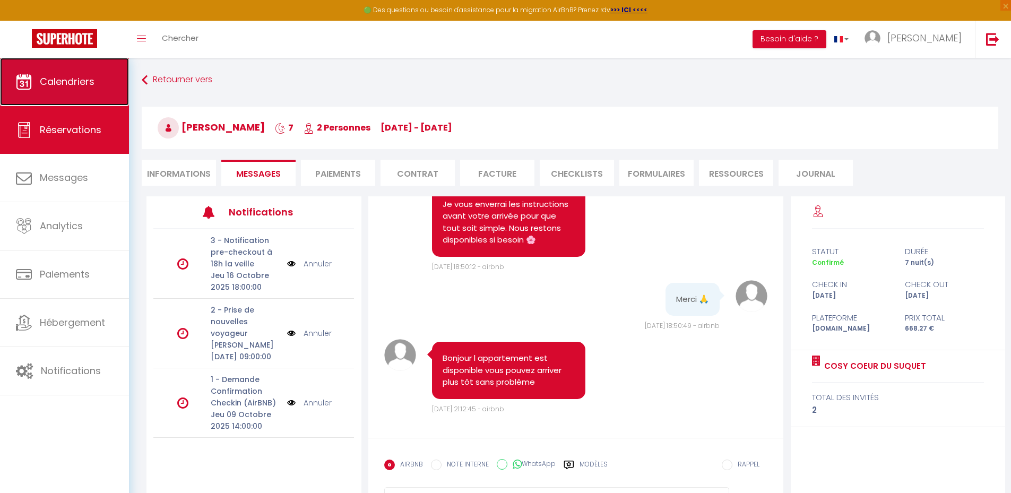
click at [75, 80] on span "Calendriers" at bounding box center [67, 81] width 55 height 13
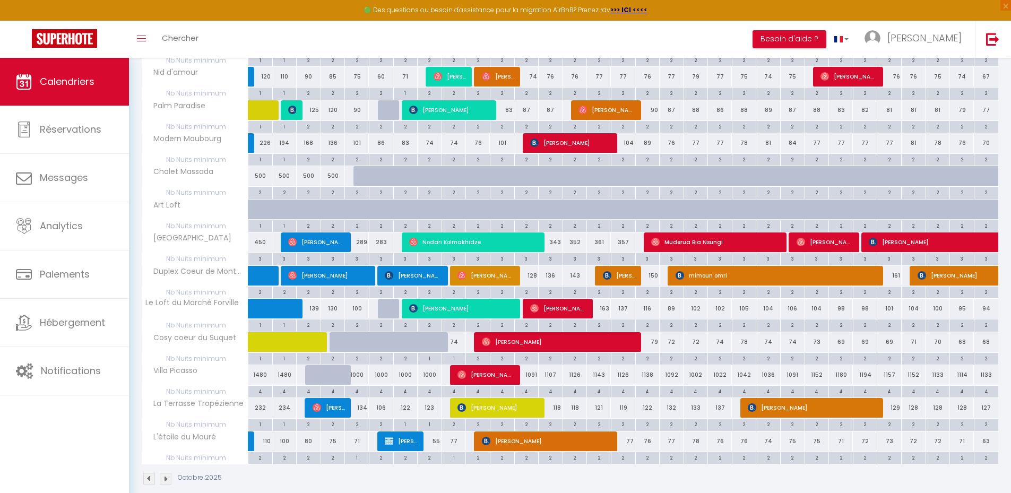
scroll to position [212, 0]
